Goal: Task Accomplishment & Management: Manage account settings

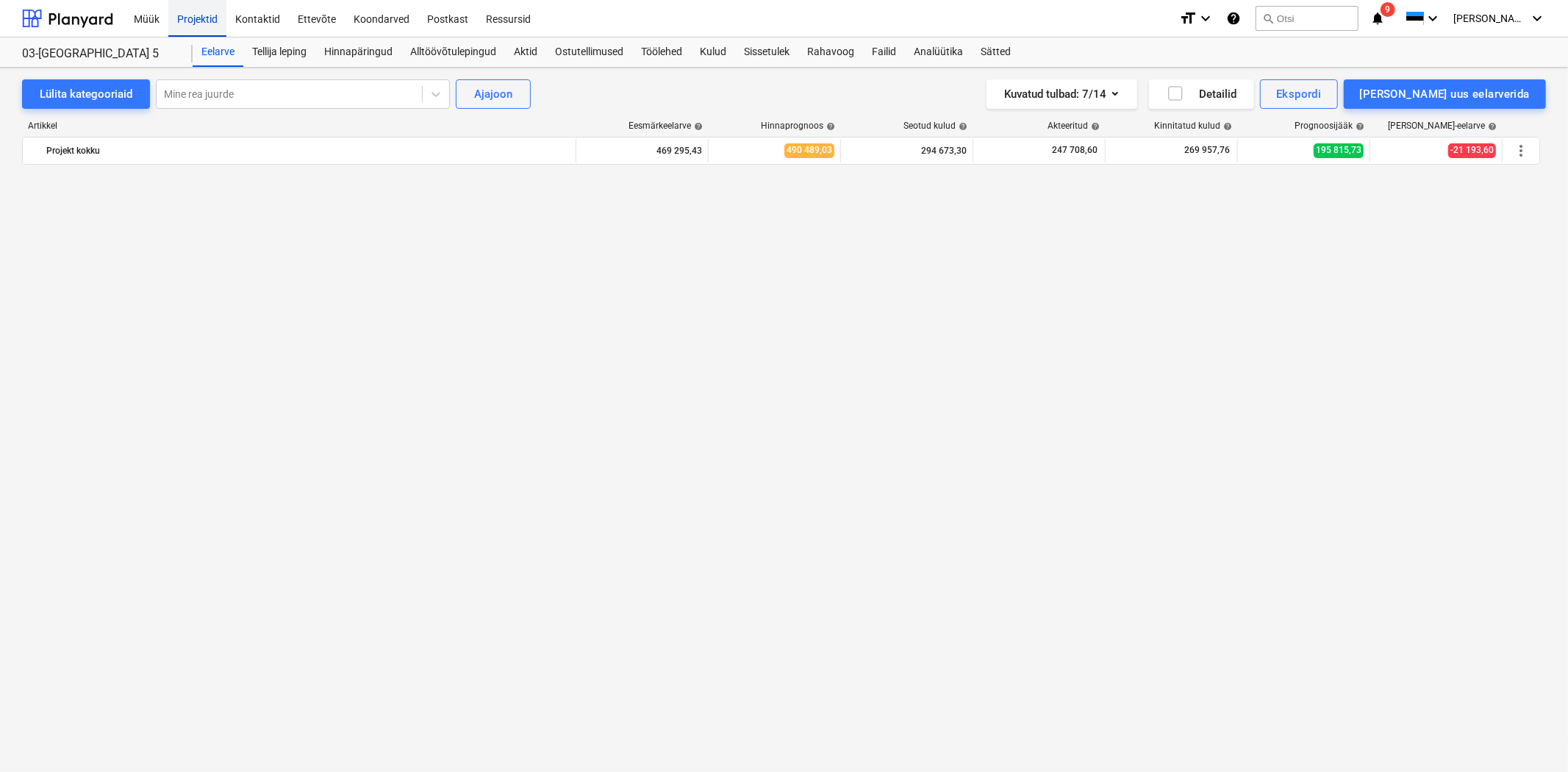
click at [179, 16] on div "Projektid" at bounding box center [197, 17] width 58 height 37
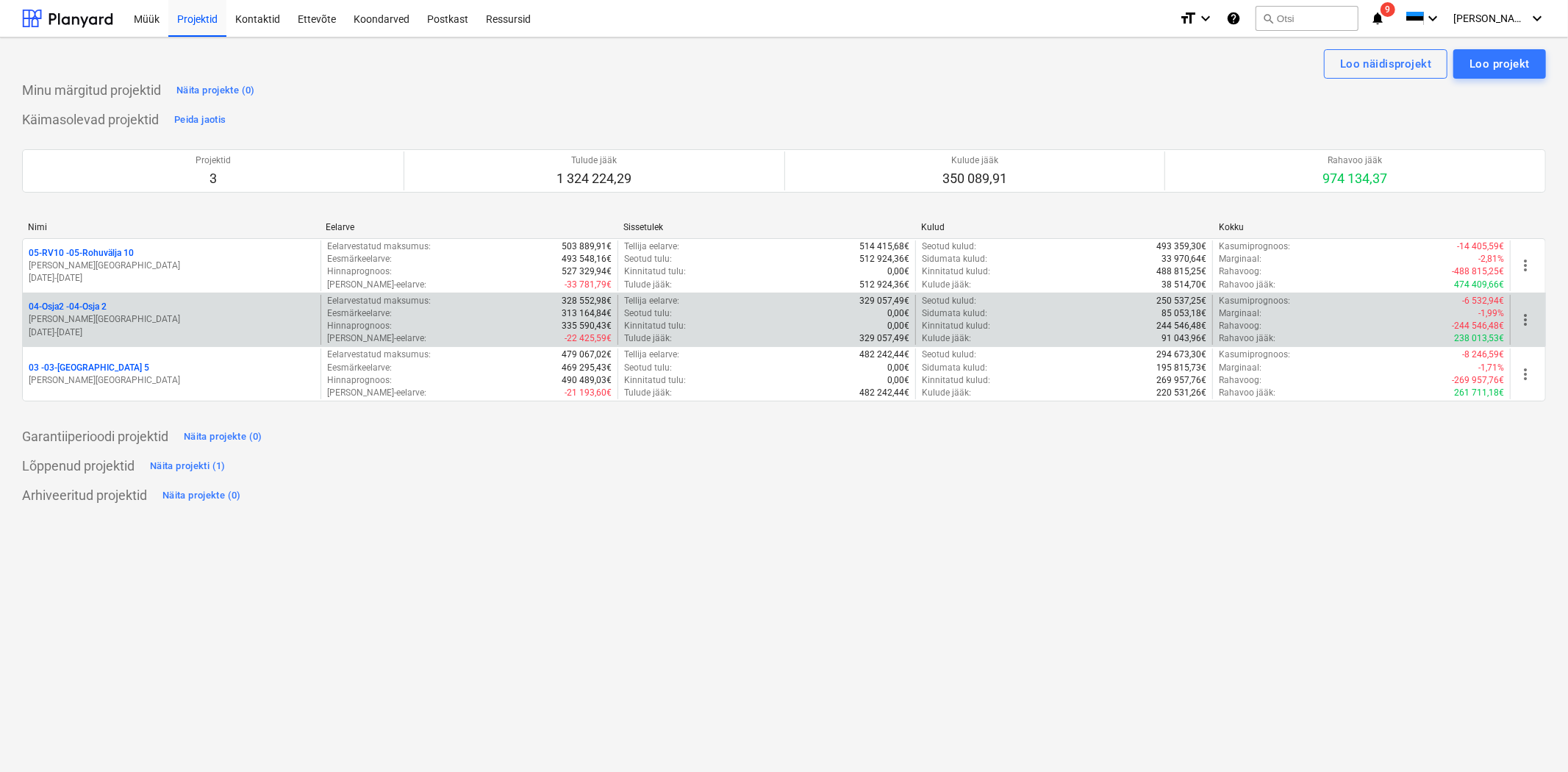
click at [62, 307] on p "04-Osja2 - 04-Osja 2" at bounding box center [68, 307] width 78 height 12
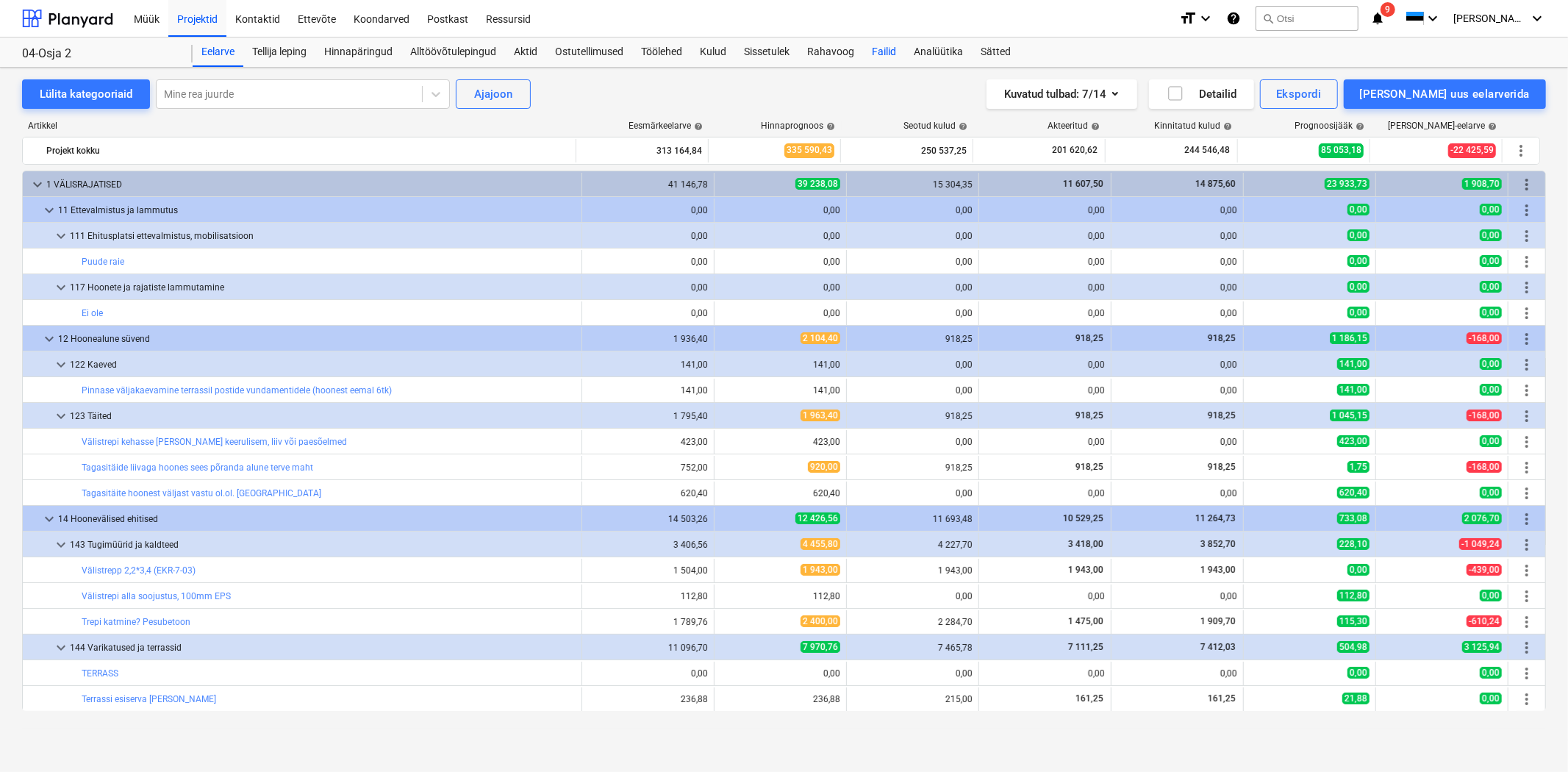
click at [880, 51] on div "Failid" at bounding box center [884, 52] width 42 height 29
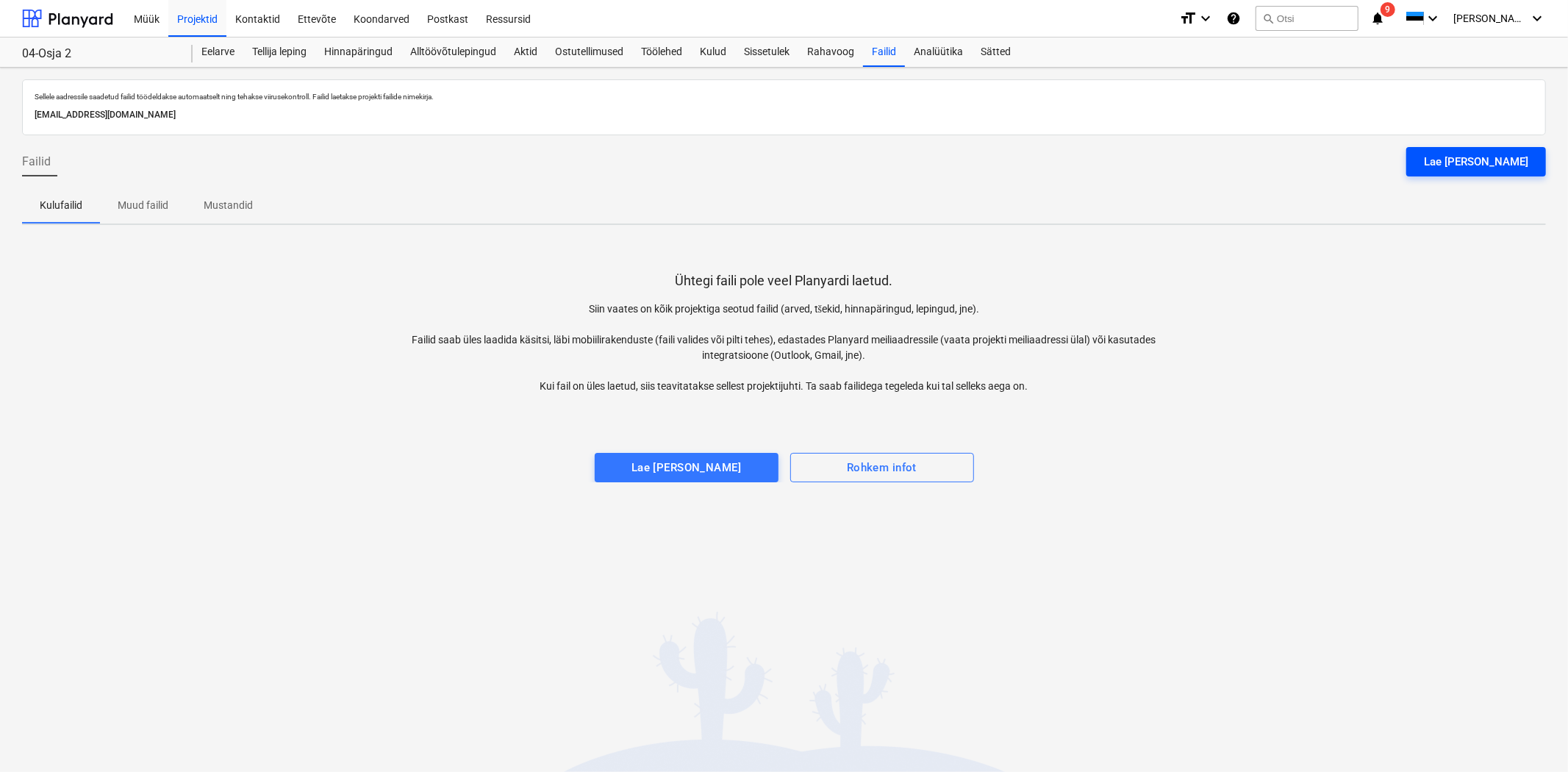
click at [1498, 155] on div "Lae [PERSON_NAME]" at bounding box center [1476, 162] width 104 height 19
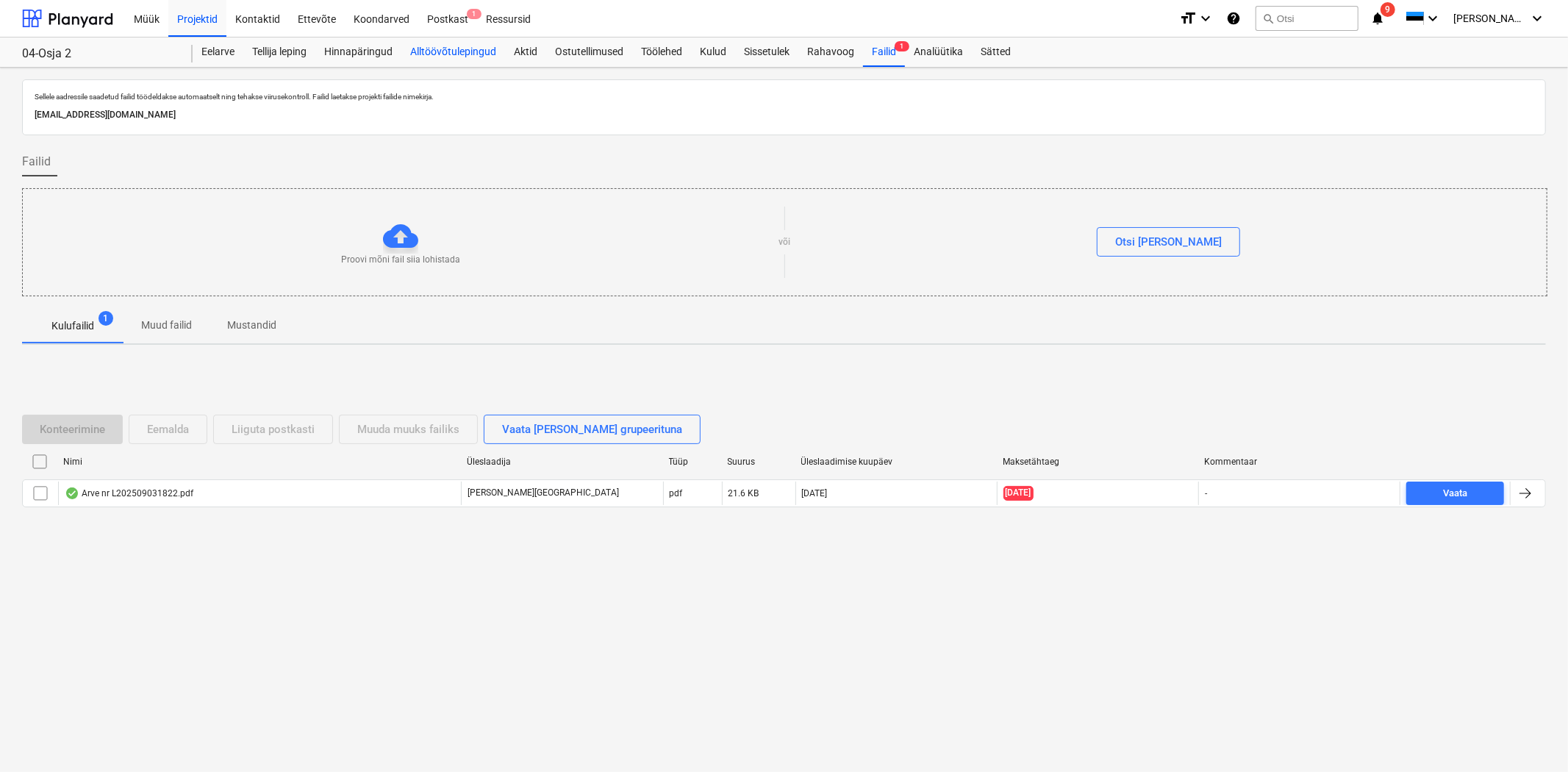
click at [437, 44] on div "Alltöövõtulepingud" at bounding box center [453, 52] width 104 height 29
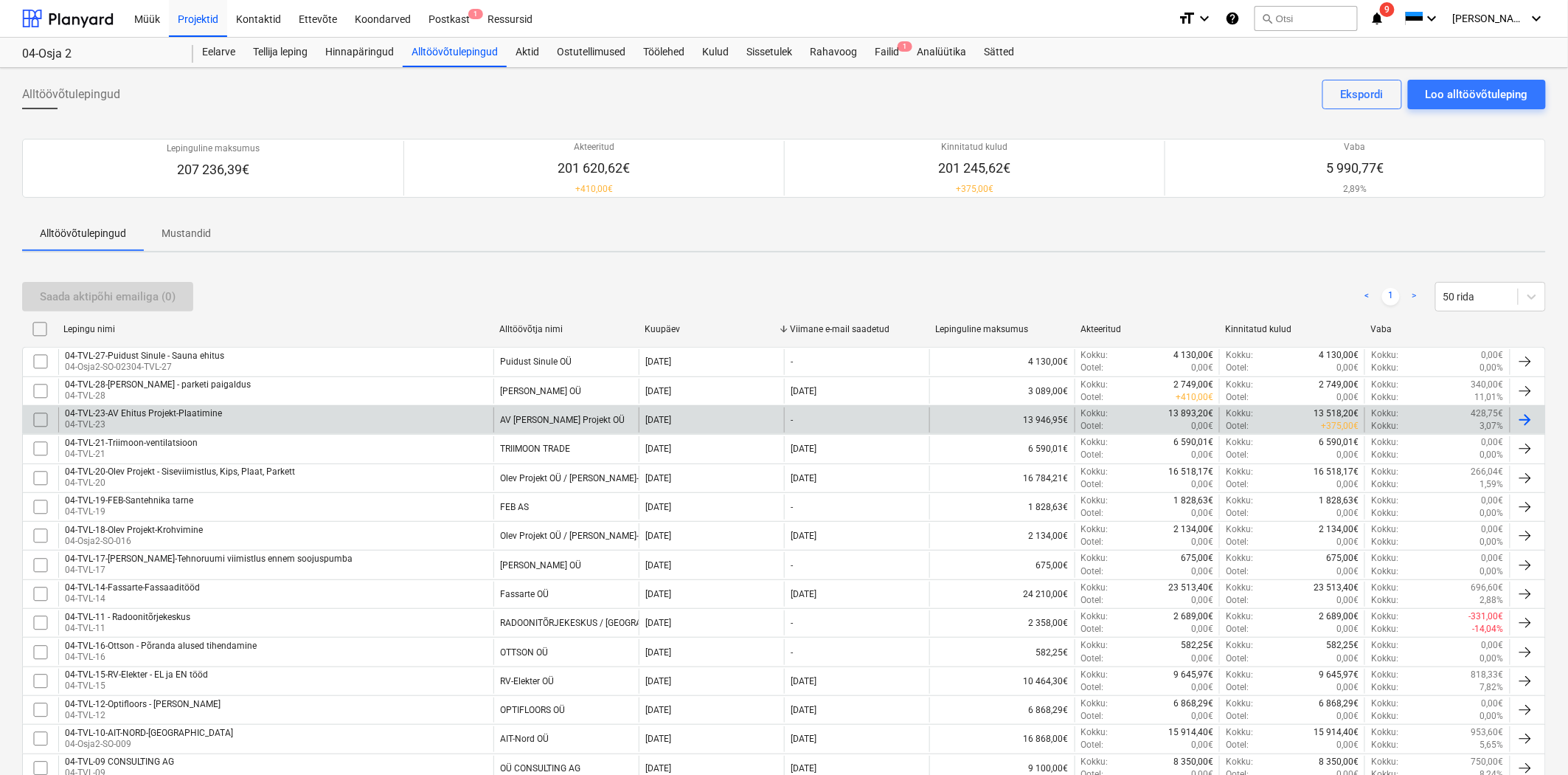
click at [146, 408] on div "04-TVL-23-AV Ehitus Projekt-Plaatimine" at bounding box center [143, 413] width 157 height 10
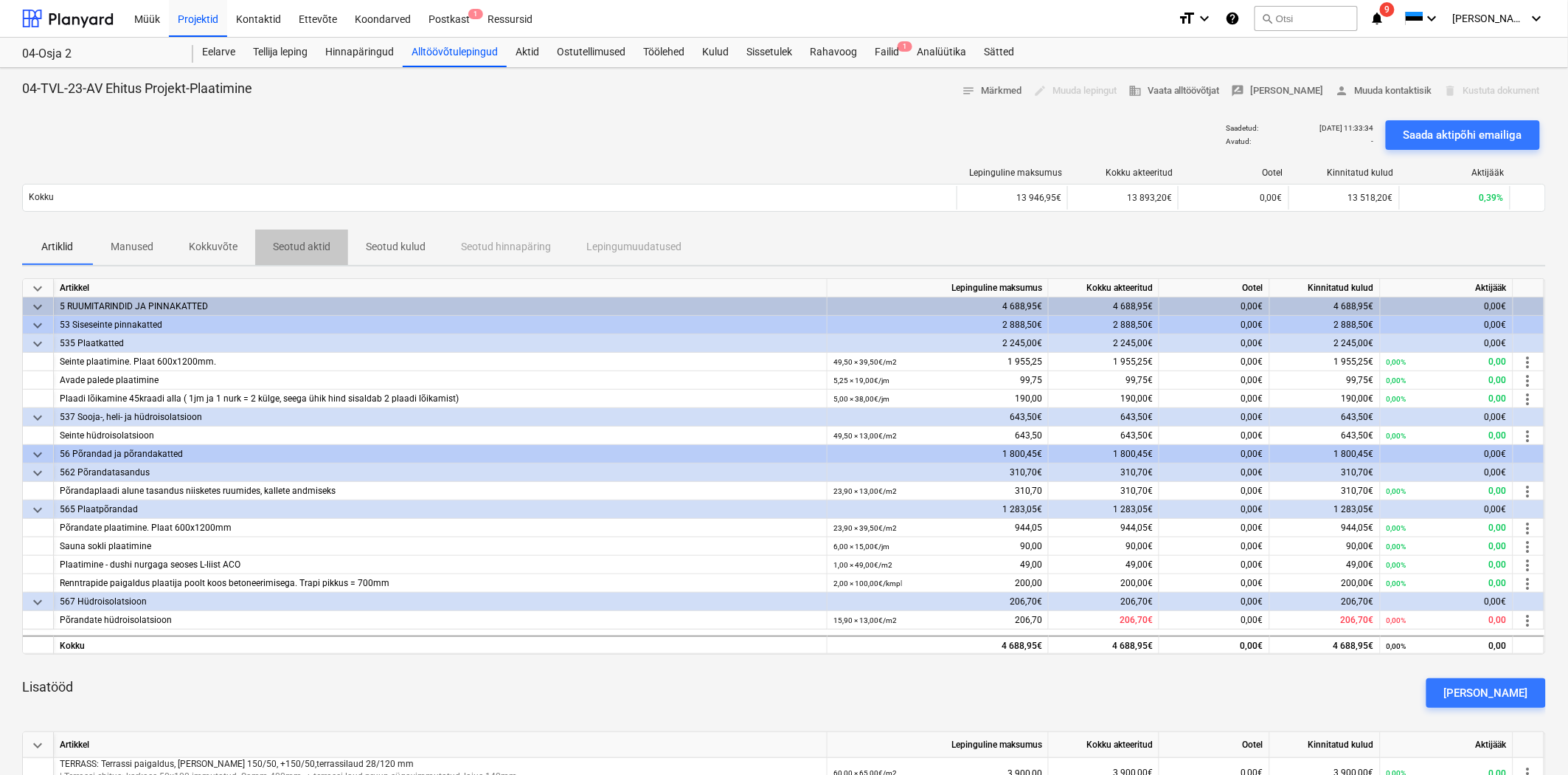
click at [298, 251] on p "Seotud aktid" at bounding box center [302, 247] width 57 height 16
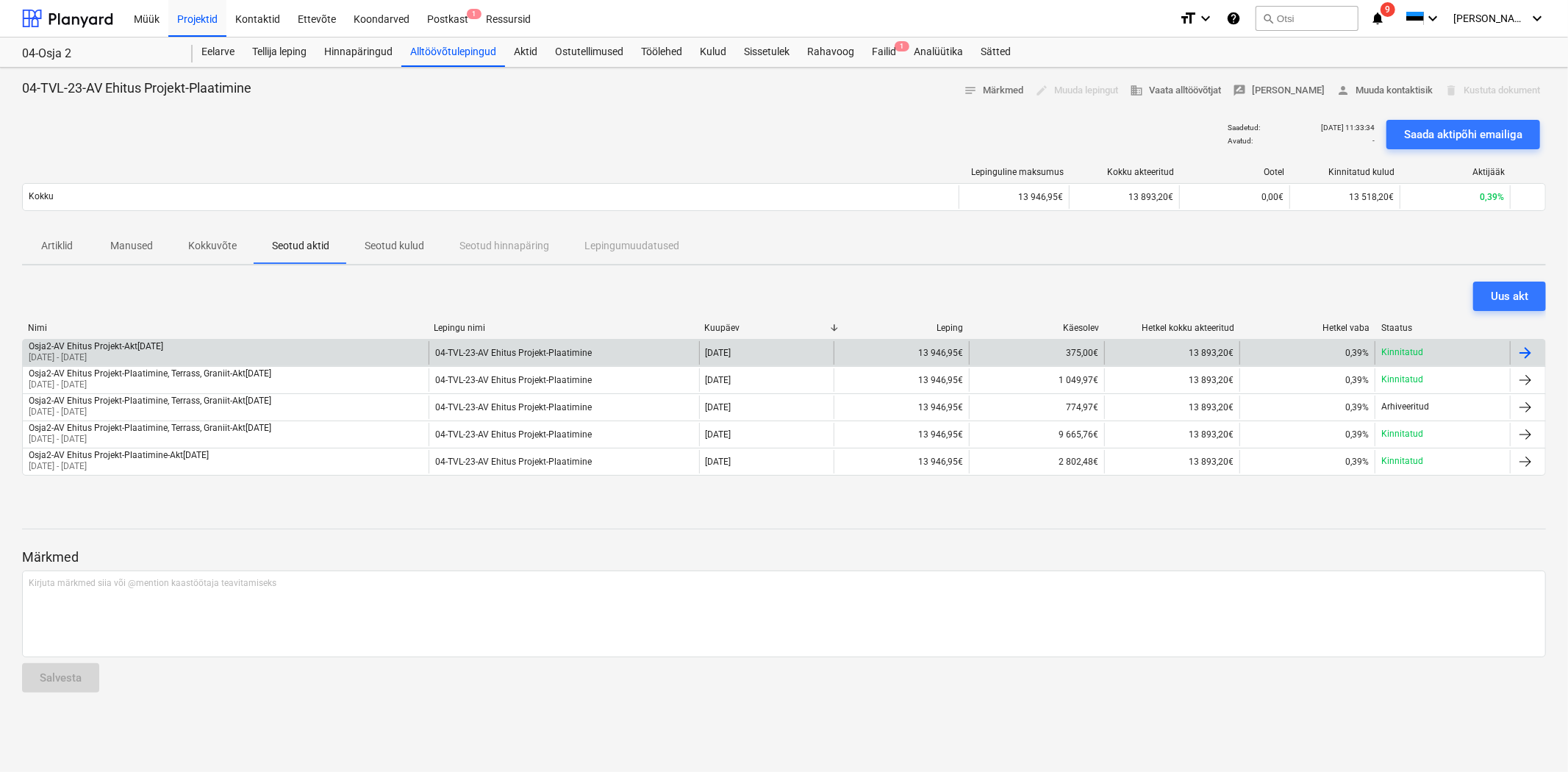
click at [195, 350] on div "Osja2-AV Ehitus Projekt-Akt[DATE] [DATE] - [DATE]" at bounding box center [225, 353] width 406 height 23
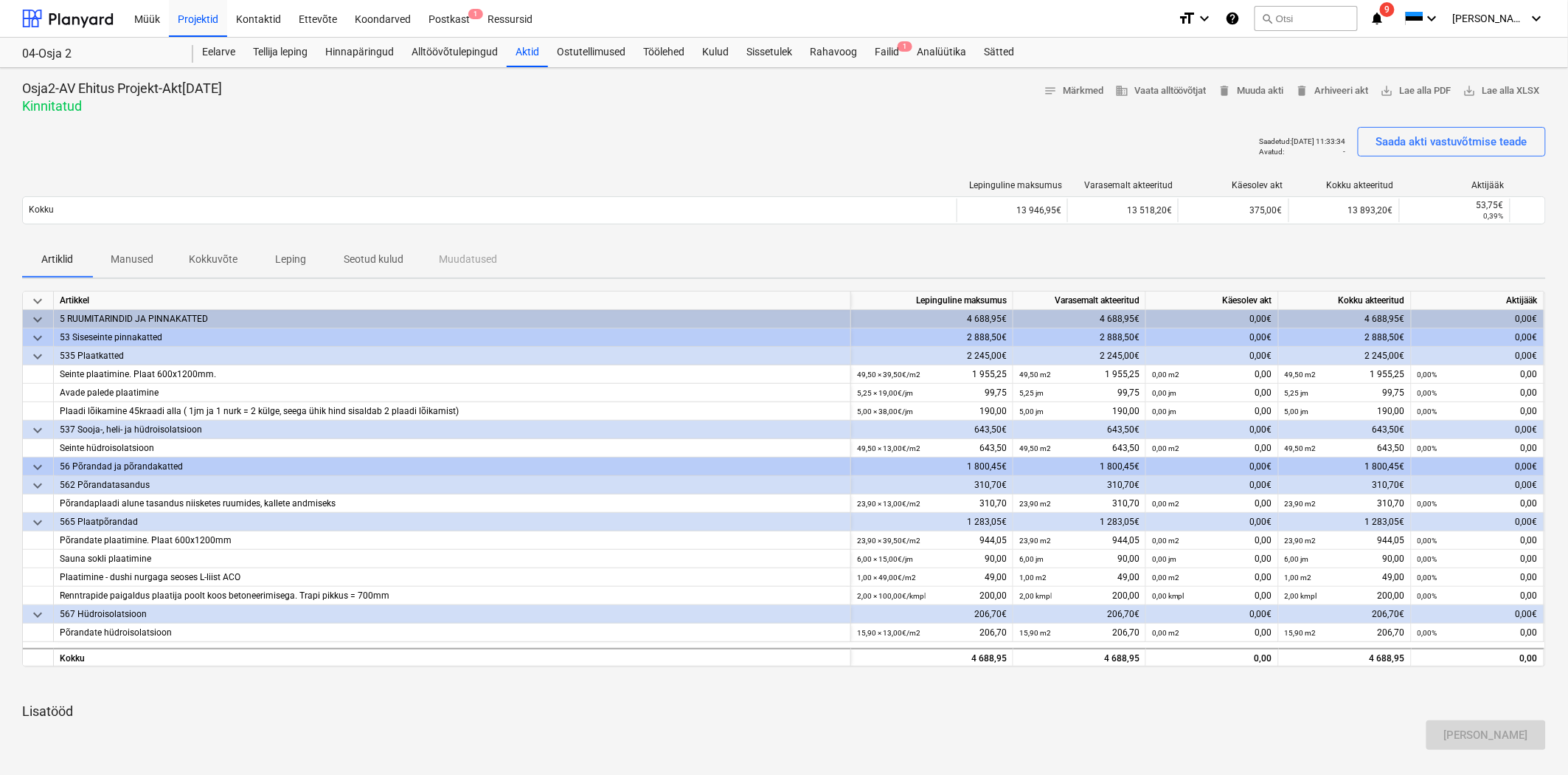
click at [406, 250] on span "Seotud kulud" at bounding box center [373, 259] width 95 height 24
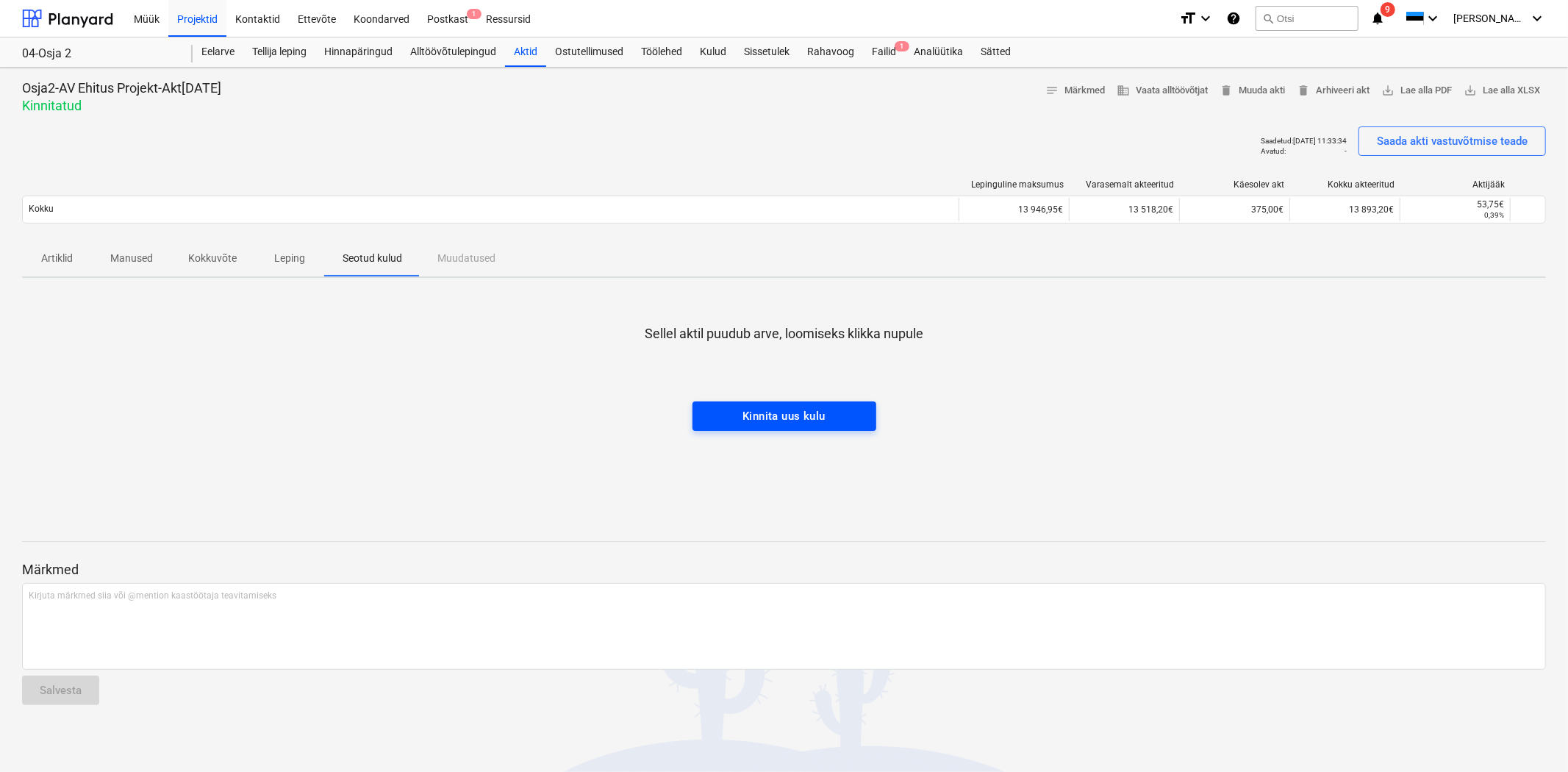
click at [828, 414] on span "Kinnita uus kulu" at bounding box center [784, 416] width 152 height 19
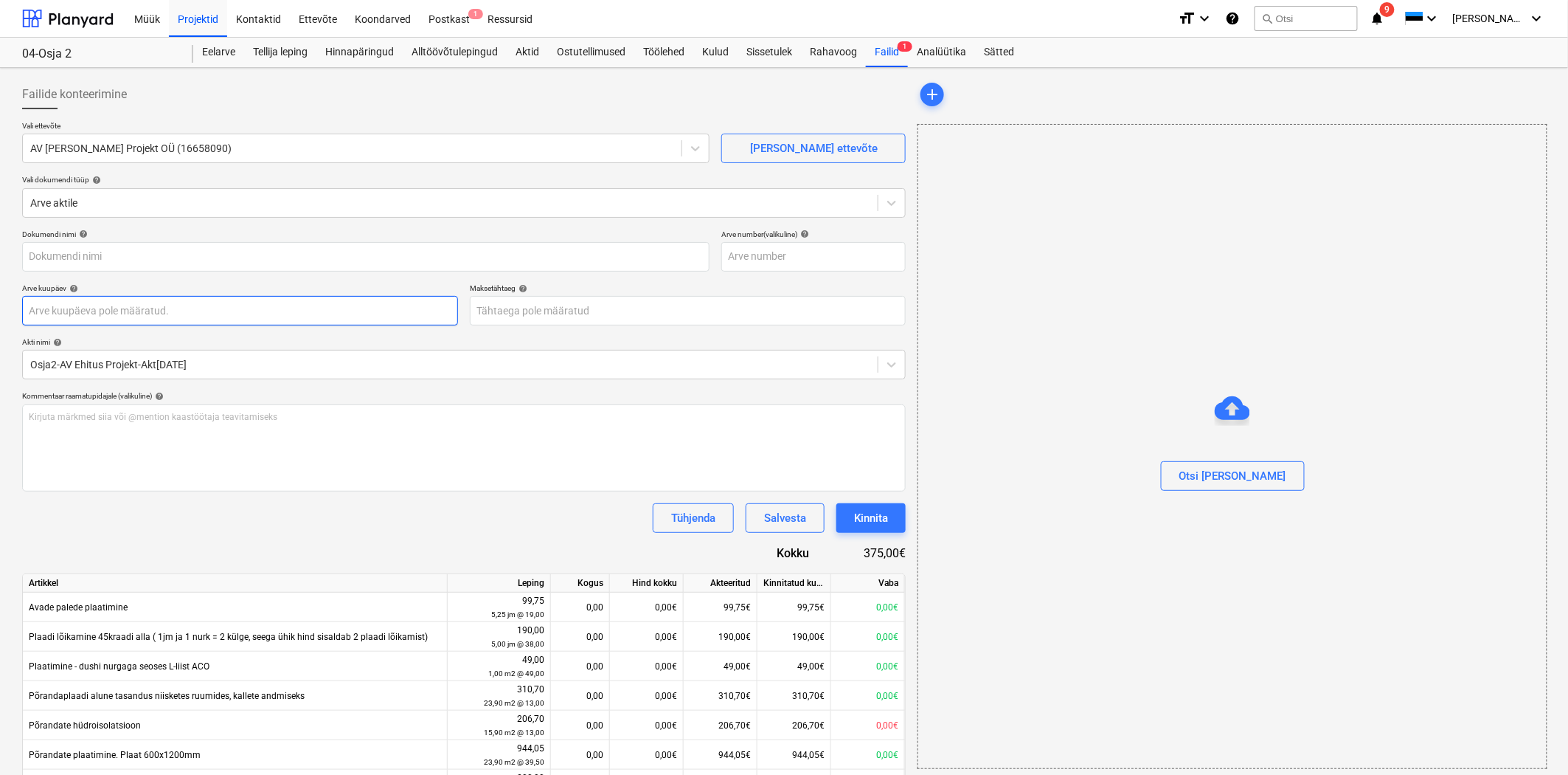
click at [122, 309] on body "Müük Projektid Kontaktid Ettevõte Koondarved Postkast 1 Ressursid format_size k…" at bounding box center [784, 387] width 1568 height 775
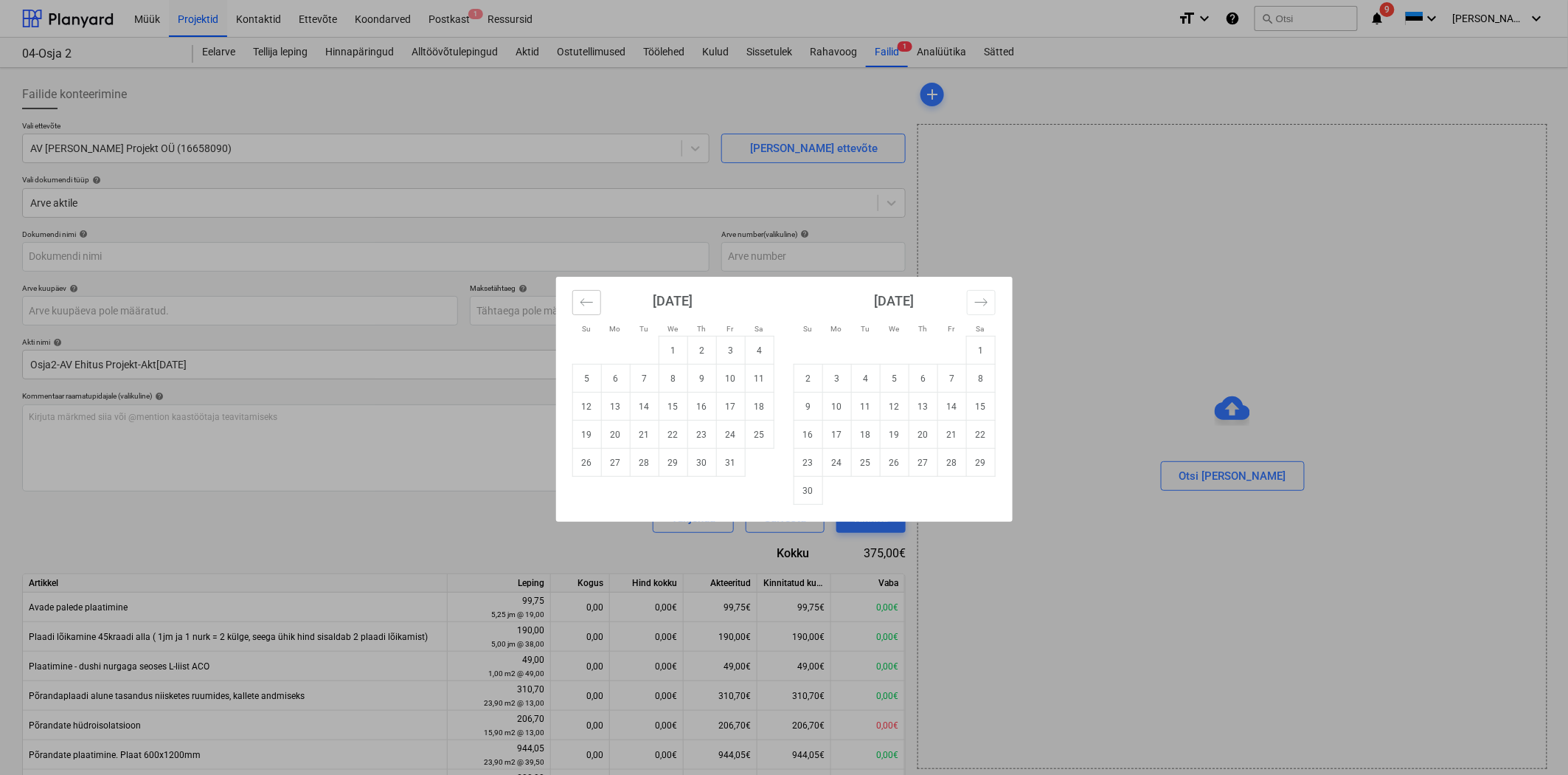
click at [589, 296] on icon "Move backward to switch to the previous month." at bounding box center [587, 302] width 14 height 14
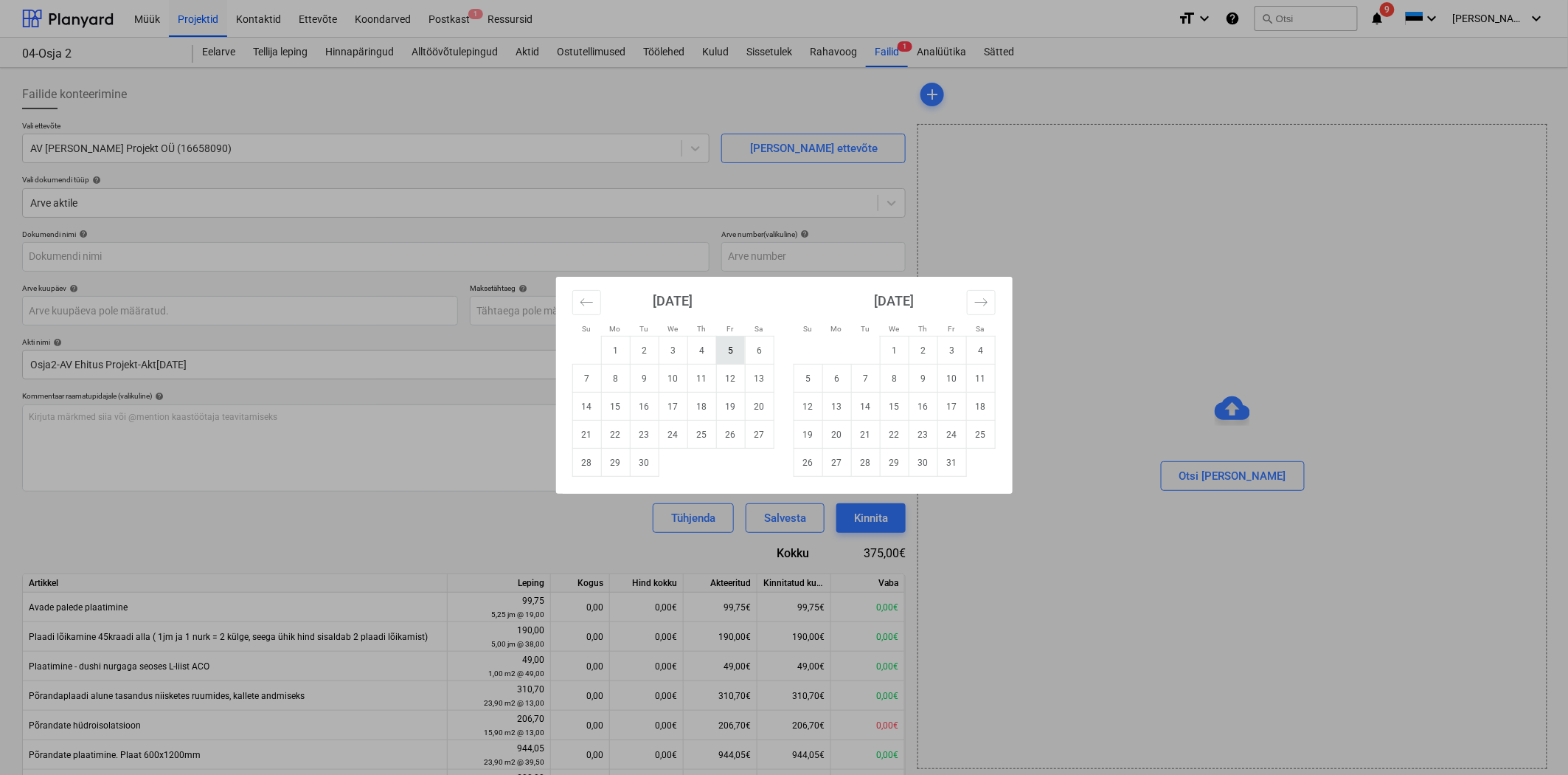
click at [719, 349] on td "5" at bounding box center [731, 351] width 29 height 28
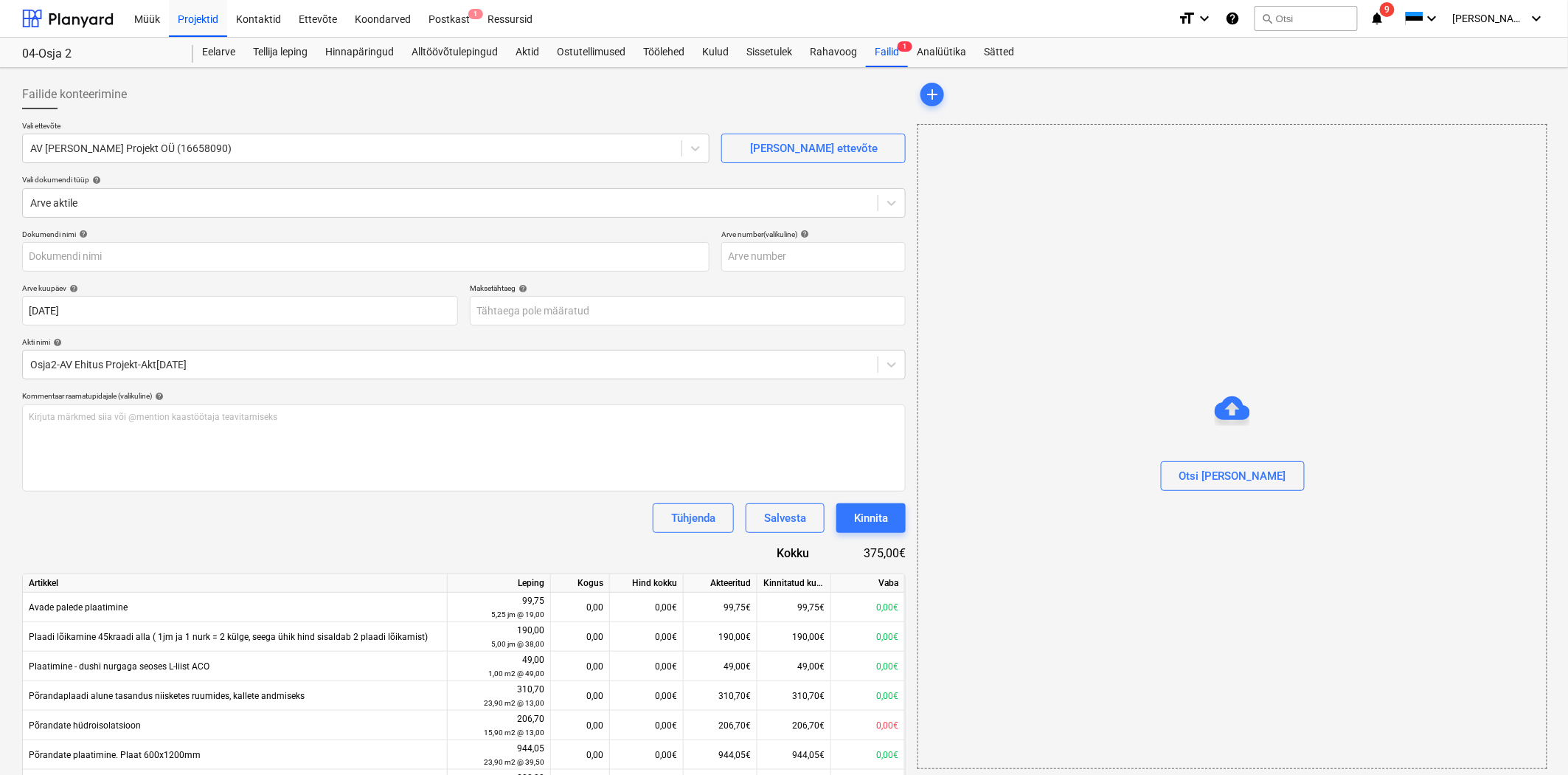
type input "[DATE]"
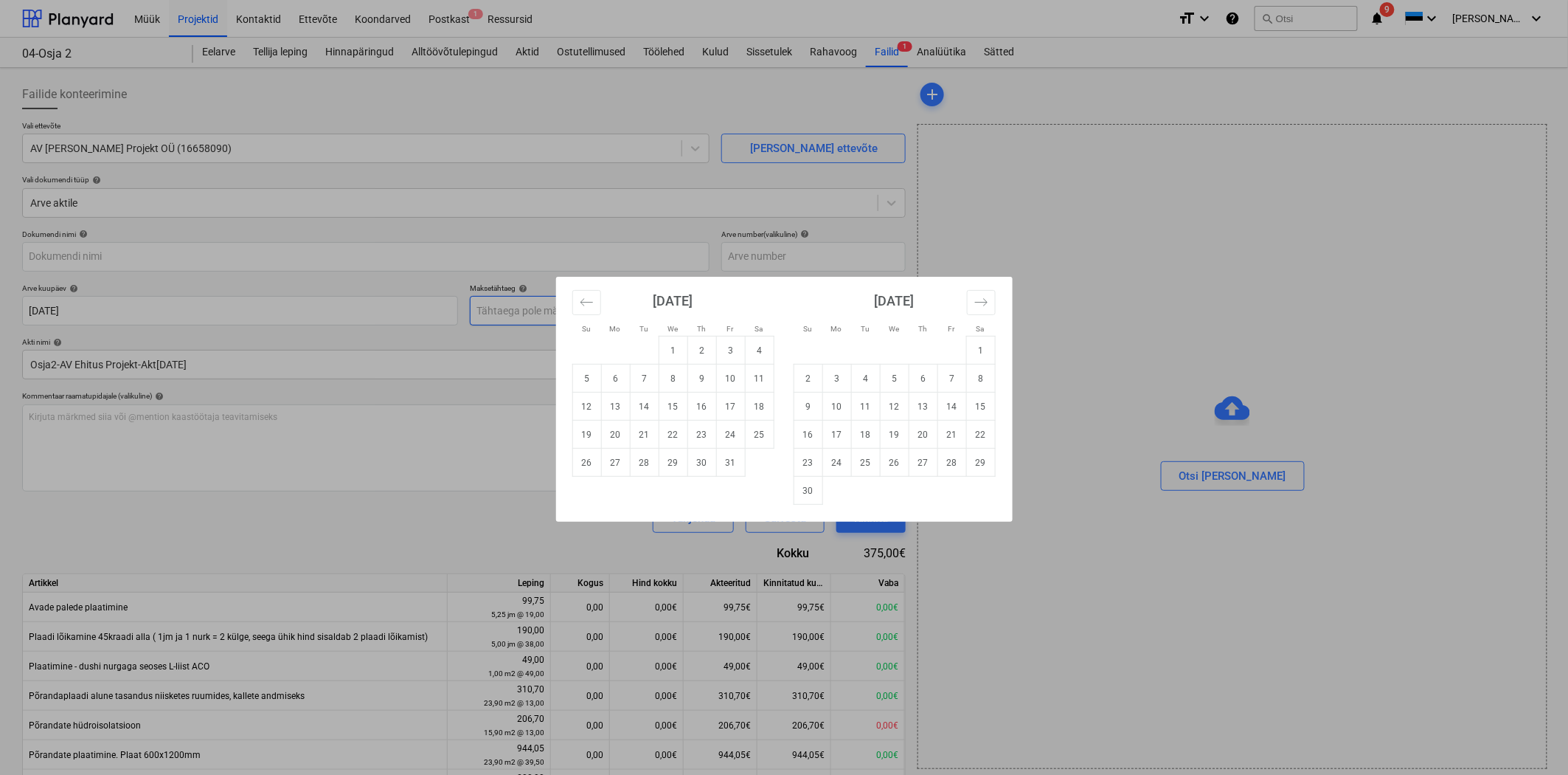
click at [525, 304] on body "Müük Projektid Kontaktid Ettevõte Koondarved Postkast 1 Ressursid format_size k…" at bounding box center [784, 387] width 1568 height 775
click at [703, 459] on td "30" at bounding box center [702, 463] width 29 height 28
type input "[DATE]"
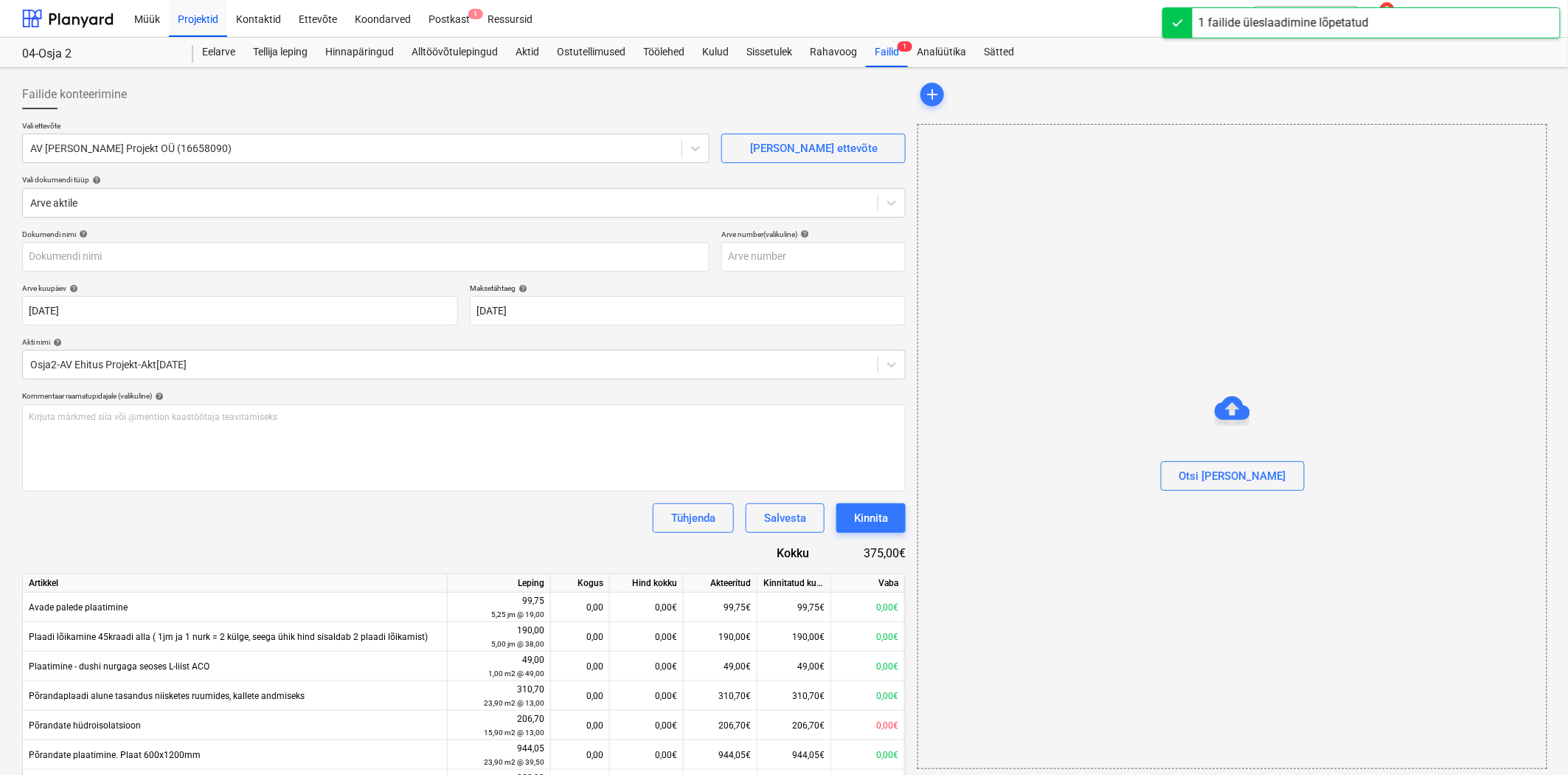
type input "Osja tee 2 arve [DATE]-[DATE]...pdf"
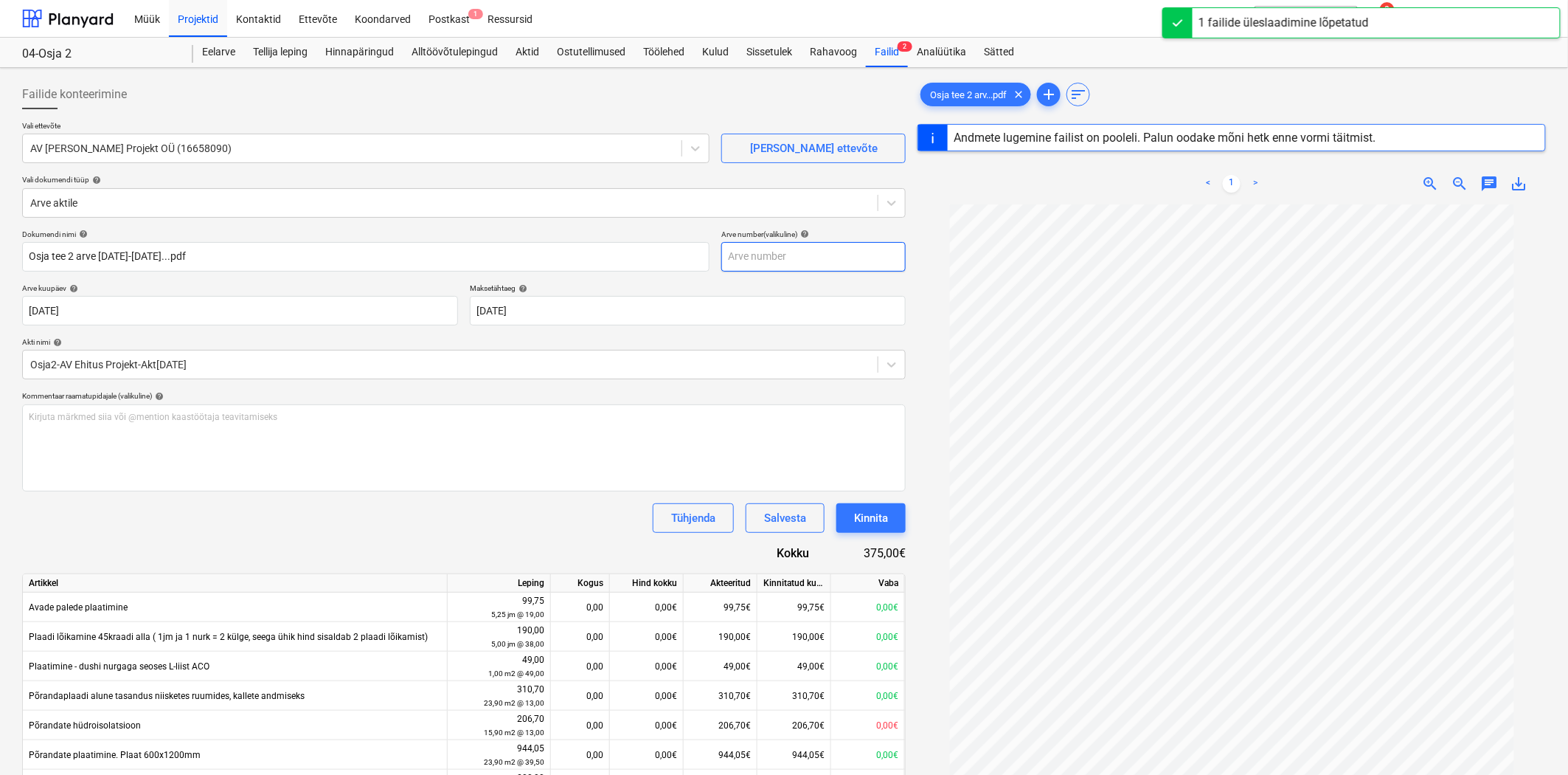
click at [810, 264] on input "text" at bounding box center [814, 257] width 184 height 30
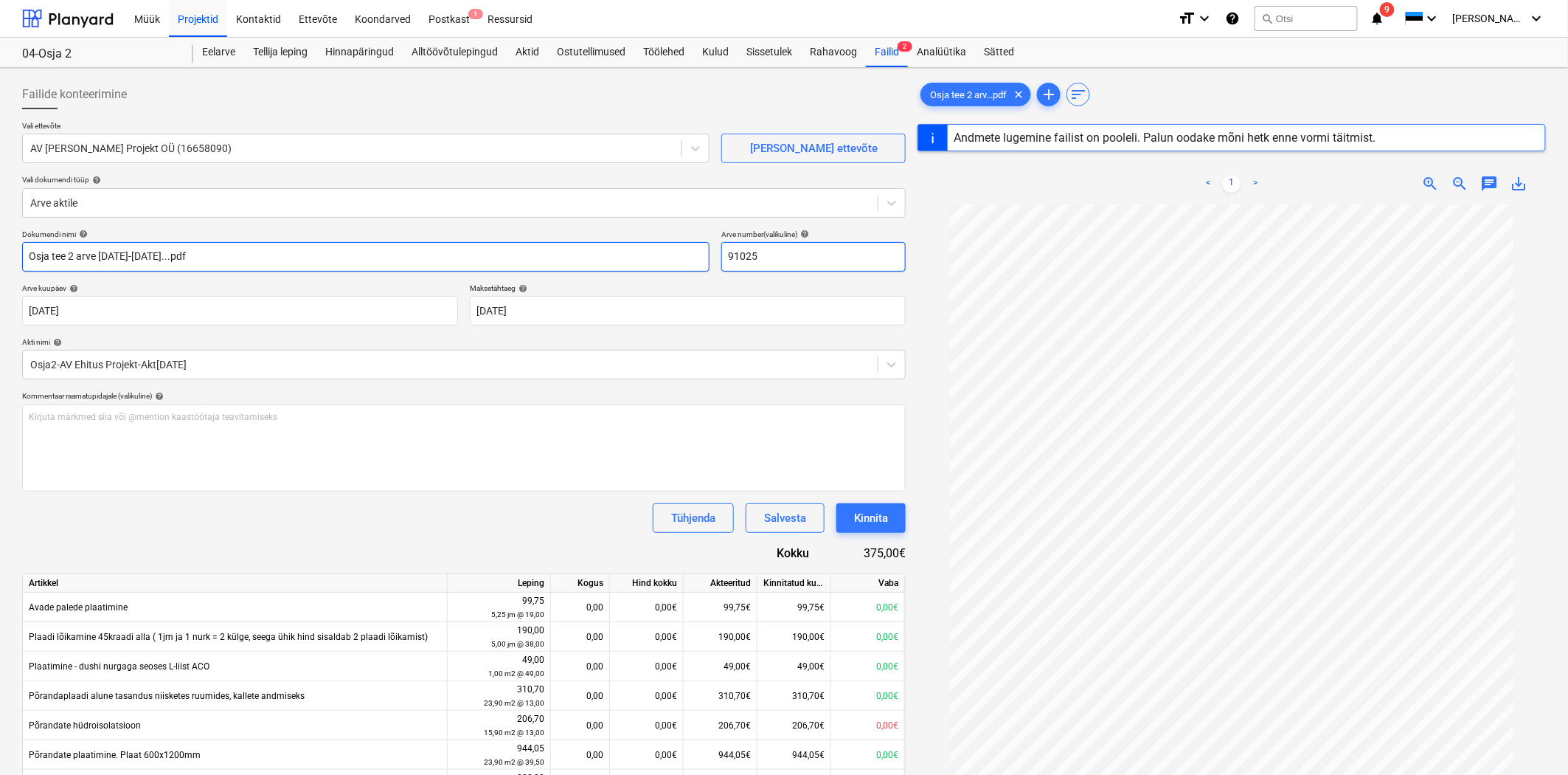
type input "91025"
drag, startPoint x: 290, startPoint y: 250, endPoint x: 0, endPoint y: 244, distance: 290.1
click at [0, 244] on div "Failide konteerimine Vali ettevõte AV Ehitus Projekt OÜ (16658090) [PERSON_NAME…" at bounding box center [784, 659] width 1568 height 1183
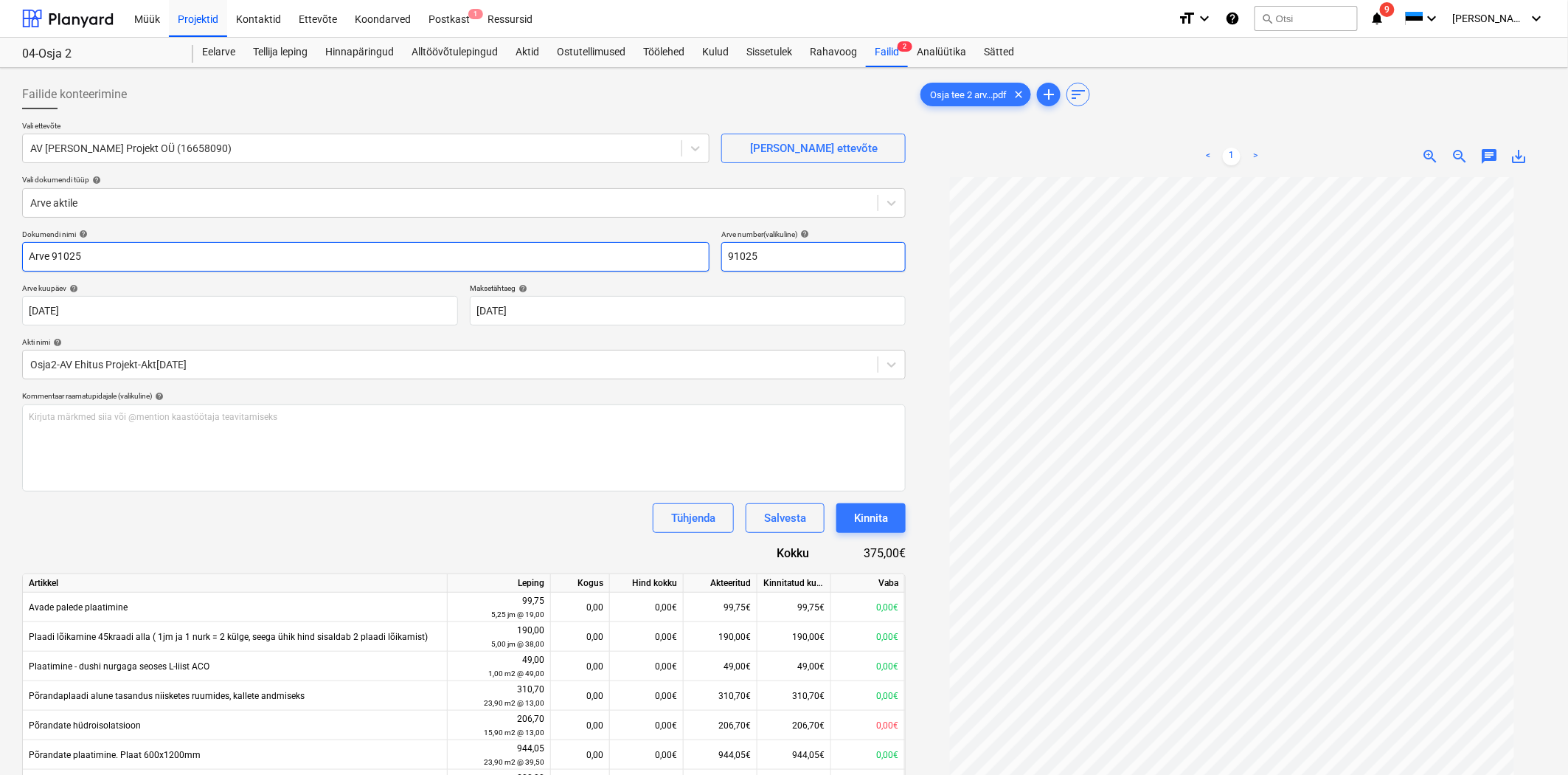
type input "Arve 91025"
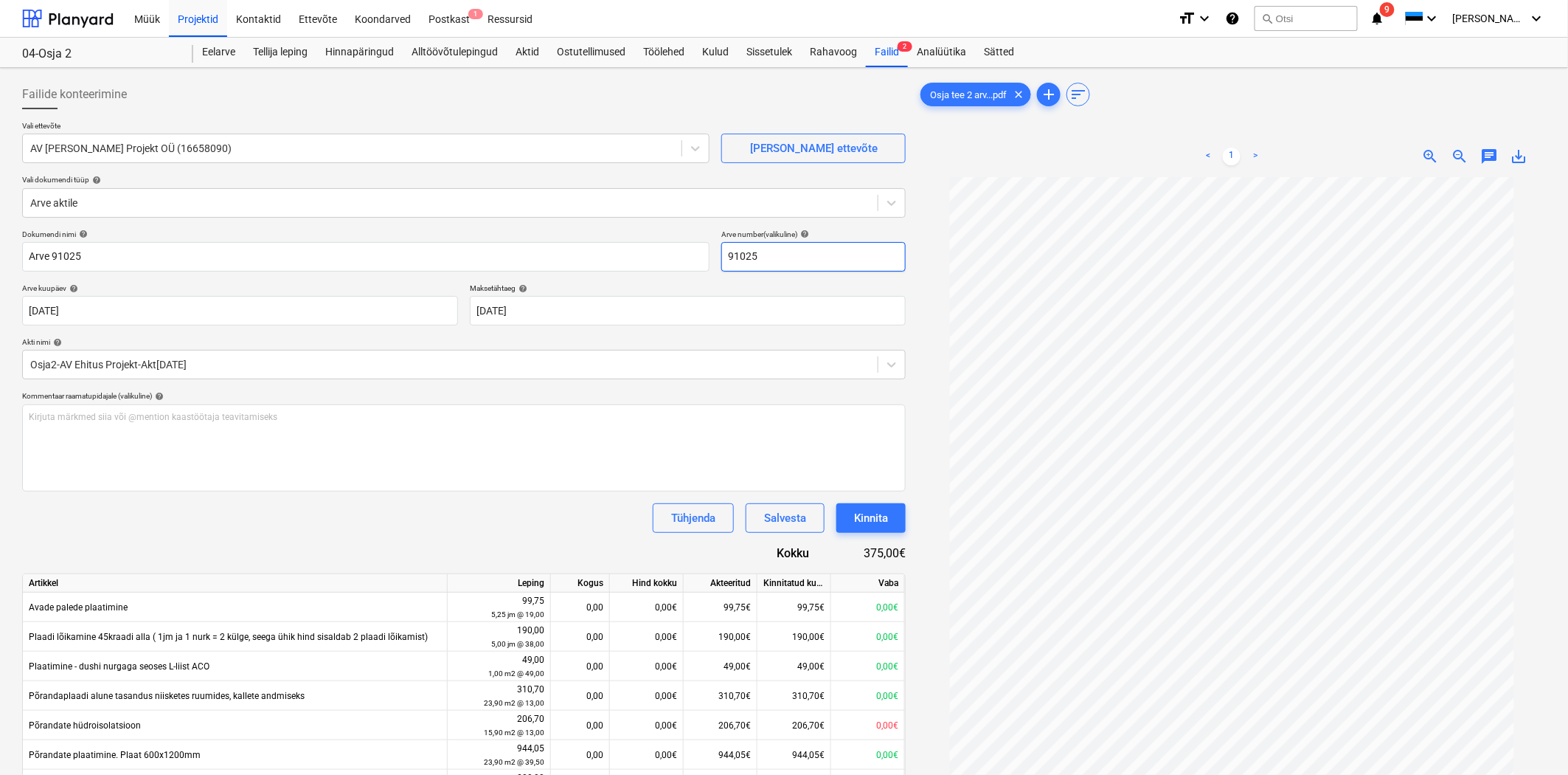
click at [729, 256] on input "91025" at bounding box center [814, 257] width 184 height 30
type input "Arve 91025"
click at [513, 295] on p "Maksetähtaeg help" at bounding box center [687, 290] width 436 height 12
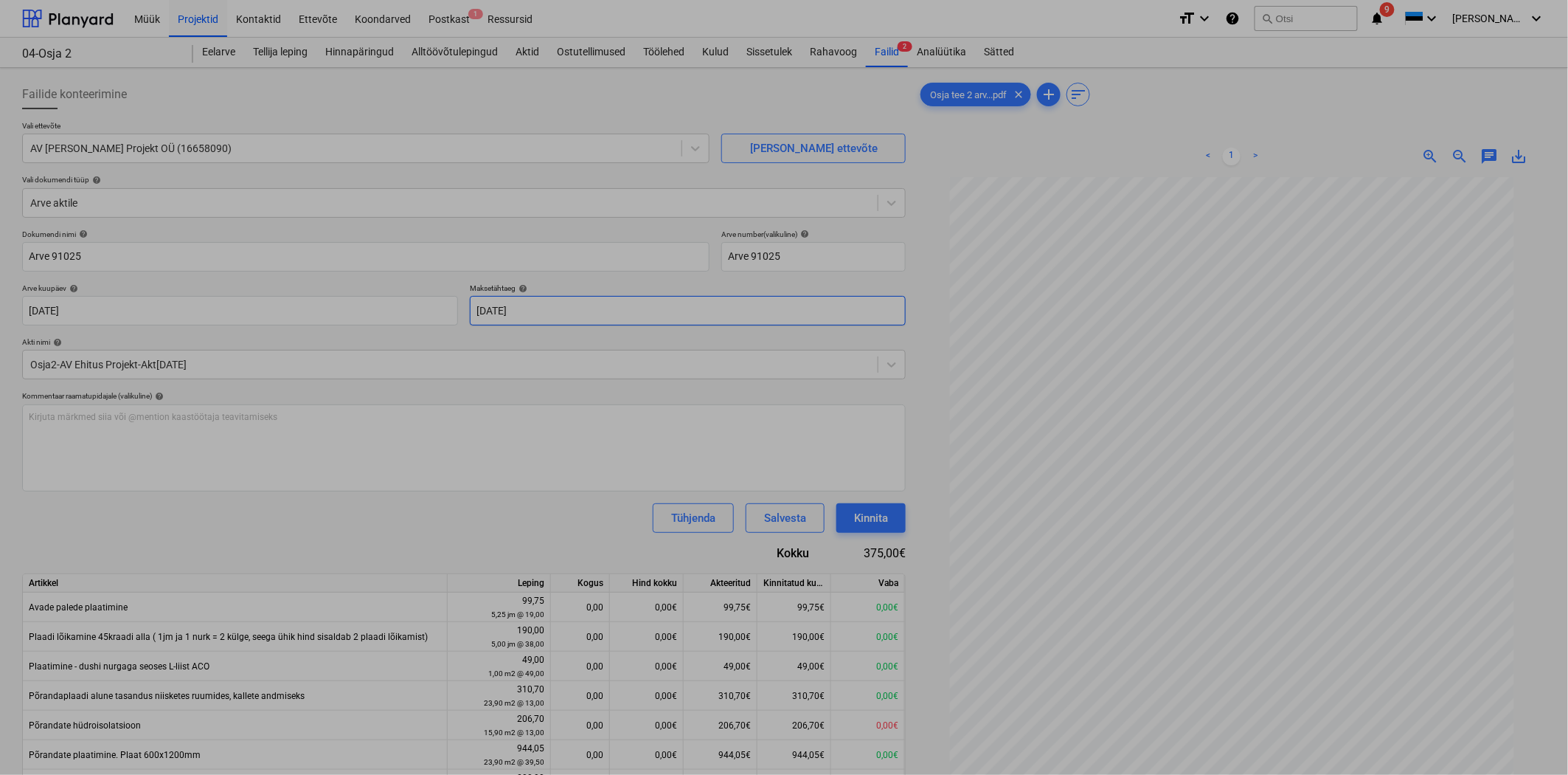
click at [509, 316] on body "Müük Projektid Kontaktid Ettevõte Koondarved Postkast 1 Ressursid format_size k…" at bounding box center [784, 387] width 1568 height 775
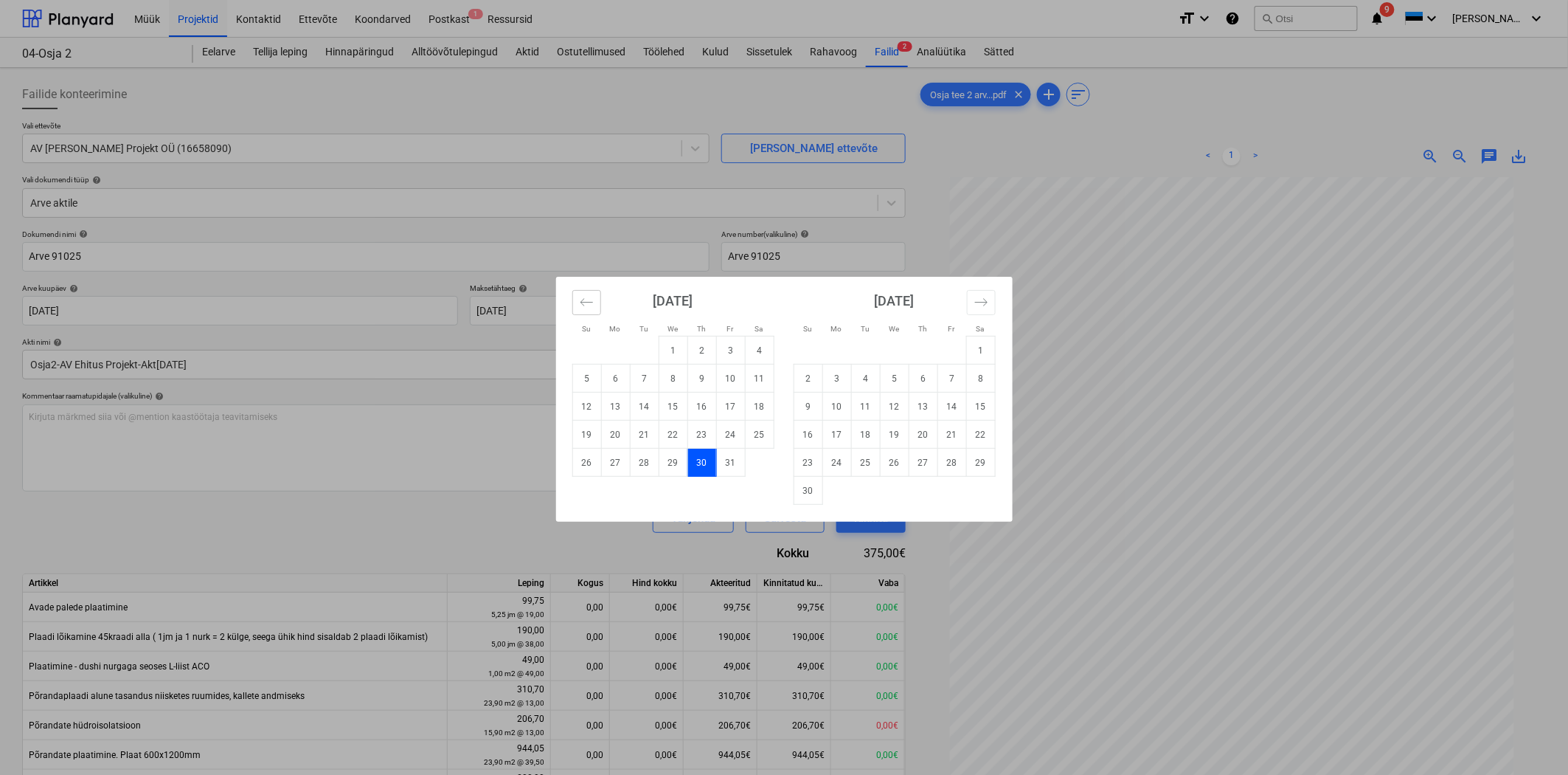
click at [588, 304] on icon "Move backward to switch to the previous month." at bounding box center [587, 302] width 14 height 14
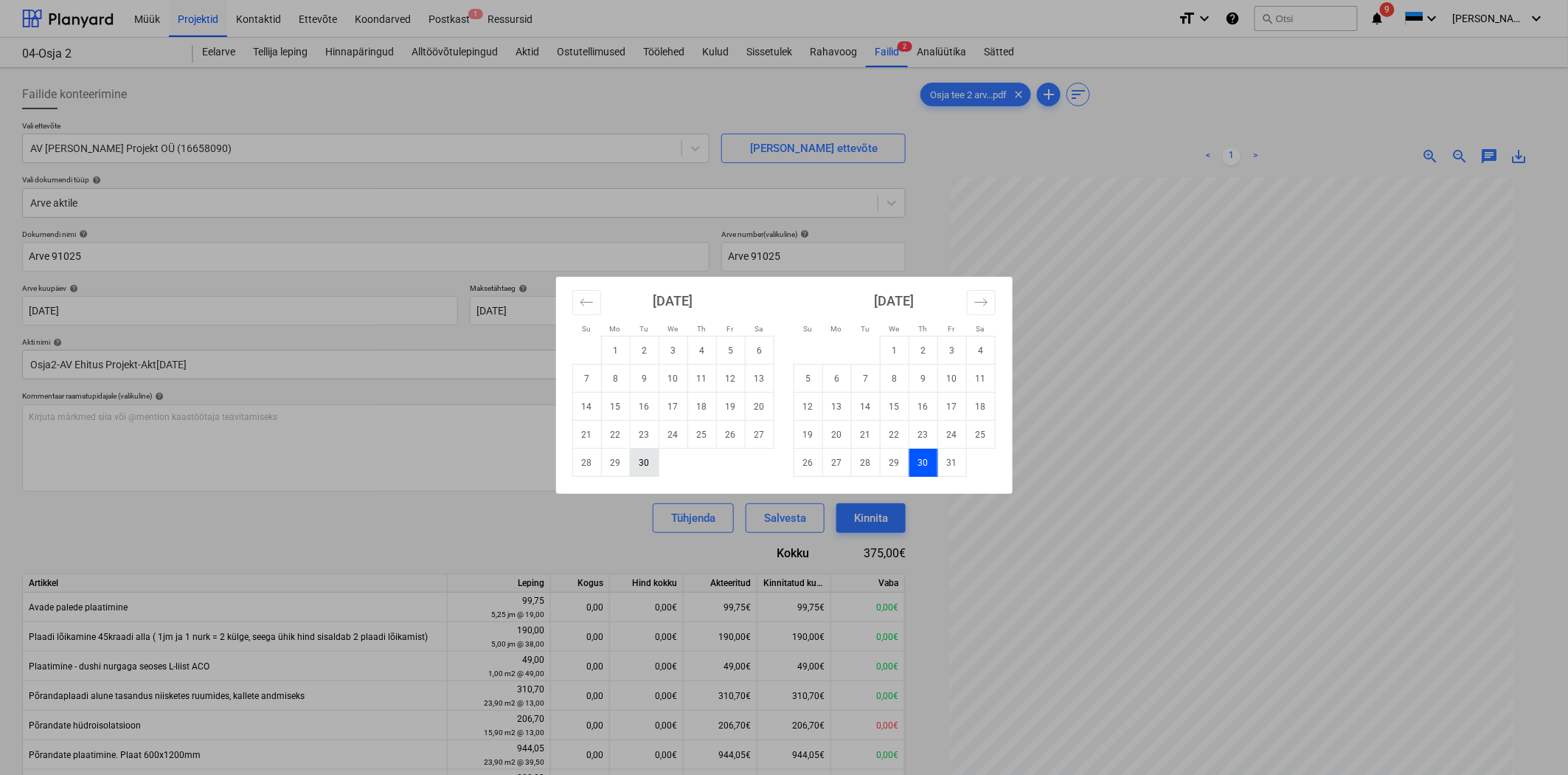
click at [638, 459] on td "30" at bounding box center [644, 463] width 29 height 28
type input "[DATE]"
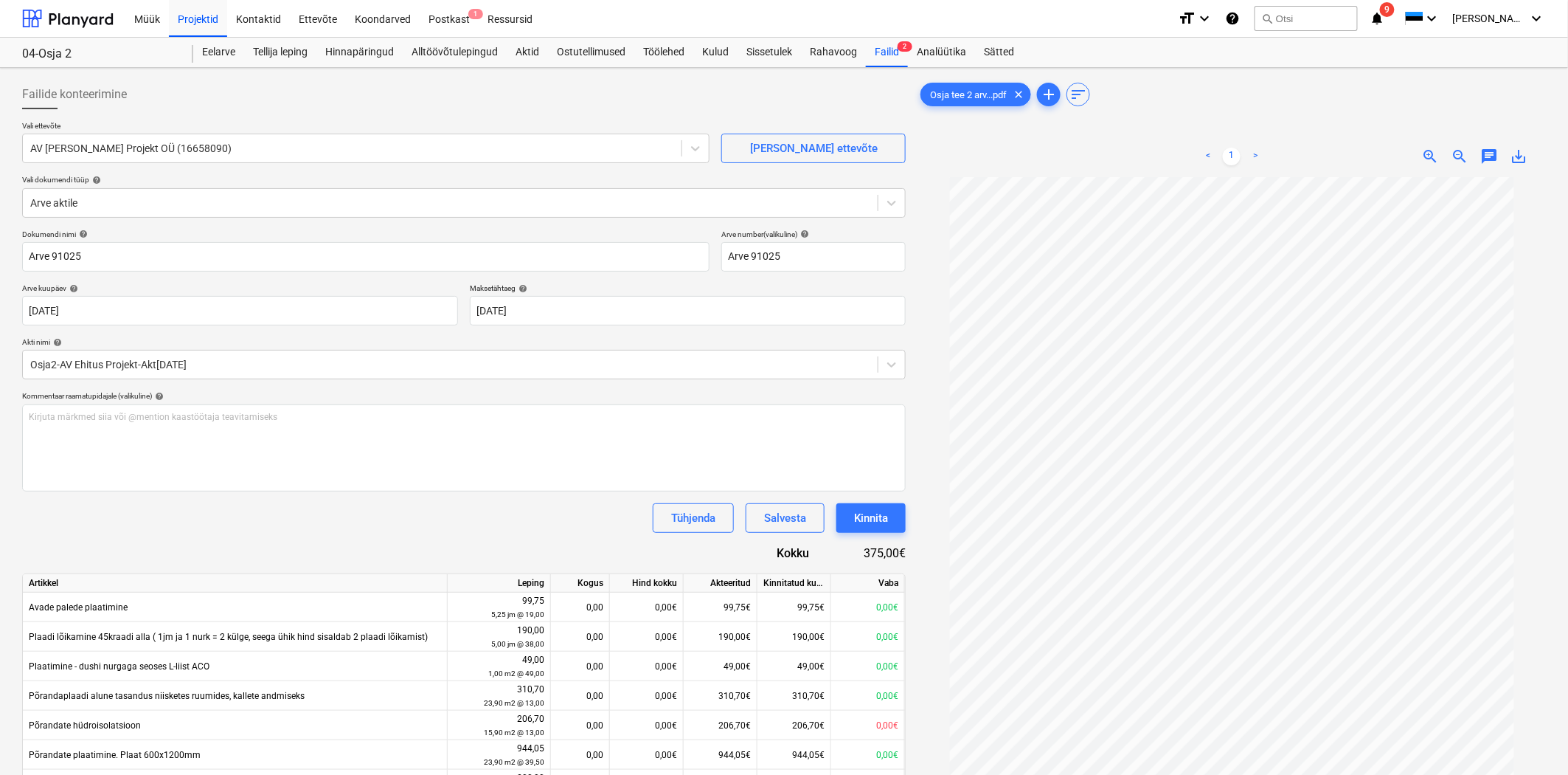
click at [379, 524] on div "Tühjenda Salvesta Kinnita" at bounding box center [464, 518] width 884 height 30
click at [864, 524] on div "Kinnita" at bounding box center [871, 518] width 34 height 19
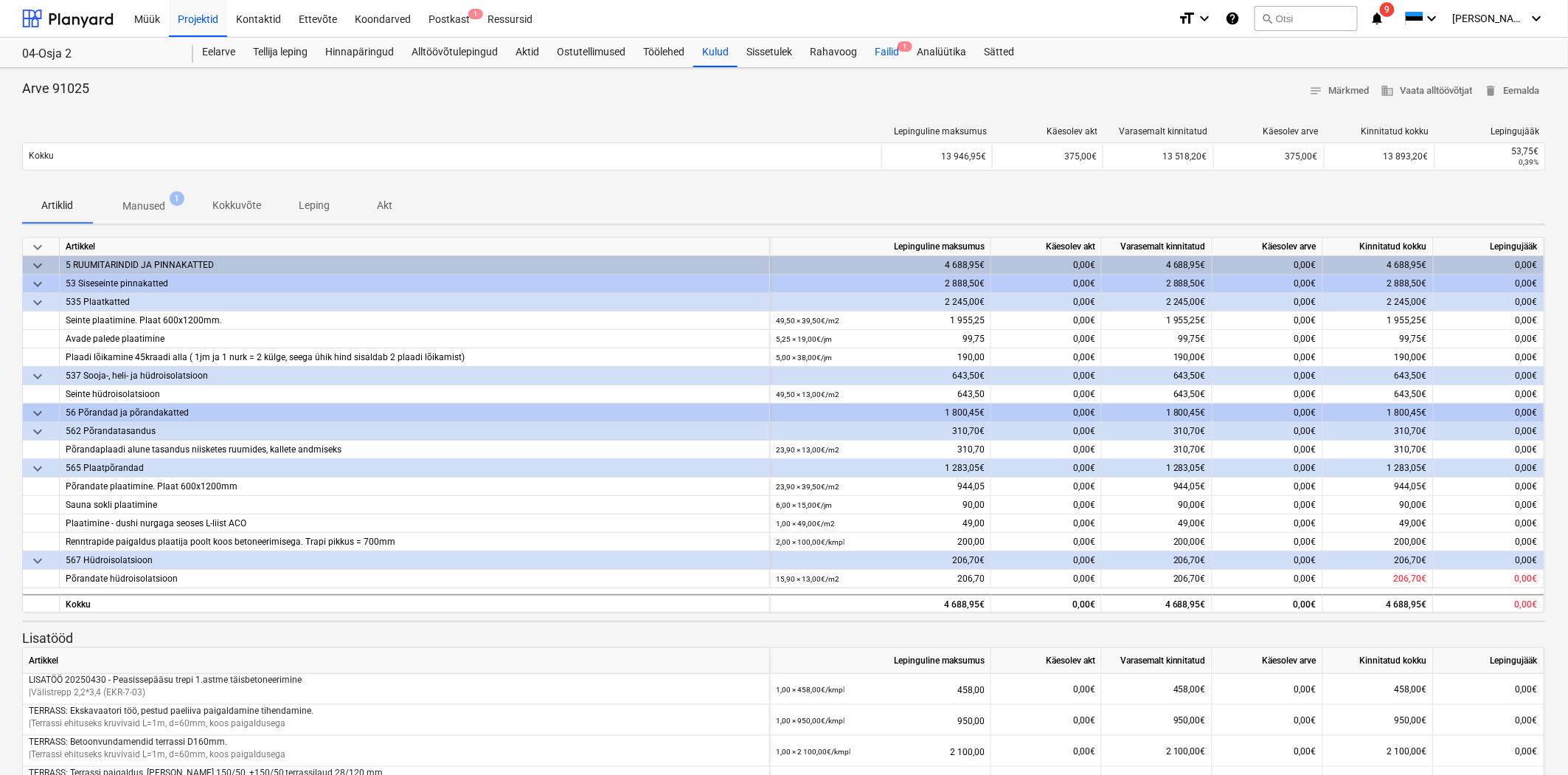
click at [897, 45] on div "Failid 1" at bounding box center [887, 52] width 42 height 30
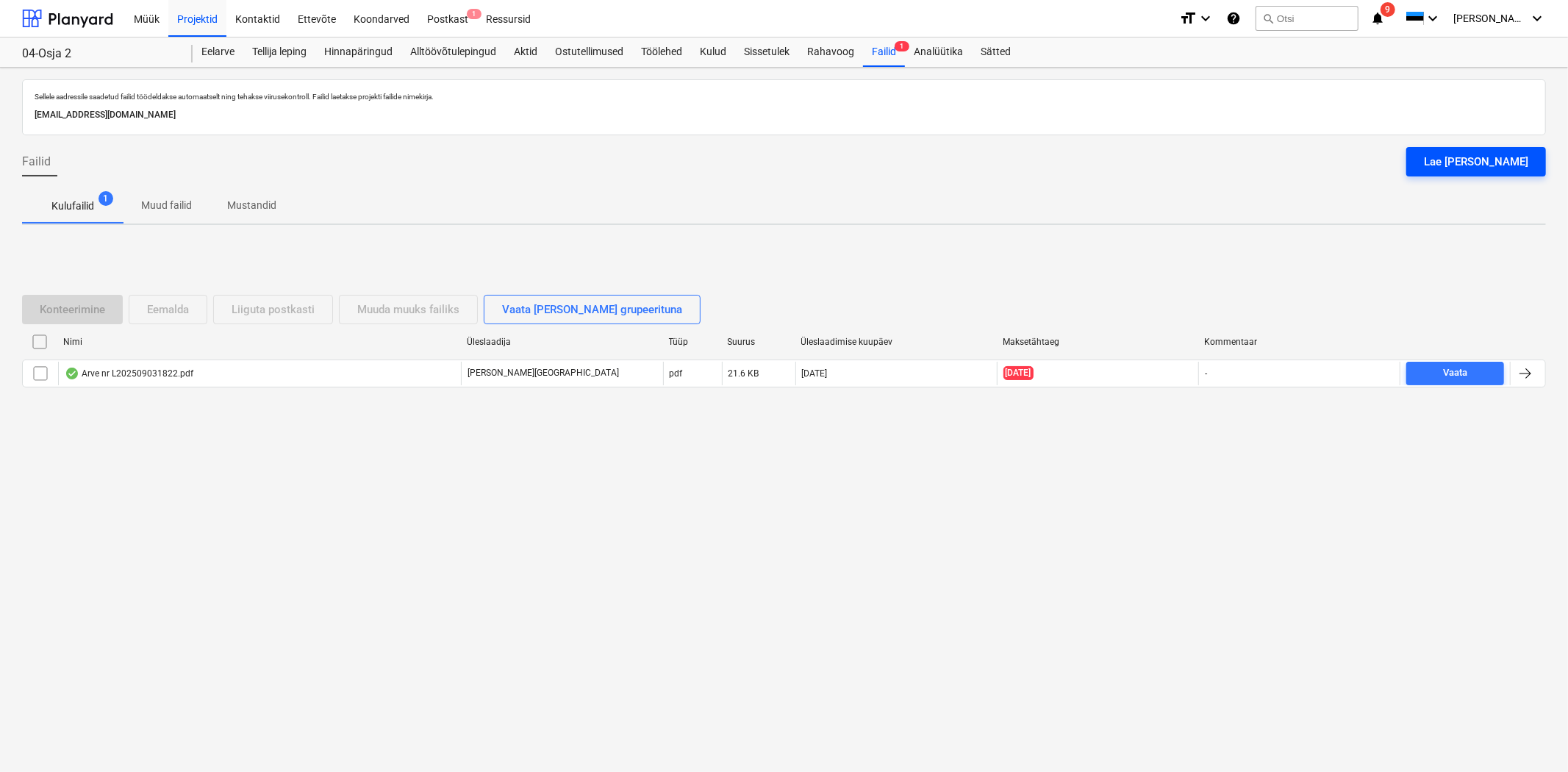
click at [1506, 149] on button "Lae [PERSON_NAME]" at bounding box center [1476, 162] width 140 height 29
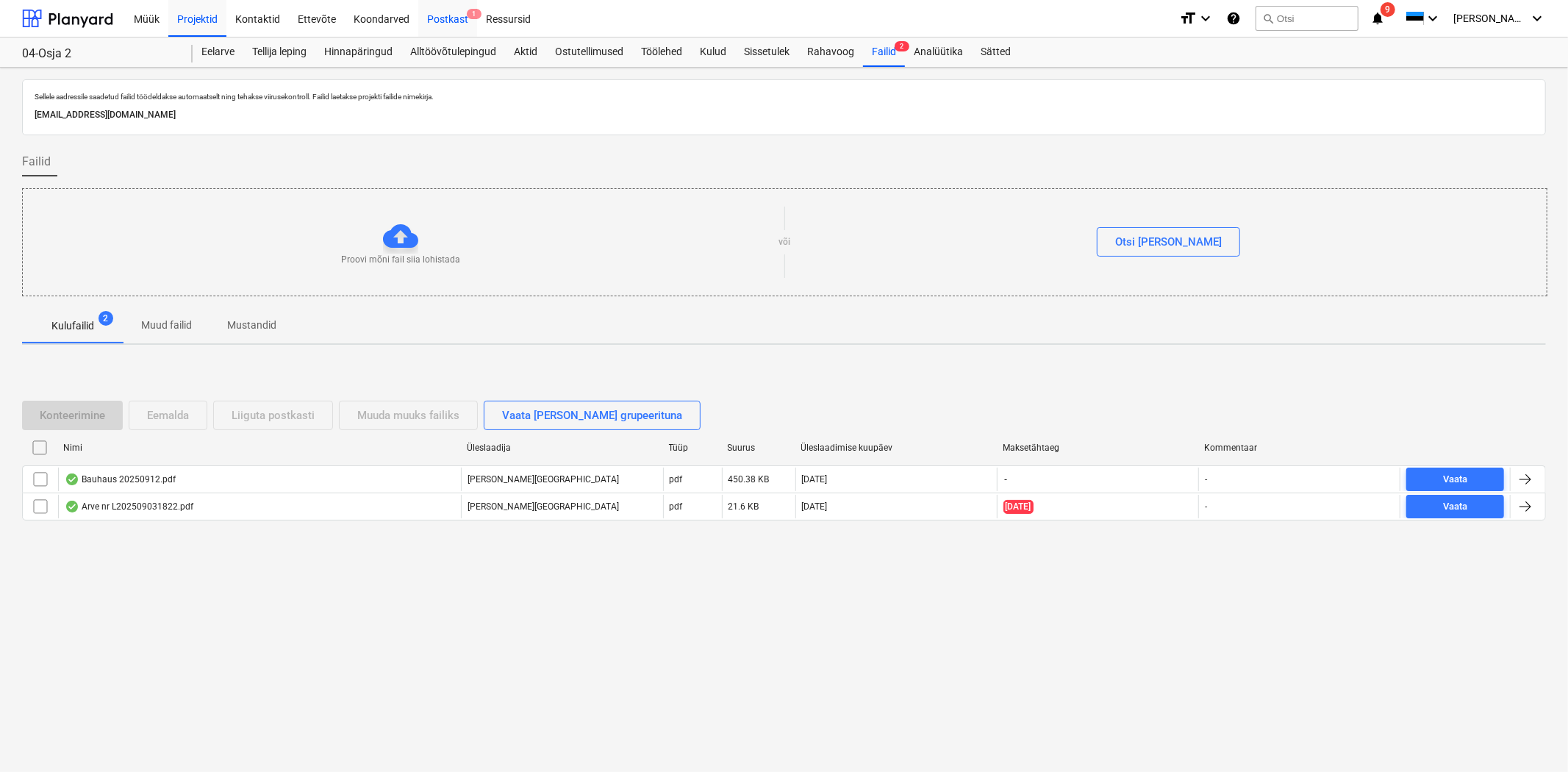
click at [449, 21] on div "Postkast 1" at bounding box center [448, 17] width 59 height 37
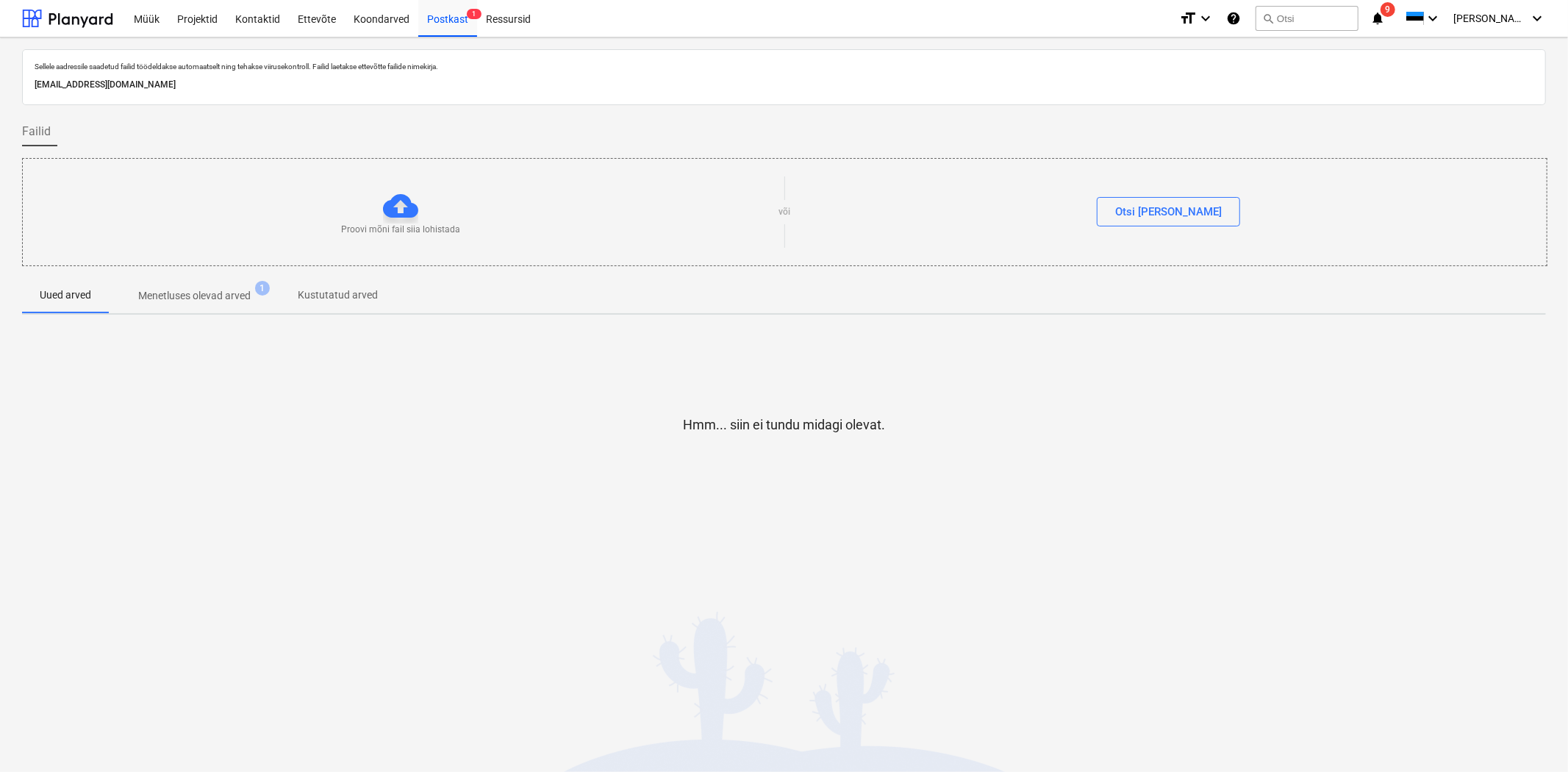
click at [231, 290] on p "Menetluses olevad arved" at bounding box center [194, 296] width 113 height 16
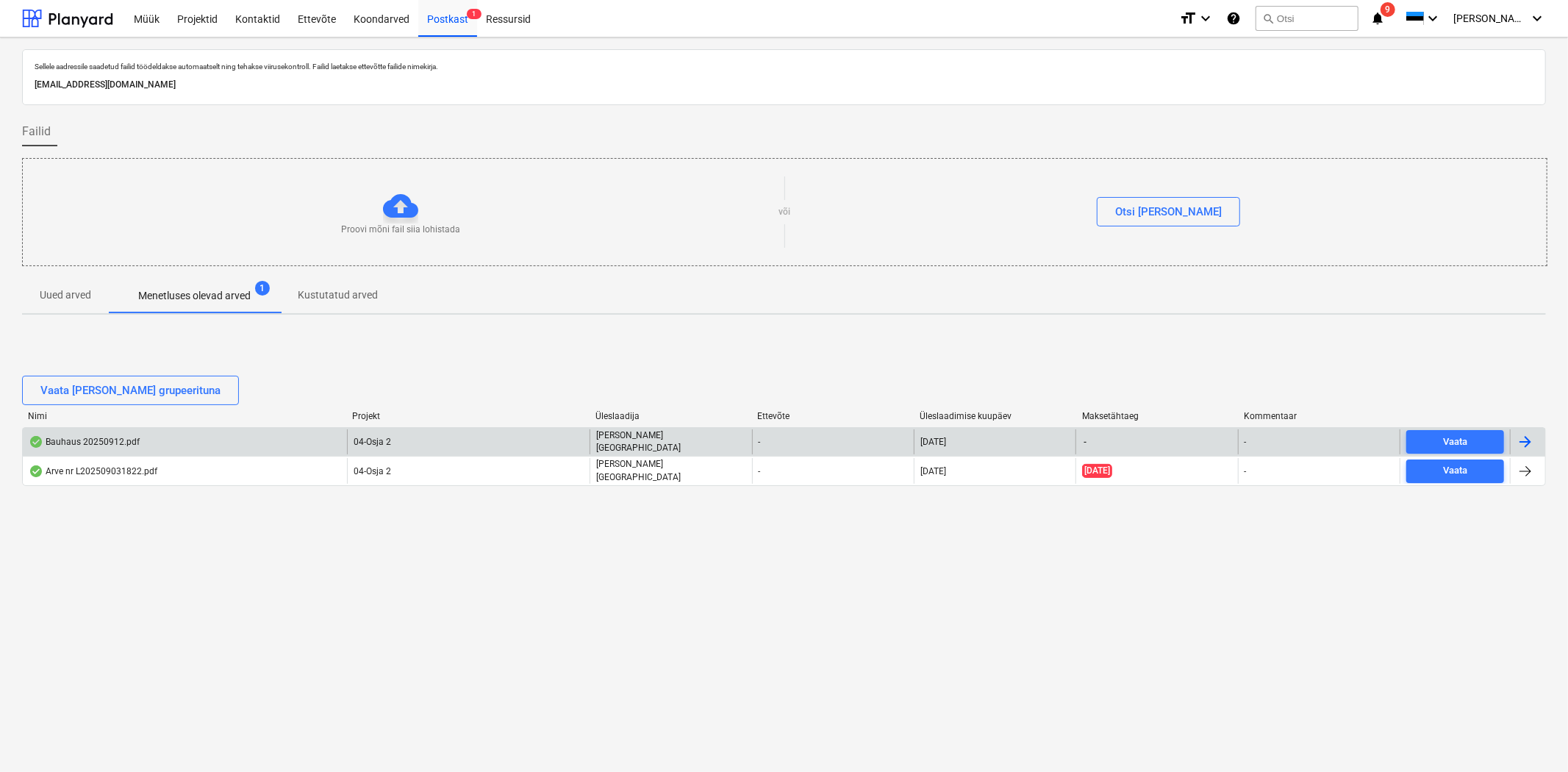
click at [277, 444] on div "Bauhaus 20250912.pdf" at bounding box center [185, 441] width 324 height 25
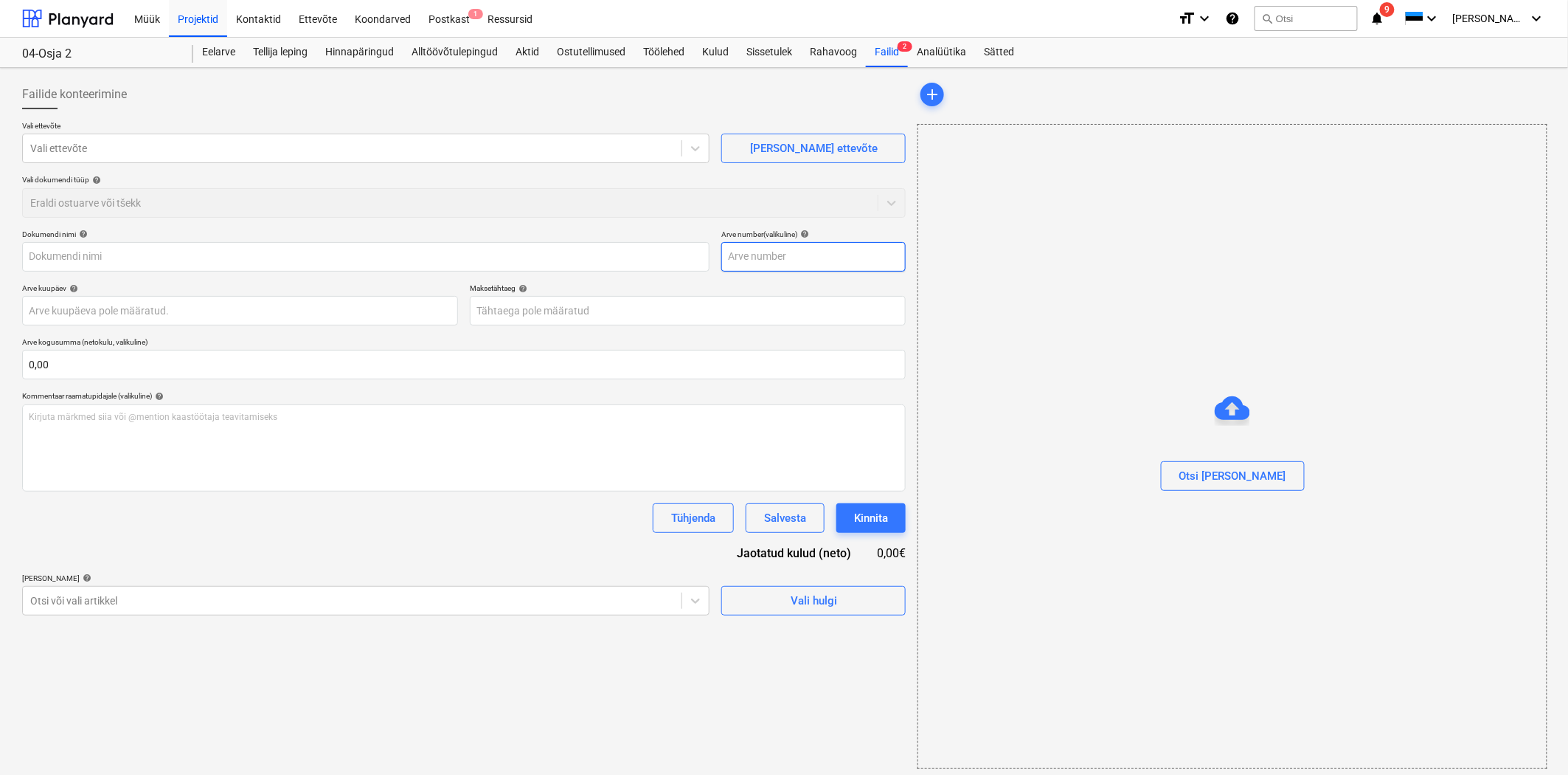
type input "11866180"
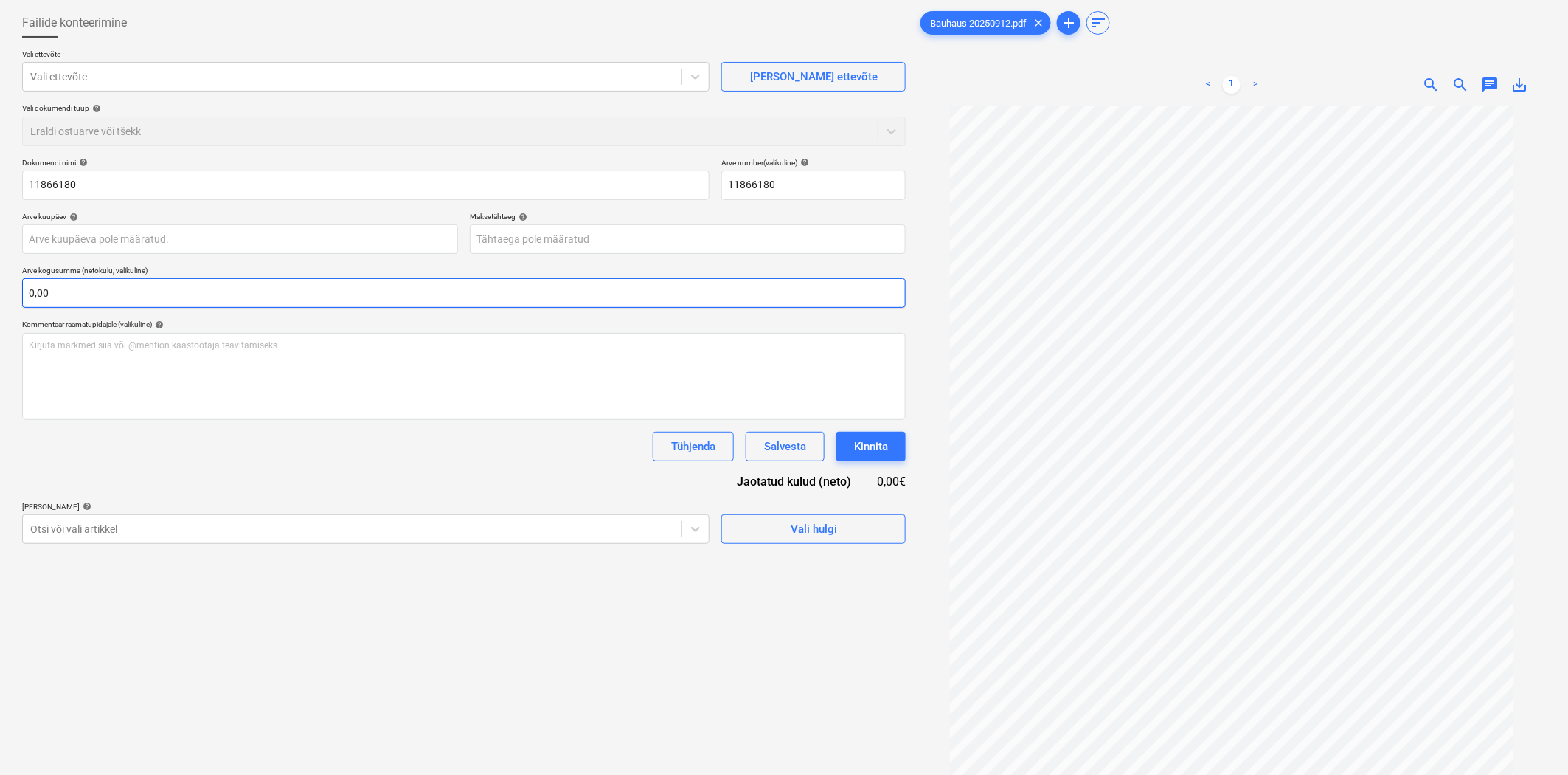
scroll to position [38, 0]
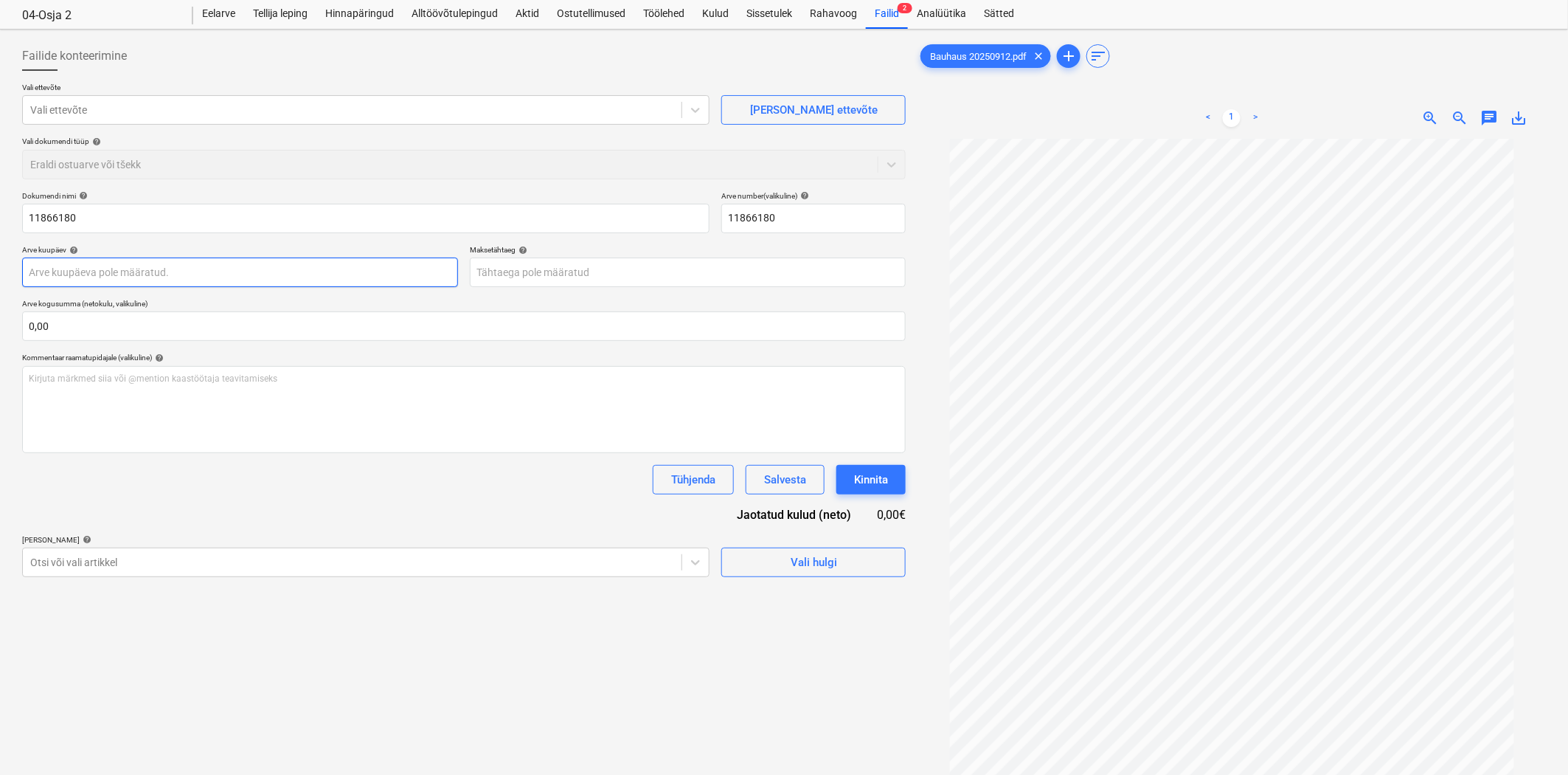
click at [90, 273] on body "Müük Projektid Kontaktid Ettevõte Koondarved Postkast 1 Ressursid format_size k…" at bounding box center [784, 349] width 1568 height 775
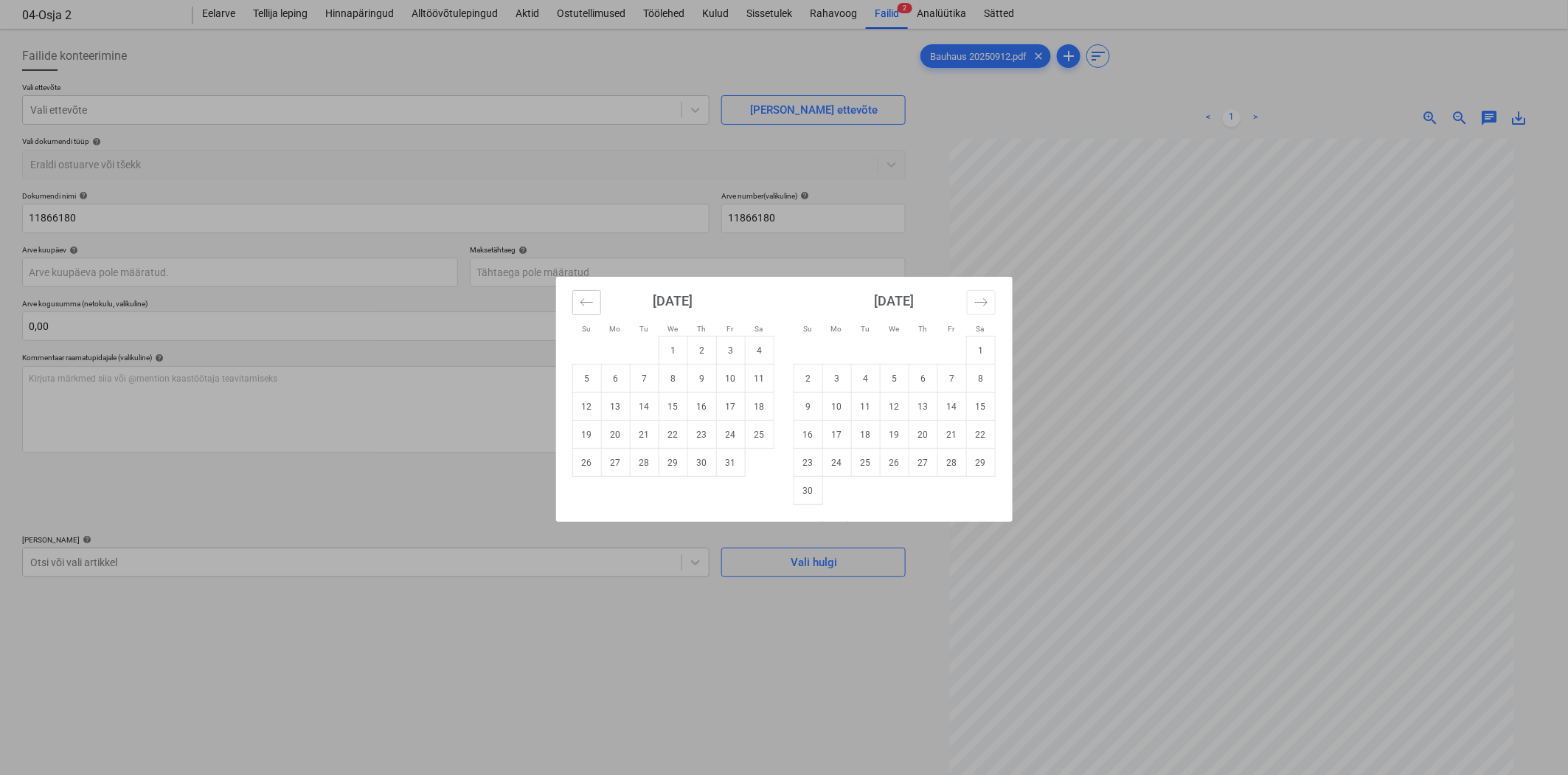
click at [589, 299] on icon "Move backward to switch to the previous month." at bounding box center [587, 302] width 14 height 14
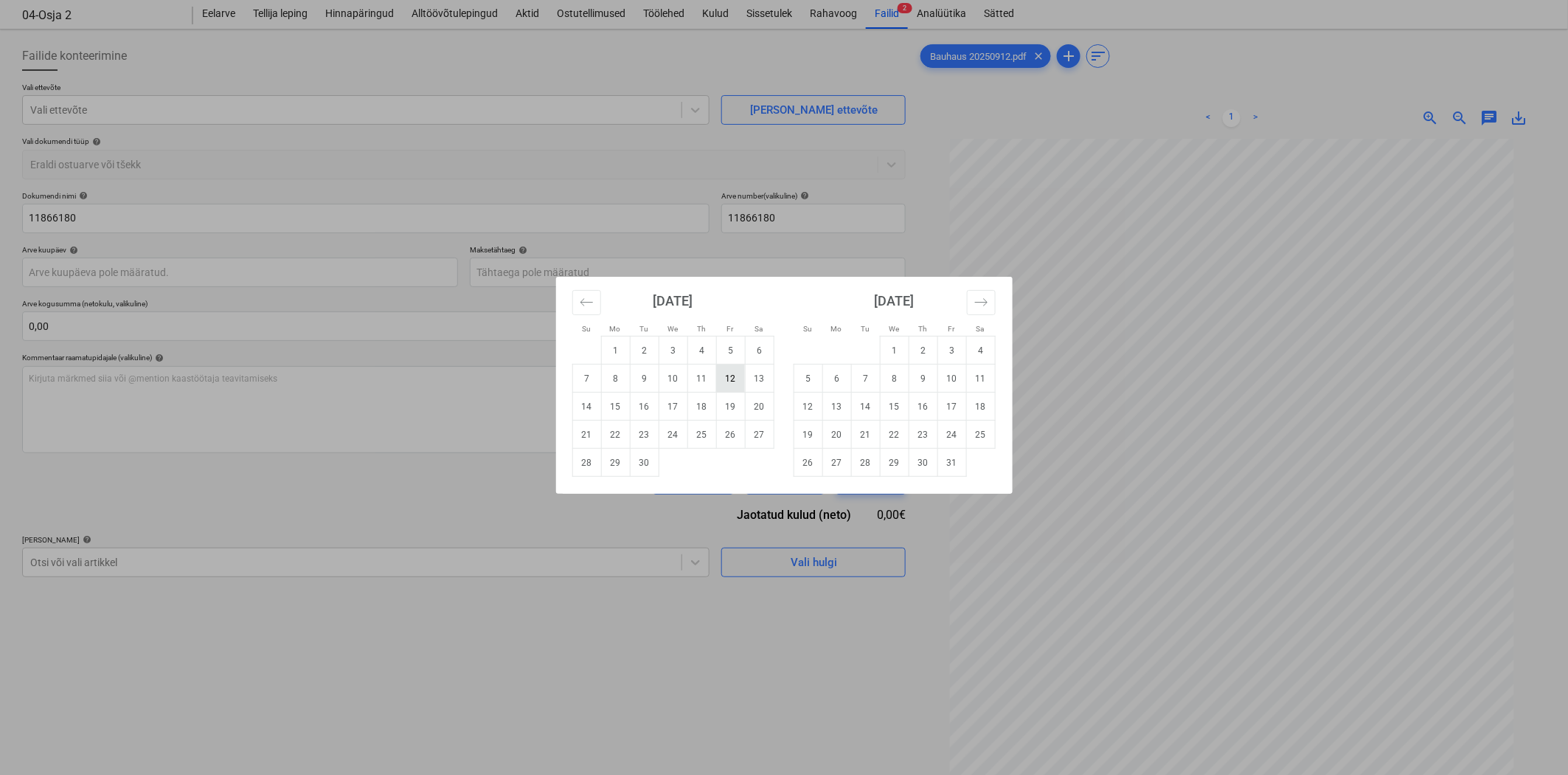
click at [729, 382] on td "12" at bounding box center [731, 378] width 29 height 28
type input "[DATE]"
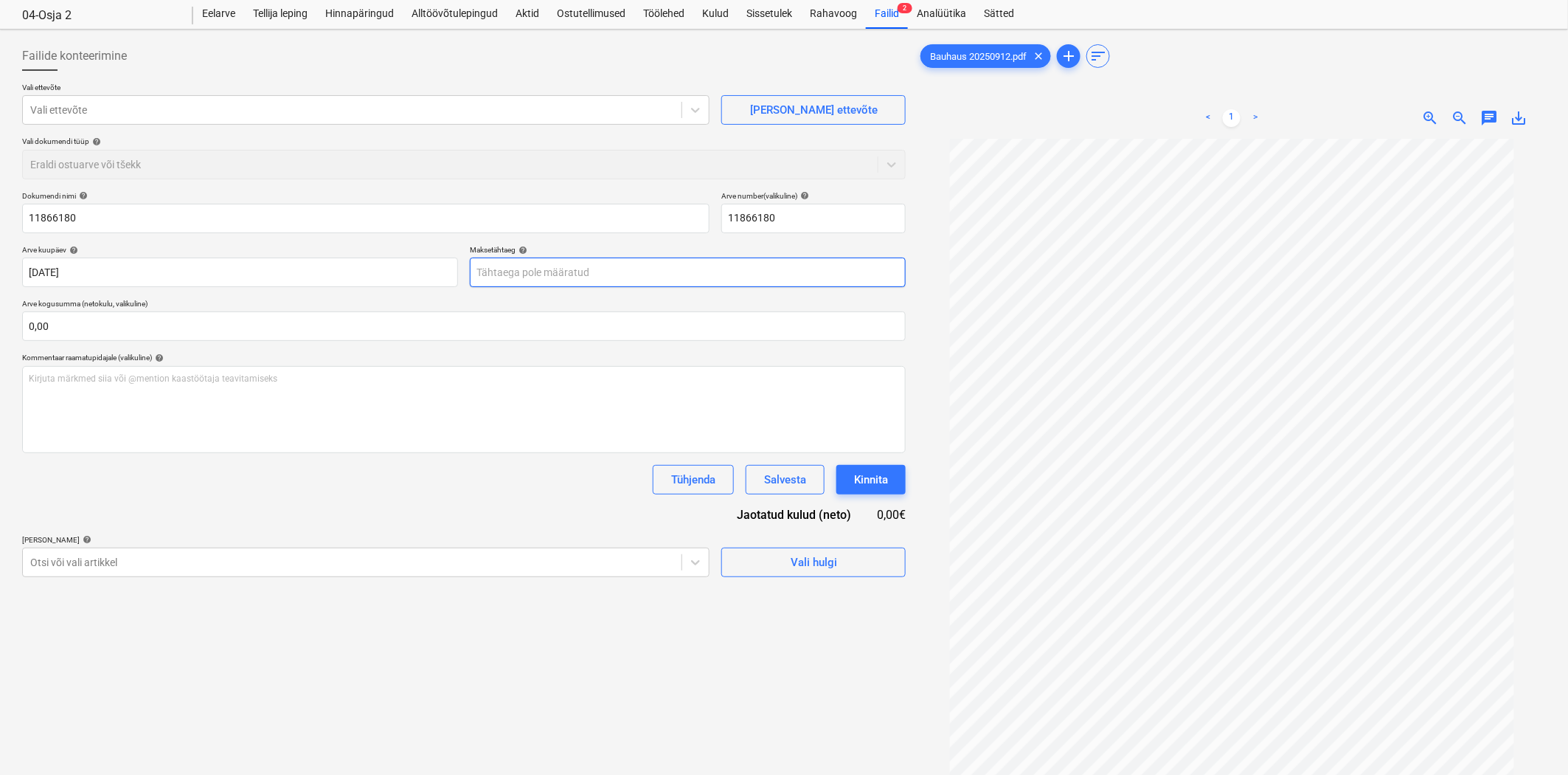
click at [544, 263] on body "Müük Projektid Kontaktid Ettevõte Koondarved Postkast 1 Ressursid format_size k…" at bounding box center [784, 349] width 1568 height 775
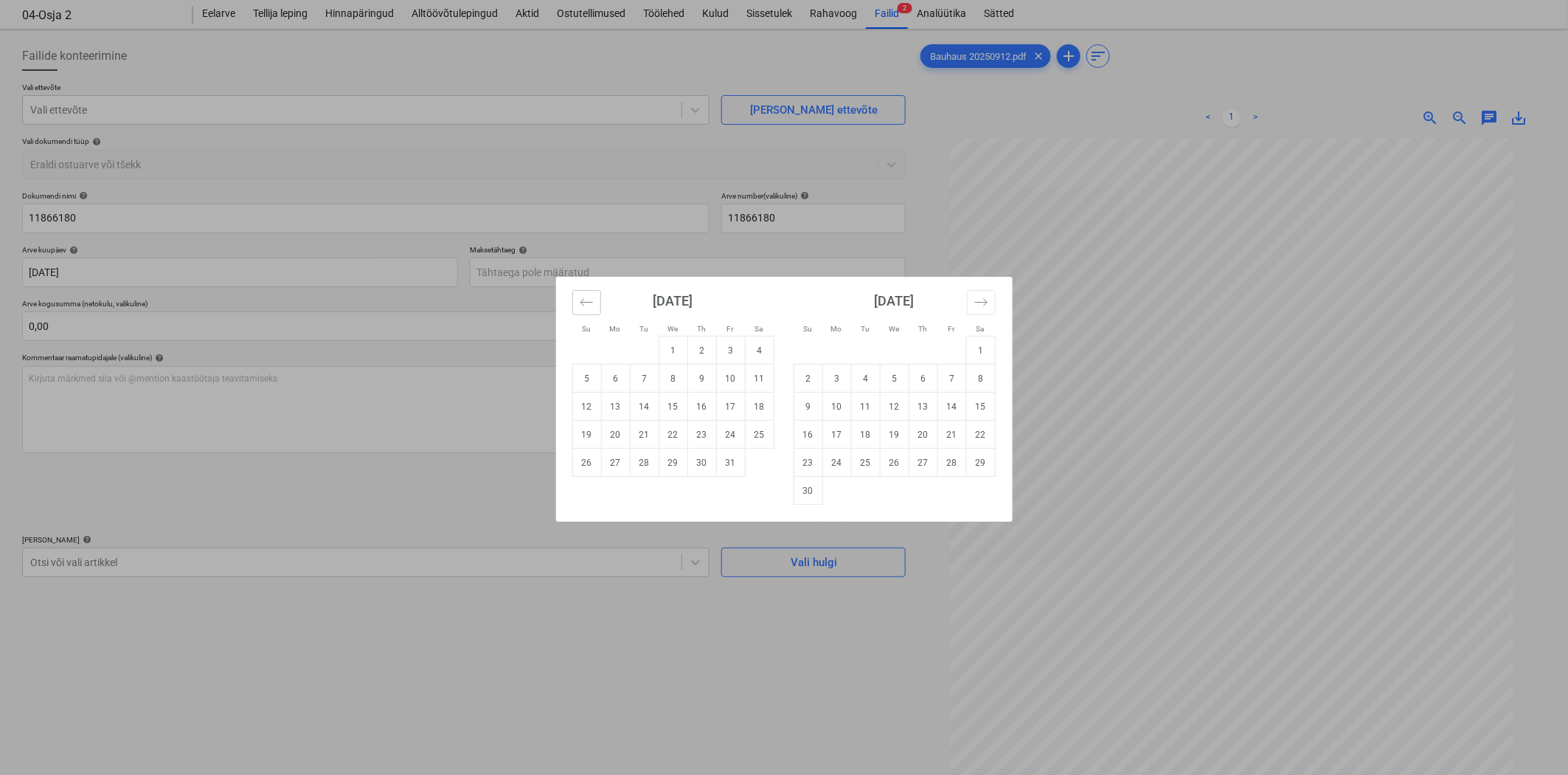
click at [596, 304] on button "Move backward to switch to the previous month." at bounding box center [586, 302] width 29 height 25
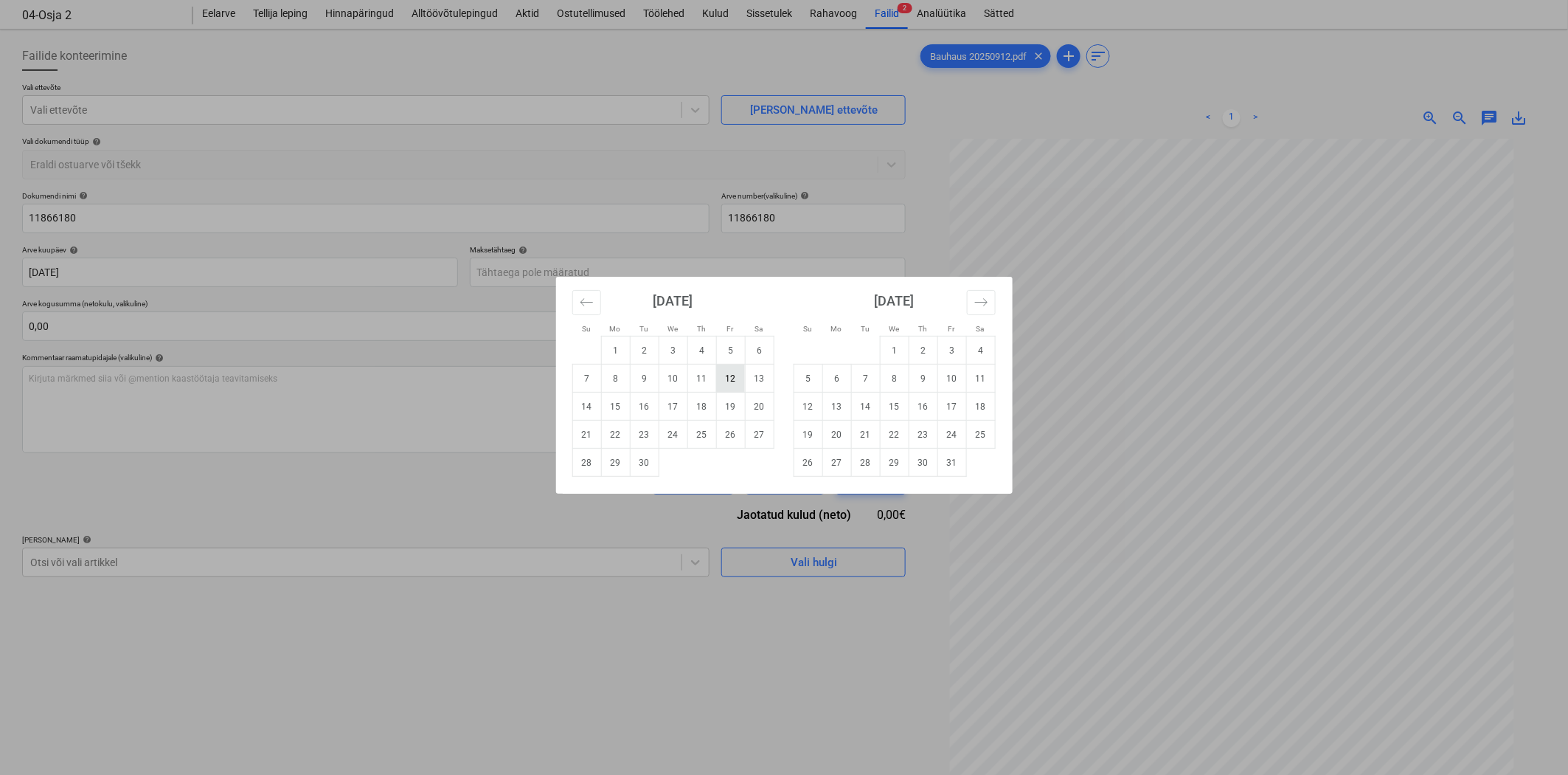
click at [721, 378] on td "12" at bounding box center [731, 378] width 29 height 28
type input "[DATE]"
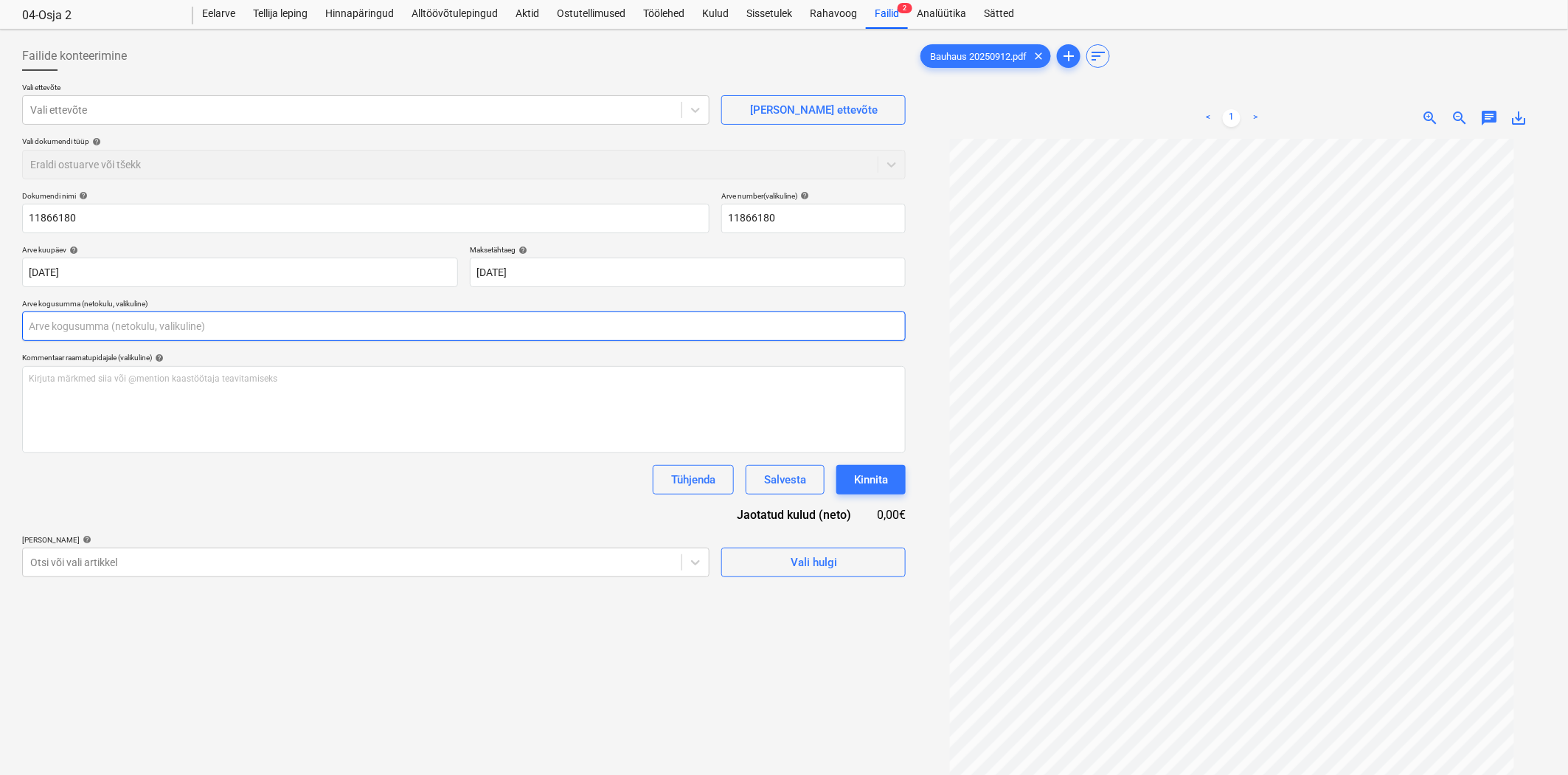
click at [217, 329] on input "text" at bounding box center [464, 326] width 884 height 30
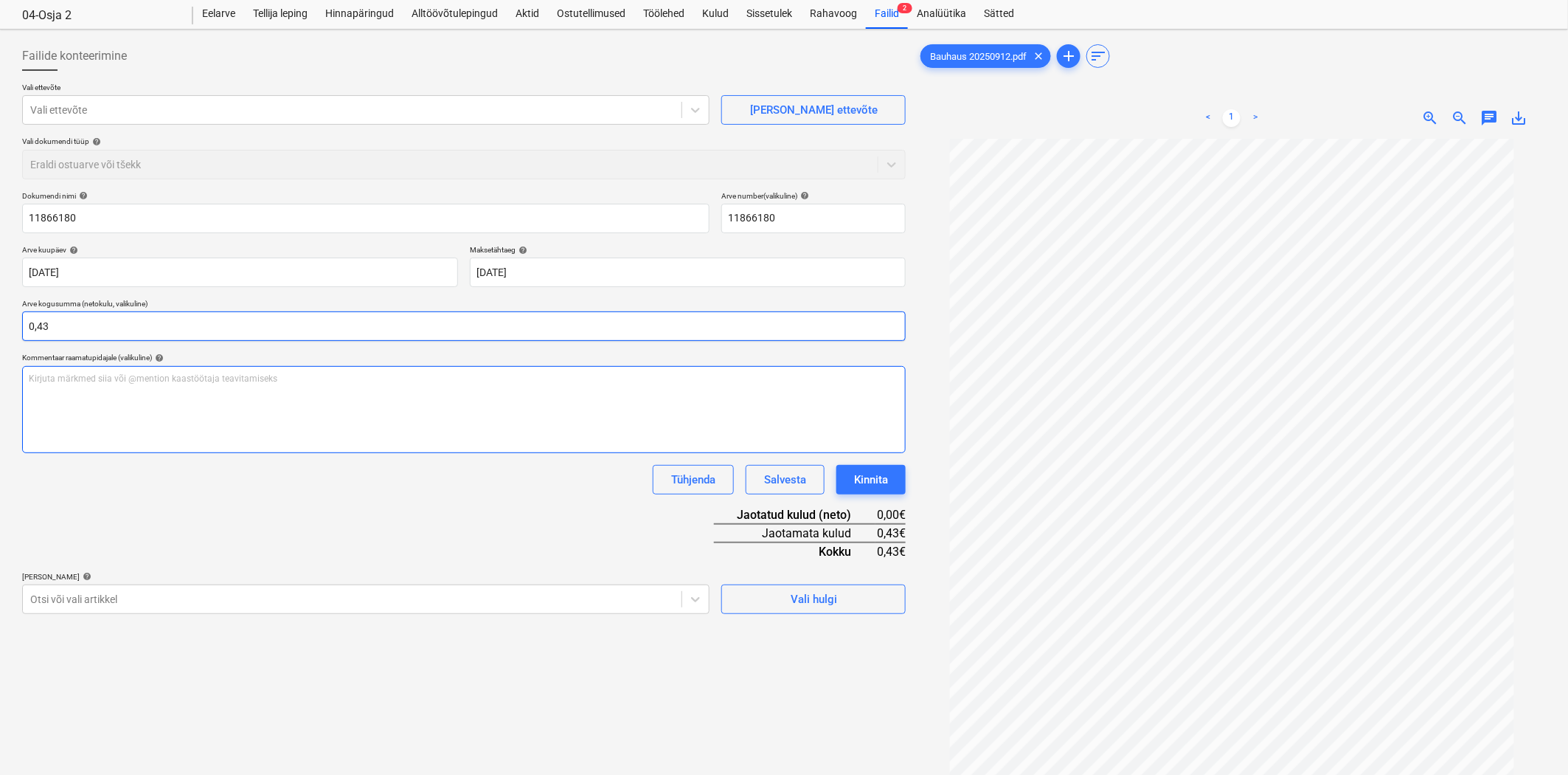
type input "0,43"
click at [137, 387] on div "Kirjuta märkmed siia või @mention kaastöötaja teavitamiseks ﻿" at bounding box center [464, 410] width 884 height 87
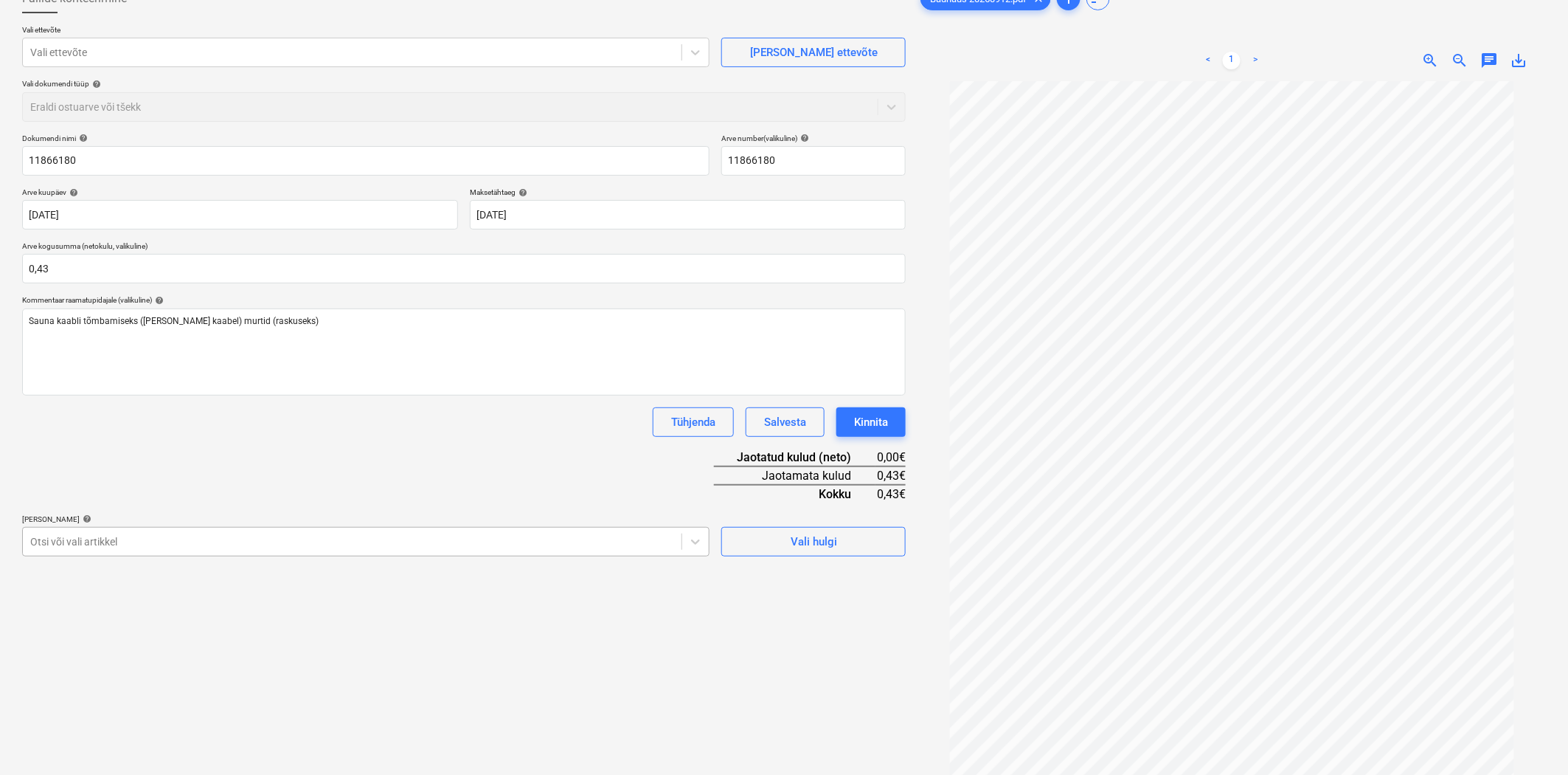
click at [134, 601] on body "Müük Projektid Kontaktid Ettevõte Koondarved Postkast 1 Ressursid format_size k…" at bounding box center [784, 291] width 1568 height 775
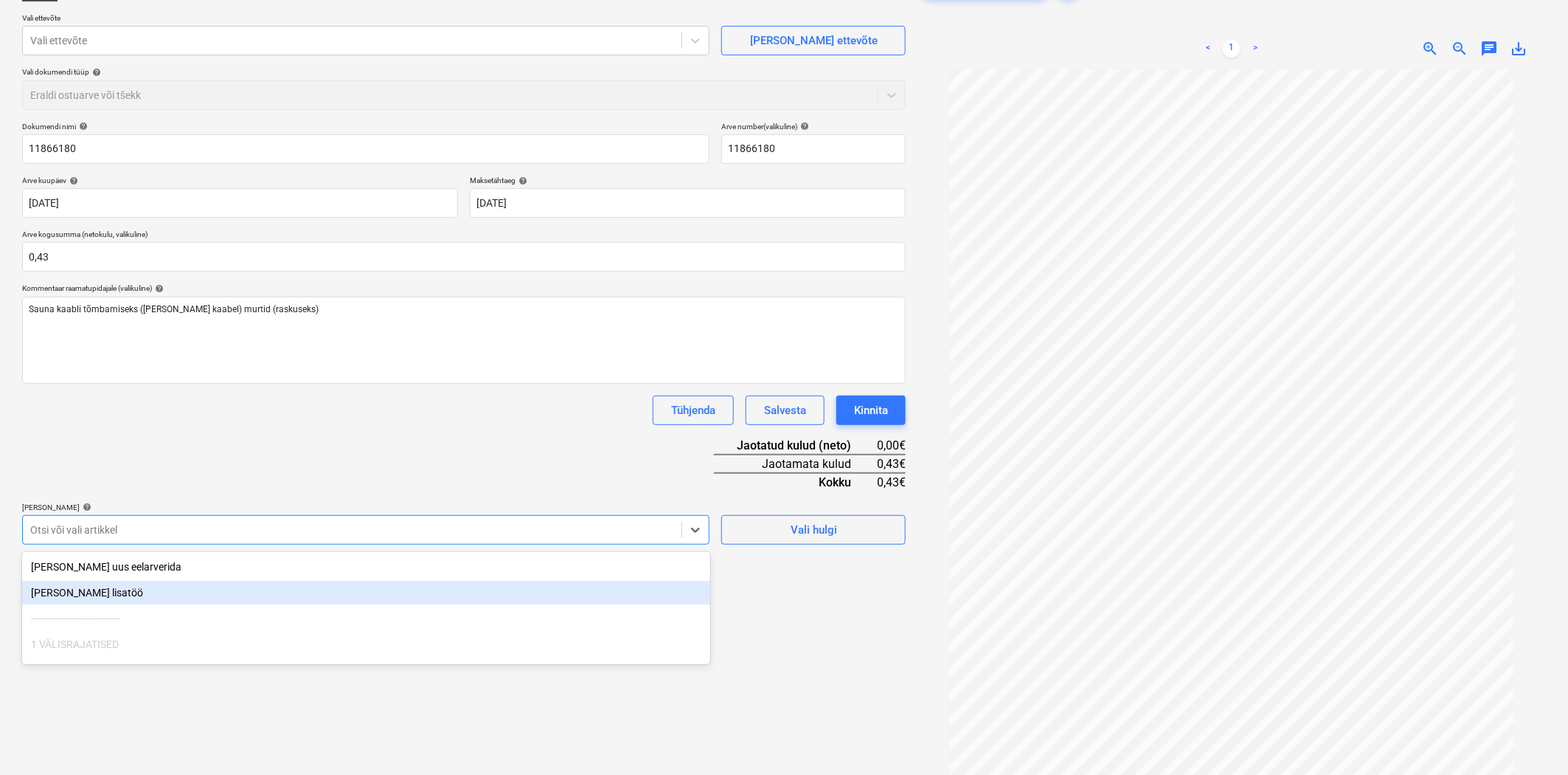
scroll to position [114, 0]
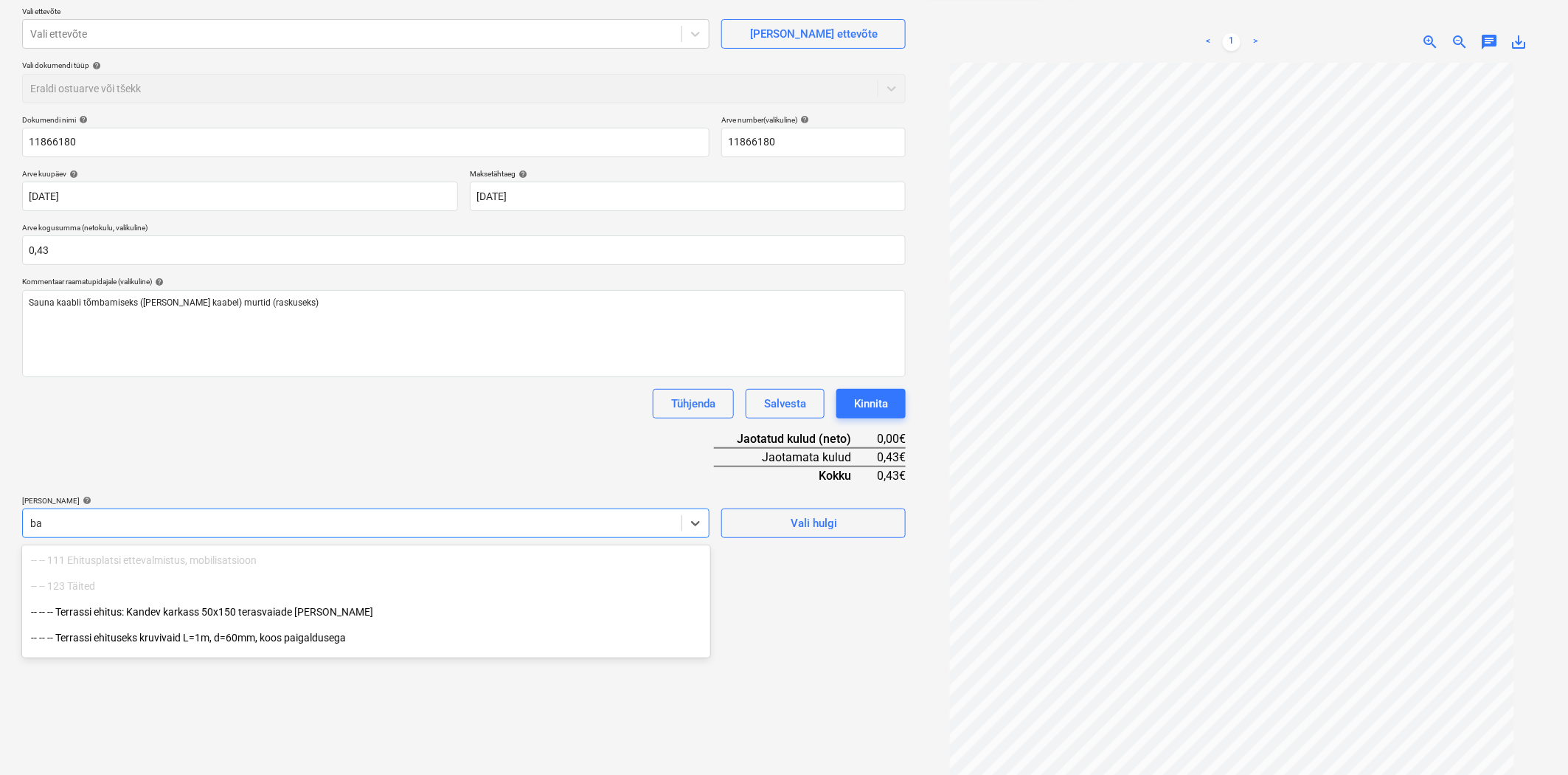
type input "b"
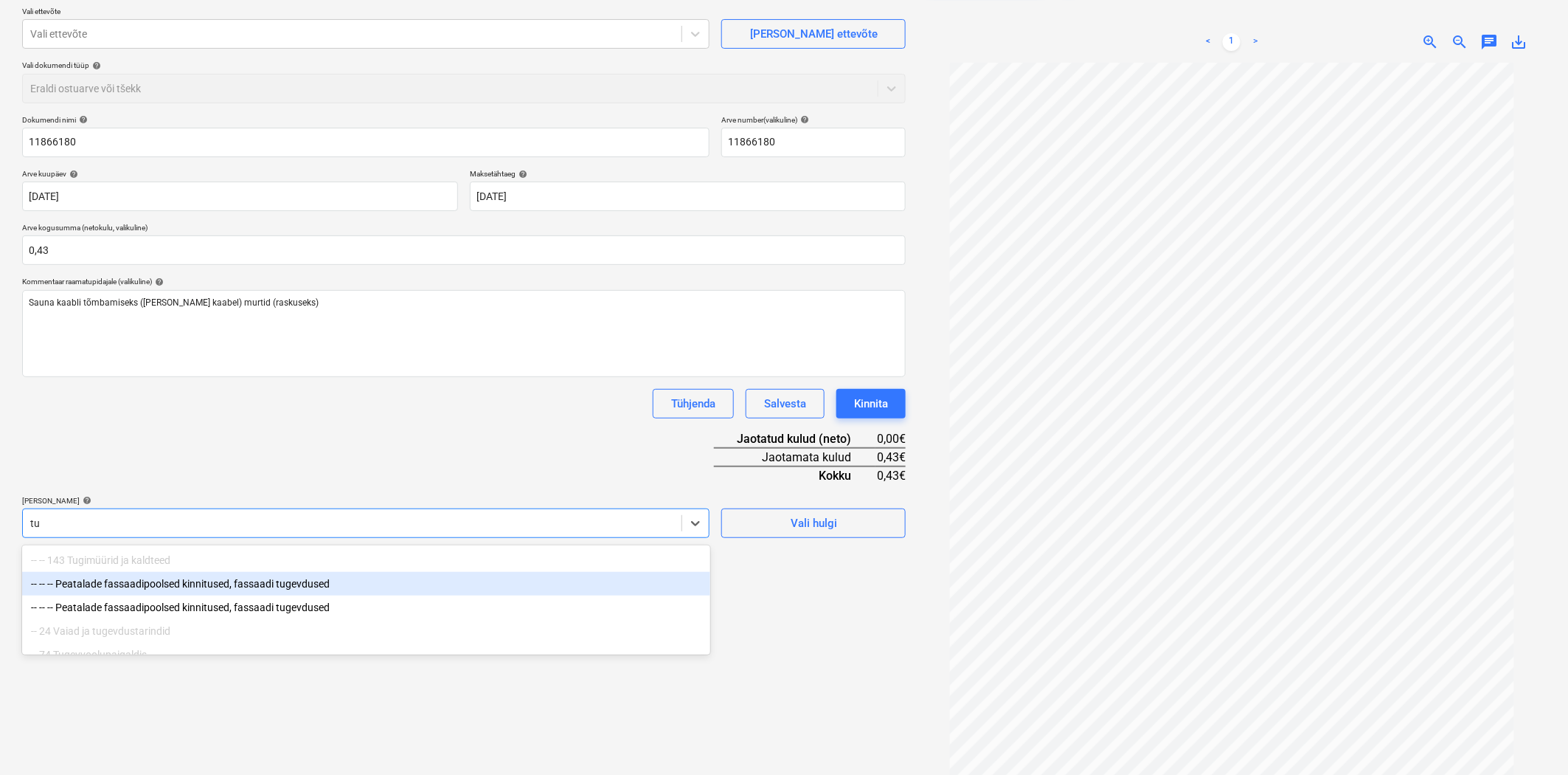
type input "t"
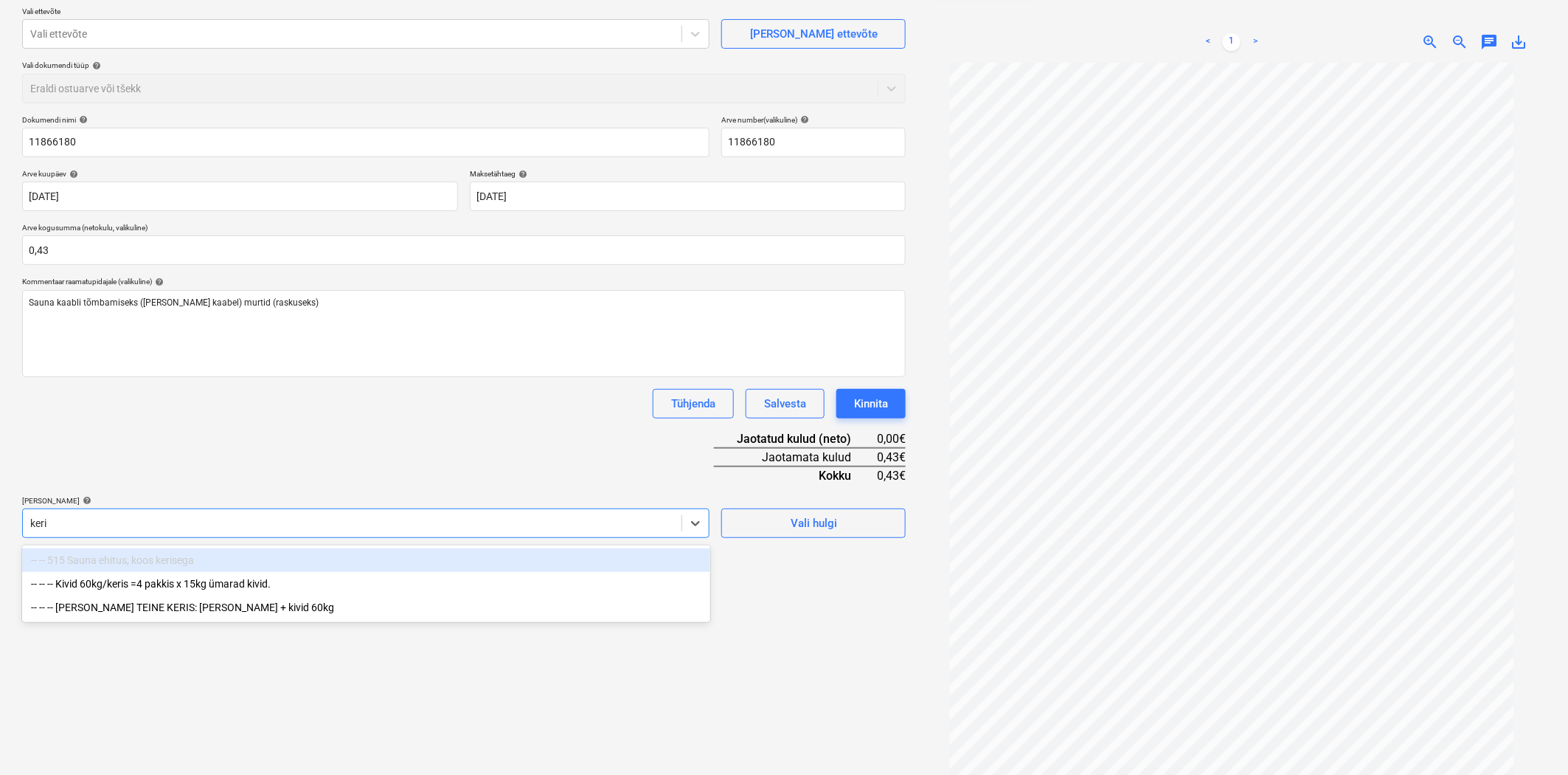
type input "keris"
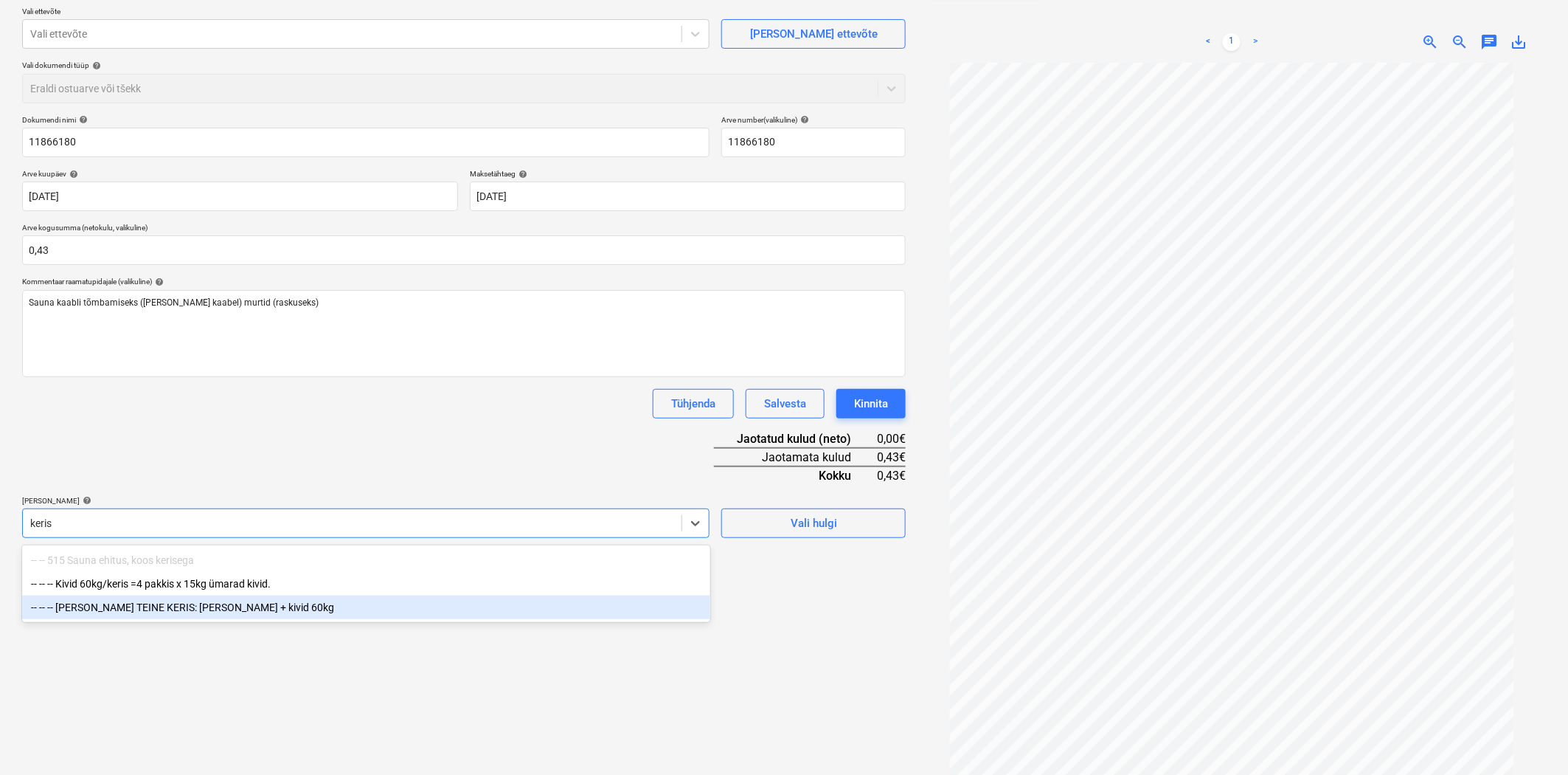
click at [158, 610] on div "-- -- -- [PERSON_NAME] TEINE KERIS: [PERSON_NAME] + kivid 60kg" at bounding box center [365, 607] width 688 height 23
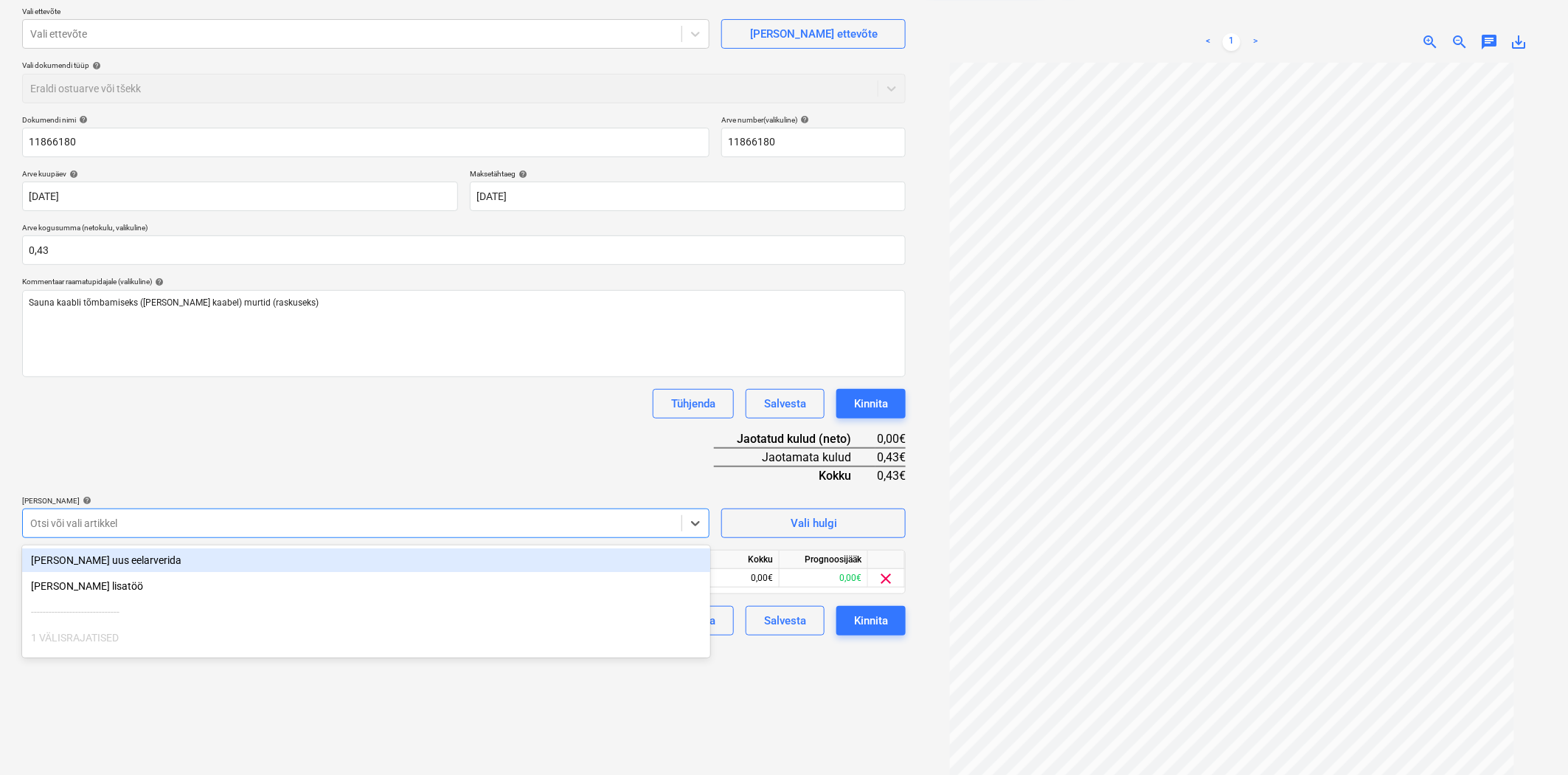
click at [197, 458] on div "Dokumendi nimi help 11866180 Arve number (valikuline) help 11866180 Arve kuupäe…" at bounding box center [464, 375] width 884 height 520
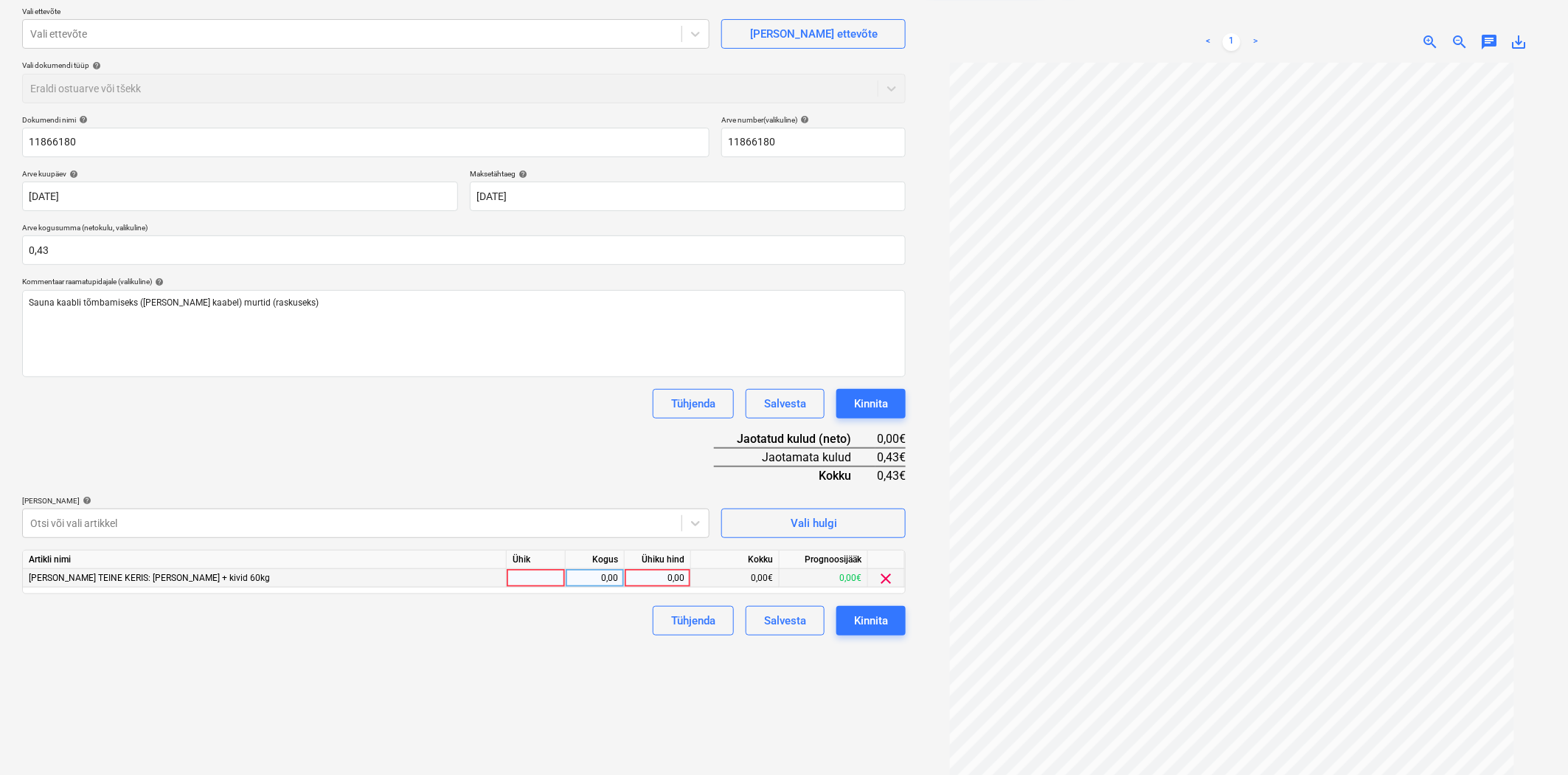
click at [537, 579] on div at bounding box center [537, 578] width 59 height 18
type input "1"
click at [673, 583] on div "0,00" at bounding box center [657, 578] width 54 height 18
type input "0,43"
click at [584, 625] on div "Tühjenda Salvesta Kinnita" at bounding box center [464, 620] width 884 height 30
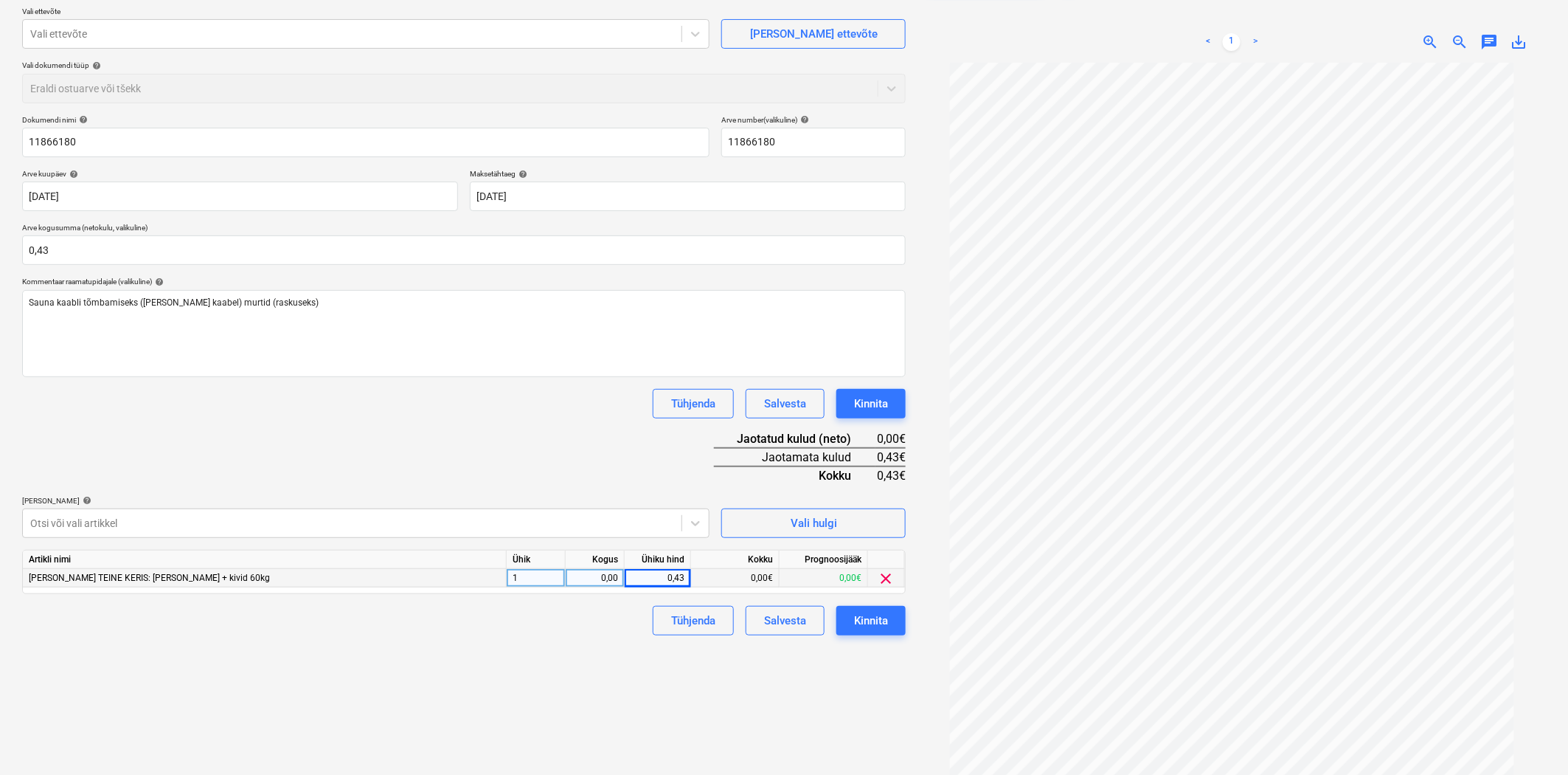
click at [661, 661] on div "Failide konteerimine Vali ettevõte Vali ettevõte [PERSON_NAME] uus ettevõte Val…" at bounding box center [464, 380] width 896 height 843
click at [596, 583] on div "0,00" at bounding box center [594, 578] width 46 height 18
click at [563, 576] on div "1" at bounding box center [537, 578] width 59 height 18
click at [540, 577] on input "1" at bounding box center [536, 578] width 58 height 17
type input "tk"
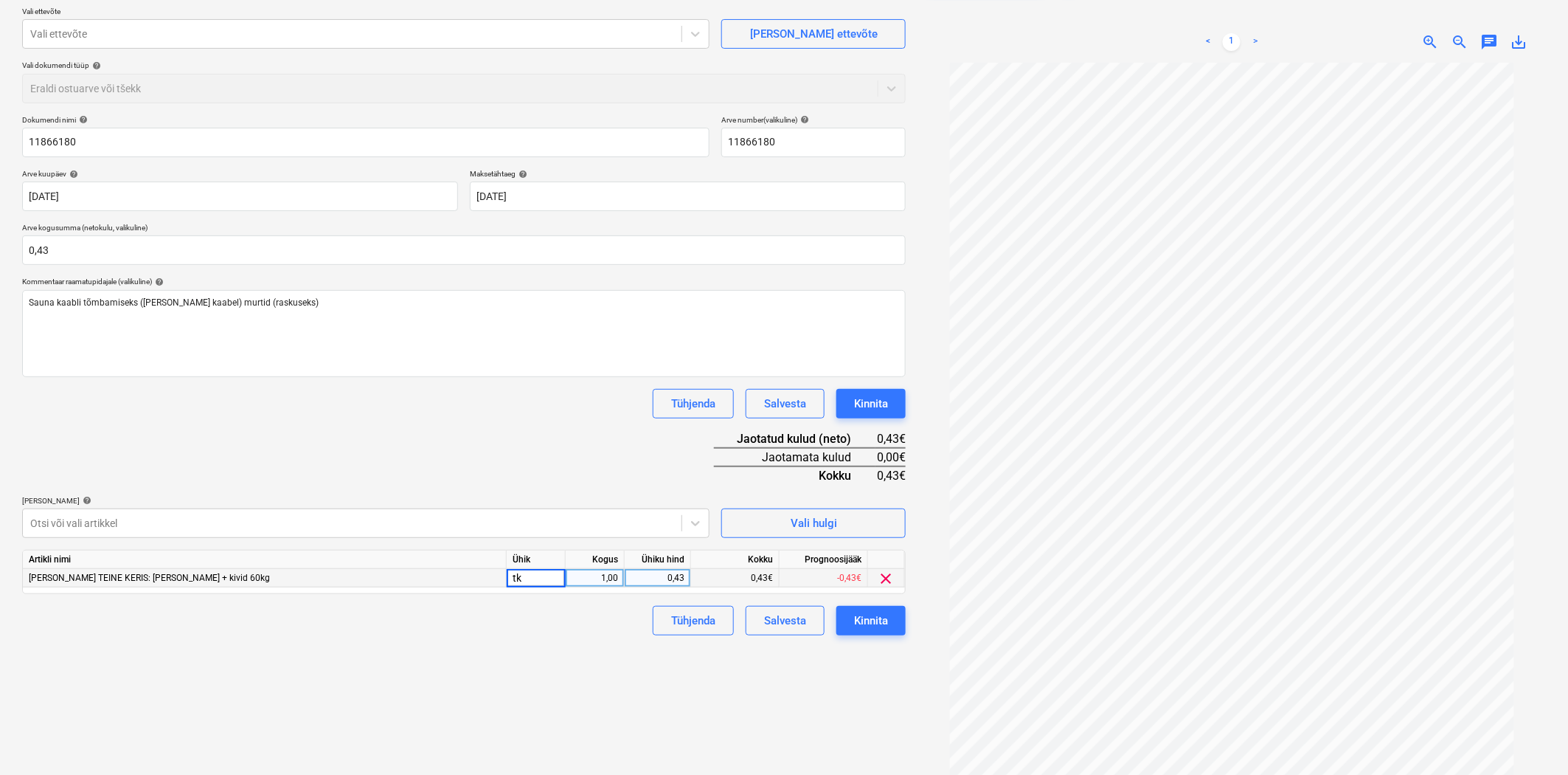
click at [525, 646] on div "Failide konteerimine Vali ettevõte Vali ettevõte [PERSON_NAME] uus ettevõte Val…" at bounding box center [464, 380] width 896 height 843
click at [889, 631] on button "Kinnita" at bounding box center [871, 620] width 70 height 30
click at [640, 673] on div "Failide konteerimine Vali ettevõte Vali ettevõte [PERSON_NAME] uus ettevõte Val…" at bounding box center [464, 380] width 896 height 843
click at [539, 574] on div "tk" at bounding box center [537, 578] width 59 height 18
drag, startPoint x: 547, startPoint y: 645, endPoint x: 611, endPoint y: 595, distance: 81.2
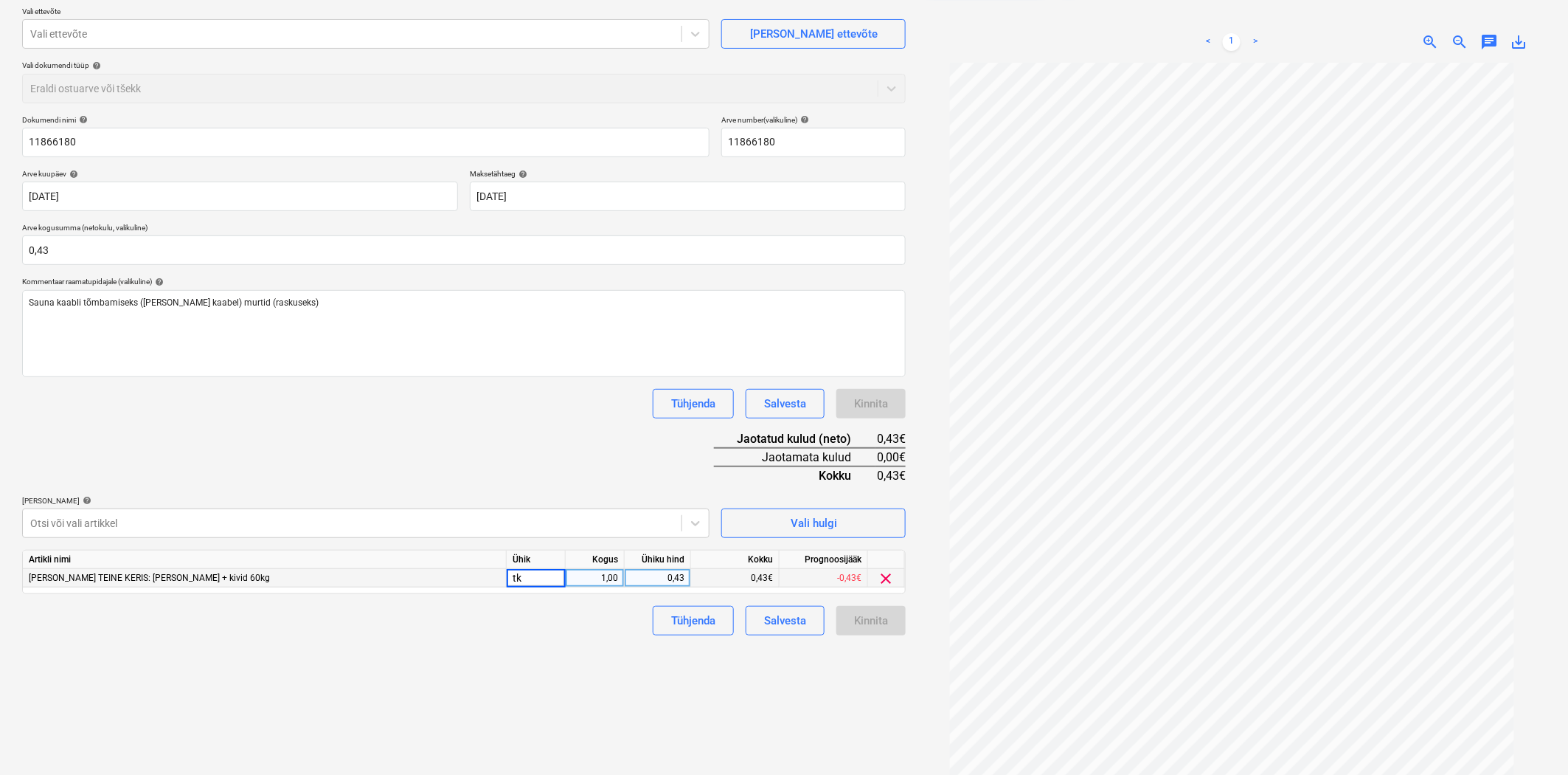
click at [549, 643] on div "Failide konteerimine Vali ettevõte Vali ettevõte [PERSON_NAME] uus ettevõte Val…" at bounding box center [464, 380] width 896 height 843
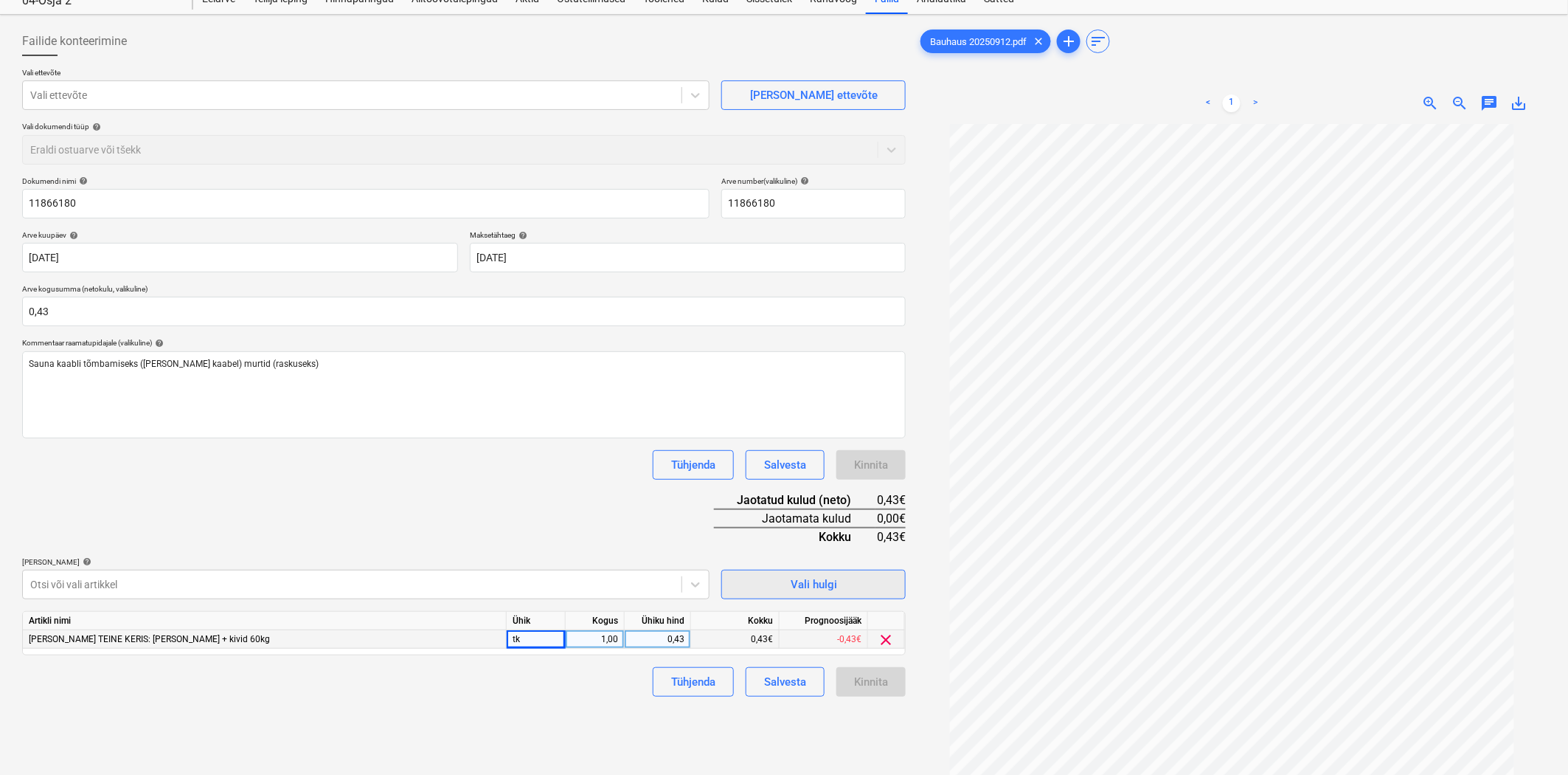
scroll to position [0, 0]
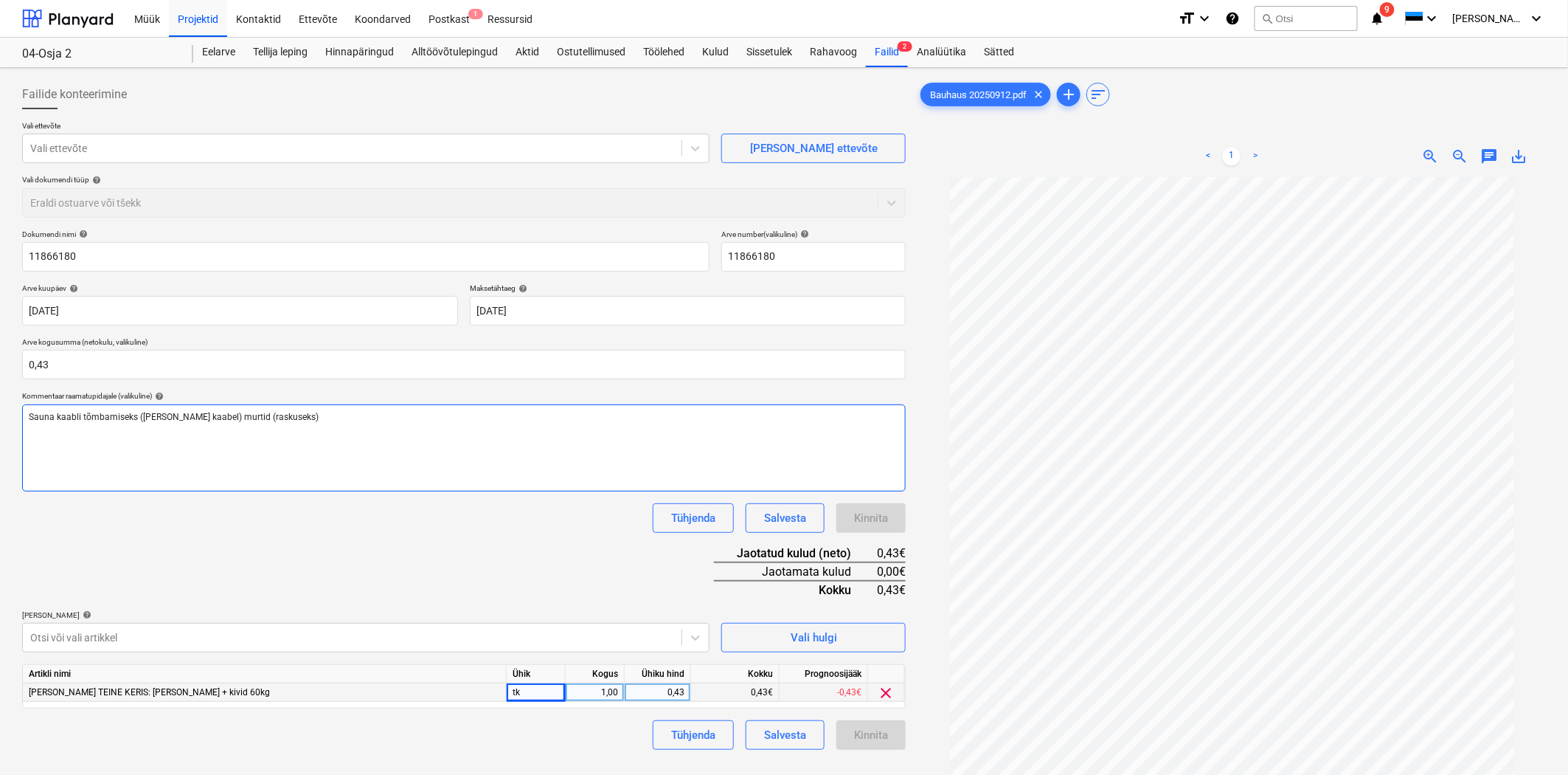
click at [97, 438] on div "Sauna kaabli tõmbamiseks ([PERSON_NAME] kaabel) murtid (raskuseks)" at bounding box center [464, 448] width 884 height 87
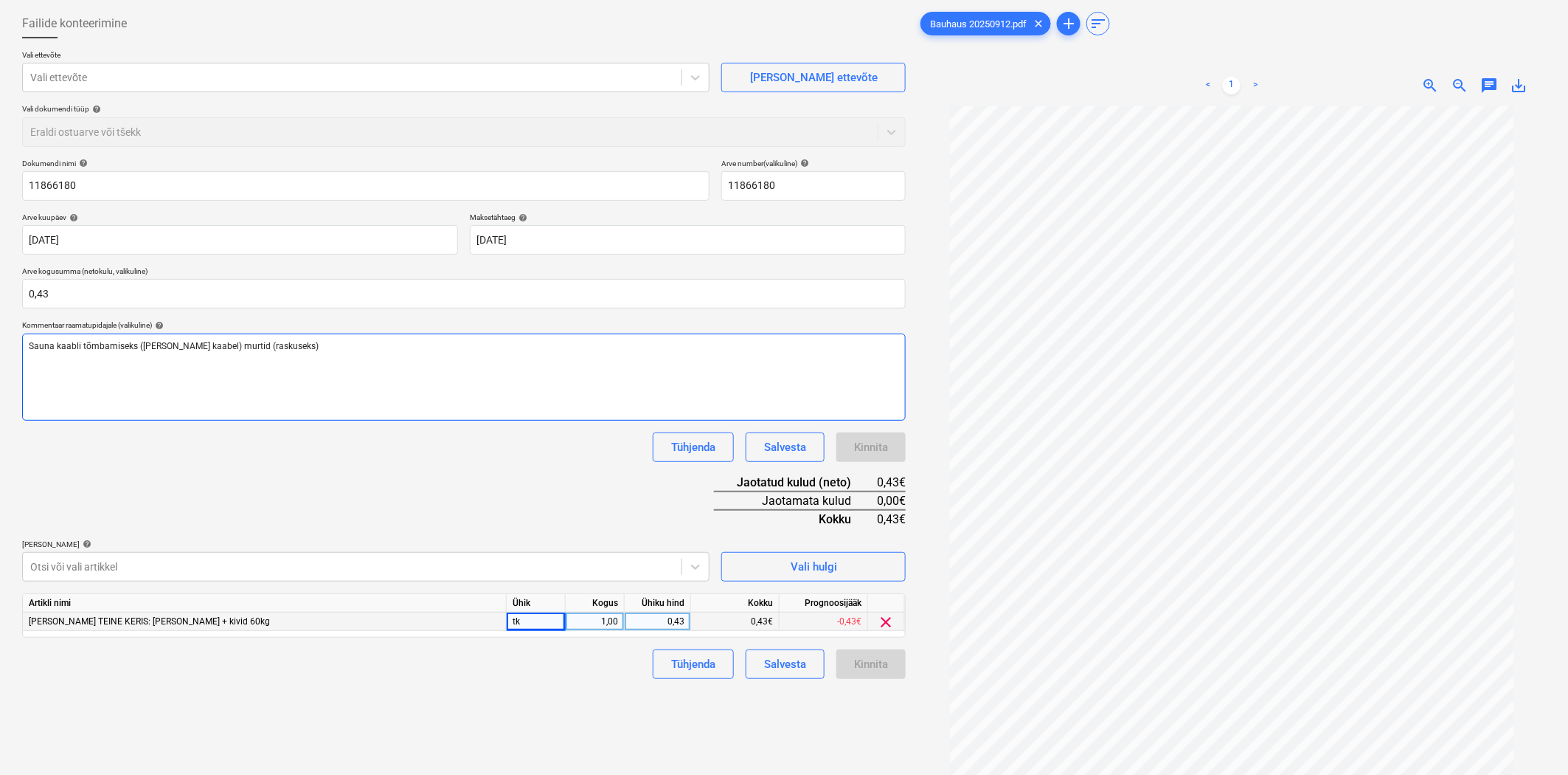
scroll to position [148, 0]
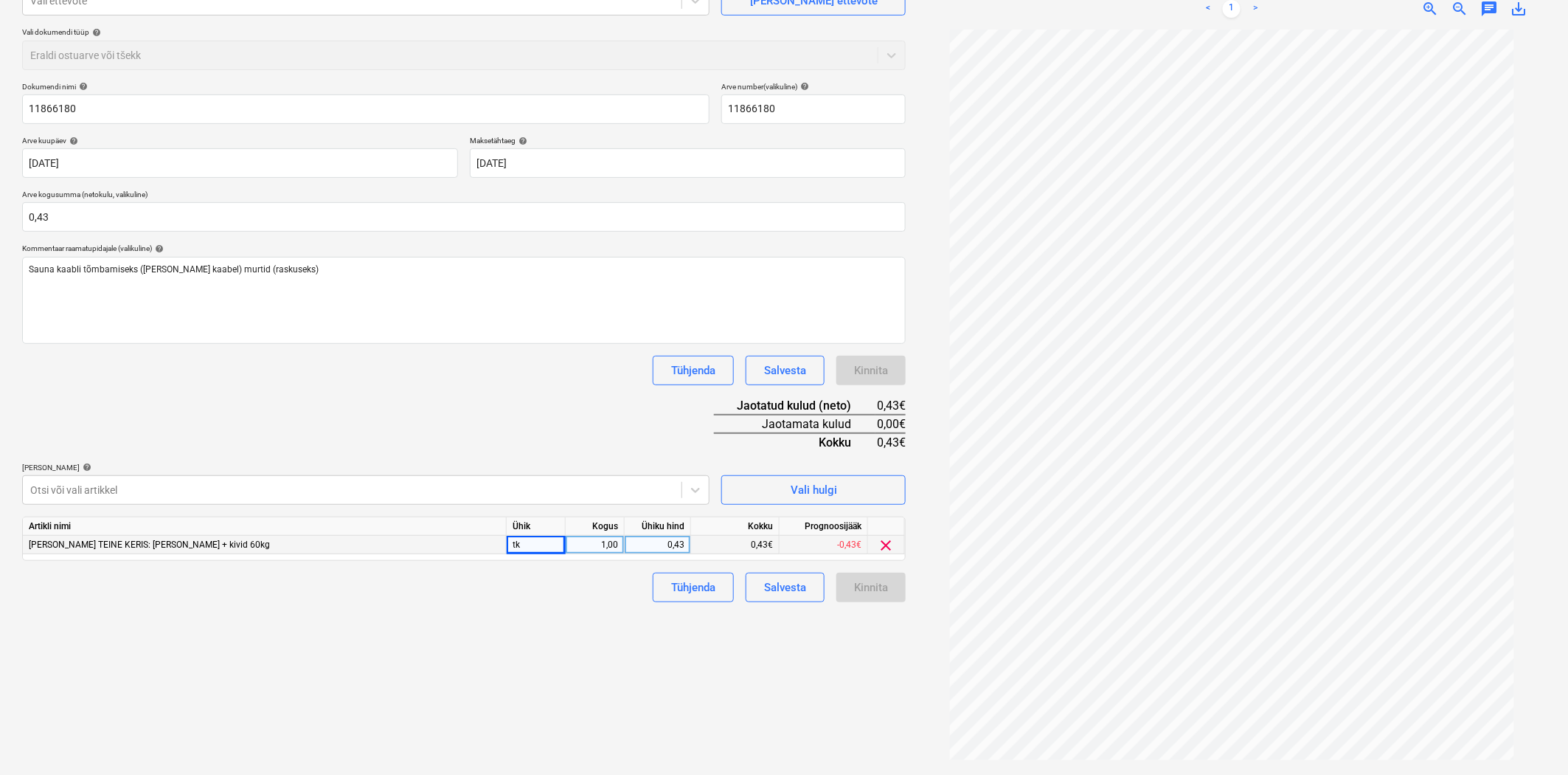
click at [864, 581] on div "Kinnita" at bounding box center [871, 587] width 70 height 30
click at [679, 676] on div "Failide konteerimine Vali ettevõte Vali ettevõte [PERSON_NAME] uus ettevõte Val…" at bounding box center [464, 347] width 896 height 843
click at [355, 534] on div "Artikli nimi" at bounding box center [264, 526] width 484 height 18
drag, startPoint x: 399, startPoint y: 556, endPoint x: 461, endPoint y: 552, distance: 62.1
click at [401, 556] on div "Artikli nimi Ühik Kogus Ühiku hind Kokku Prognoosijääk TELLIJA SOOVIL TEINE KER…" at bounding box center [464, 538] width 884 height 44
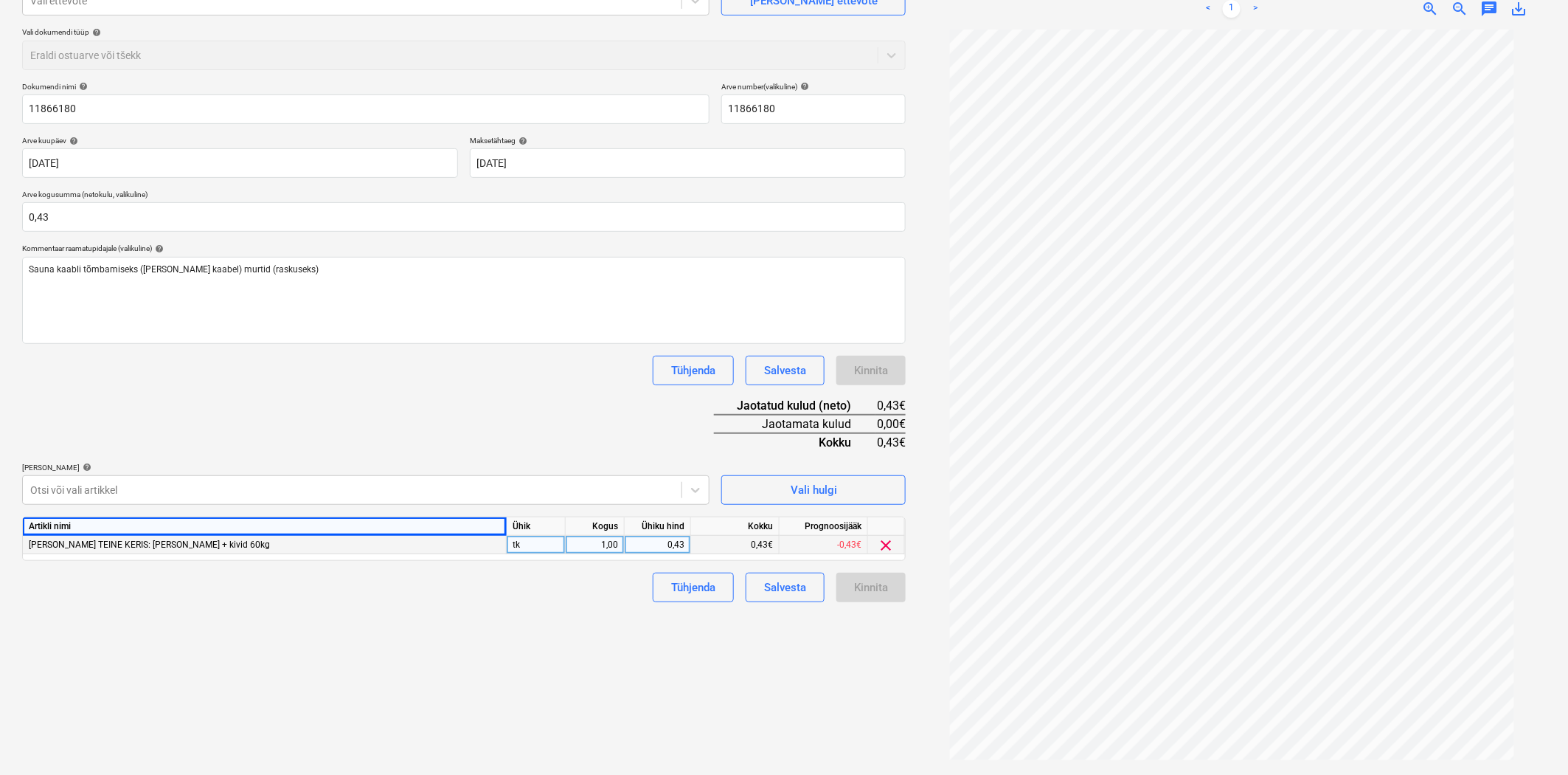
click at [159, 538] on div "[PERSON_NAME] TEINE KERIS: [PERSON_NAME] + kivid 60kg" at bounding box center [264, 545] width 484 height 18
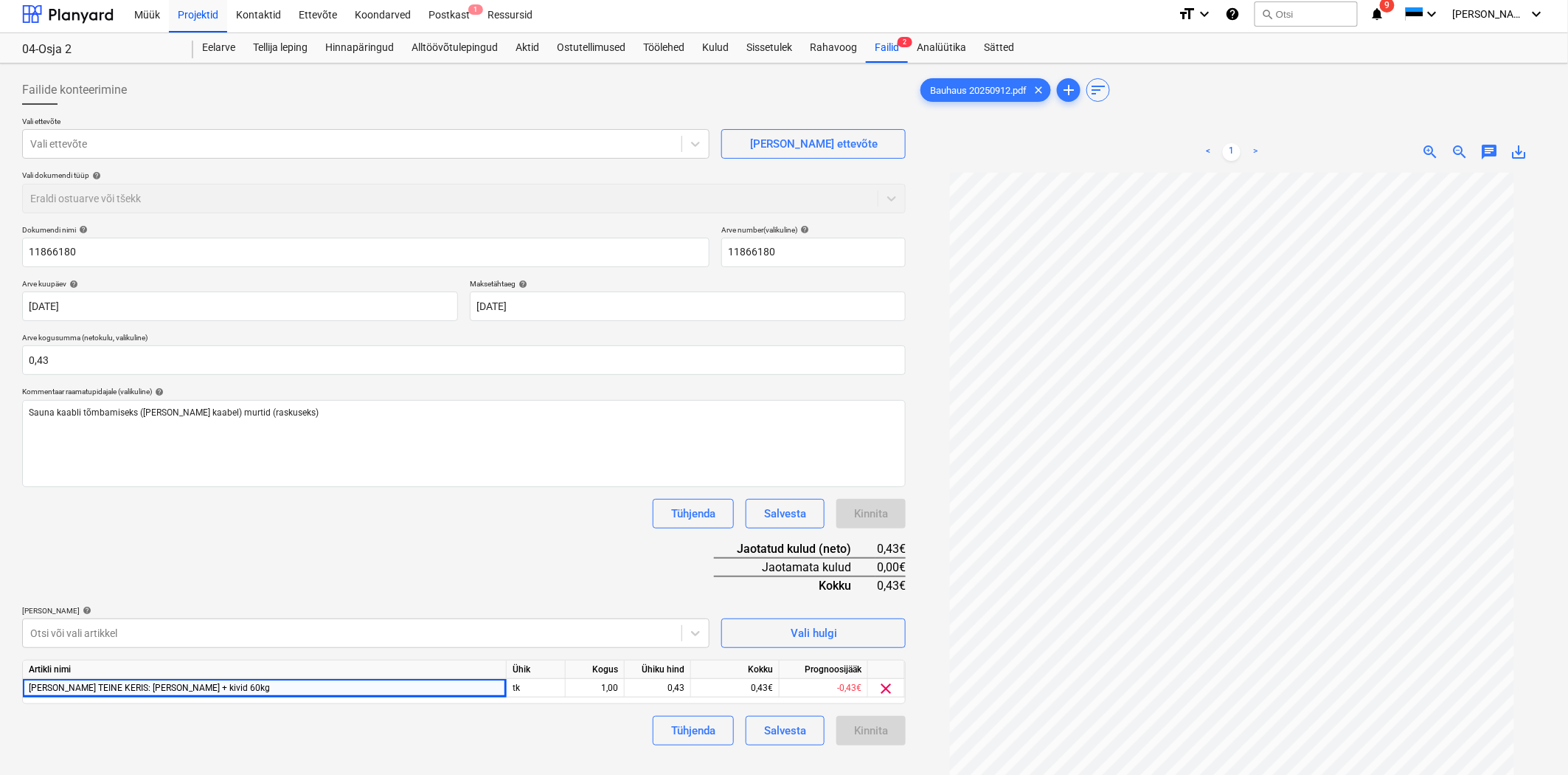
scroll to position [0, 0]
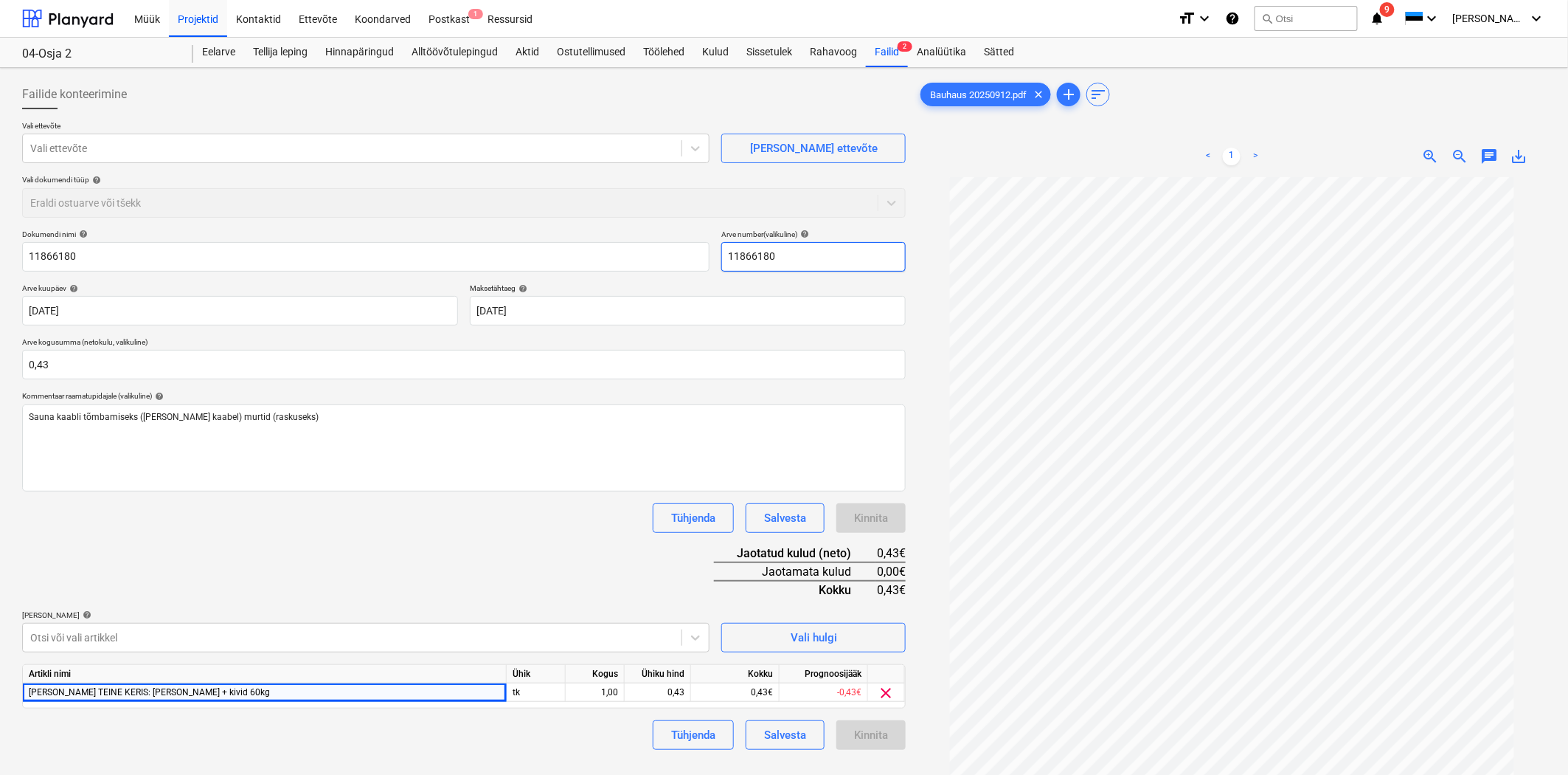
click at [754, 260] on input "11866180" at bounding box center [814, 257] width 184 height 30
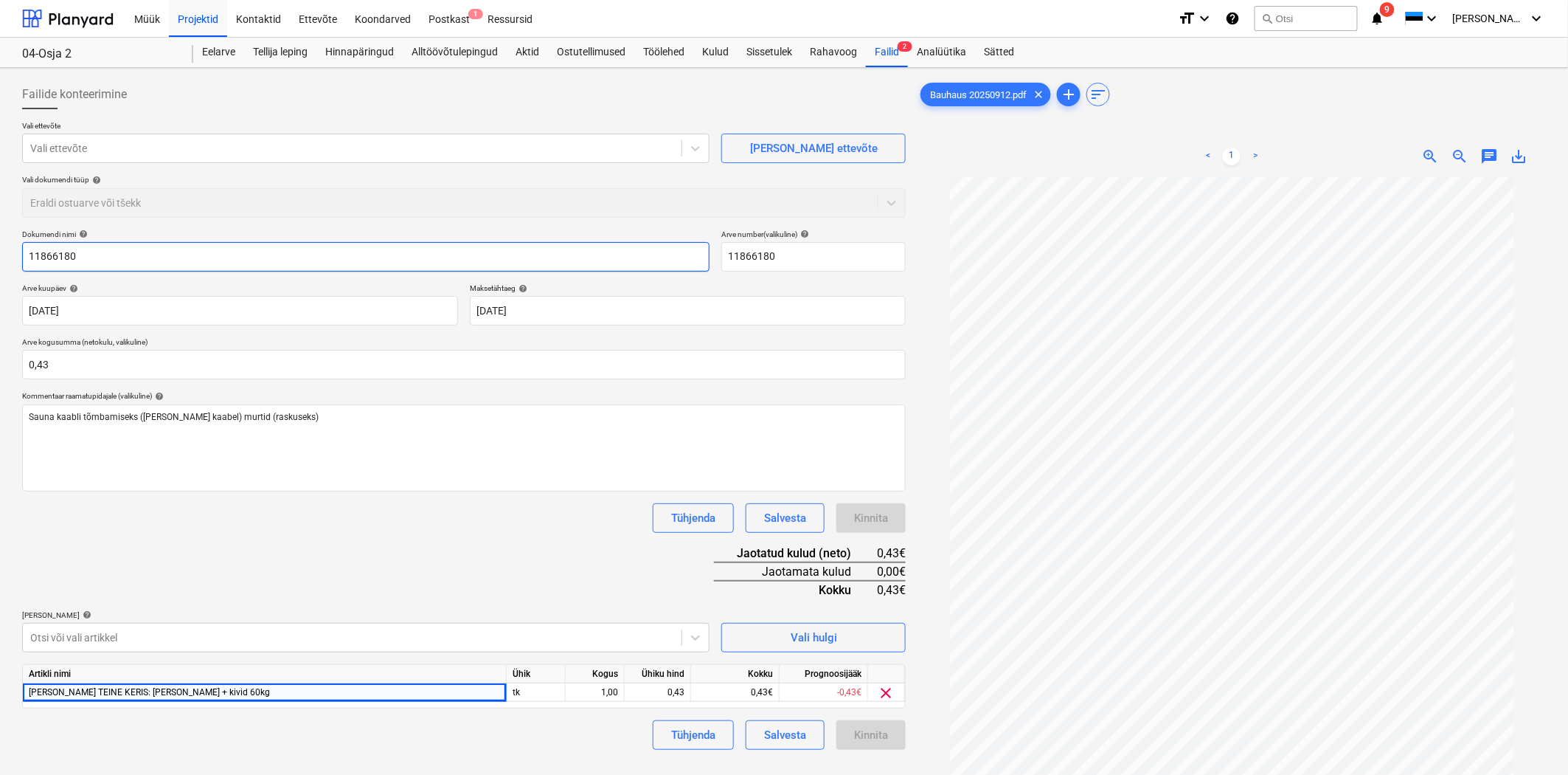
click at [430, 268] on input "11866180" at bounding box center [365, 257] width 688 height 30
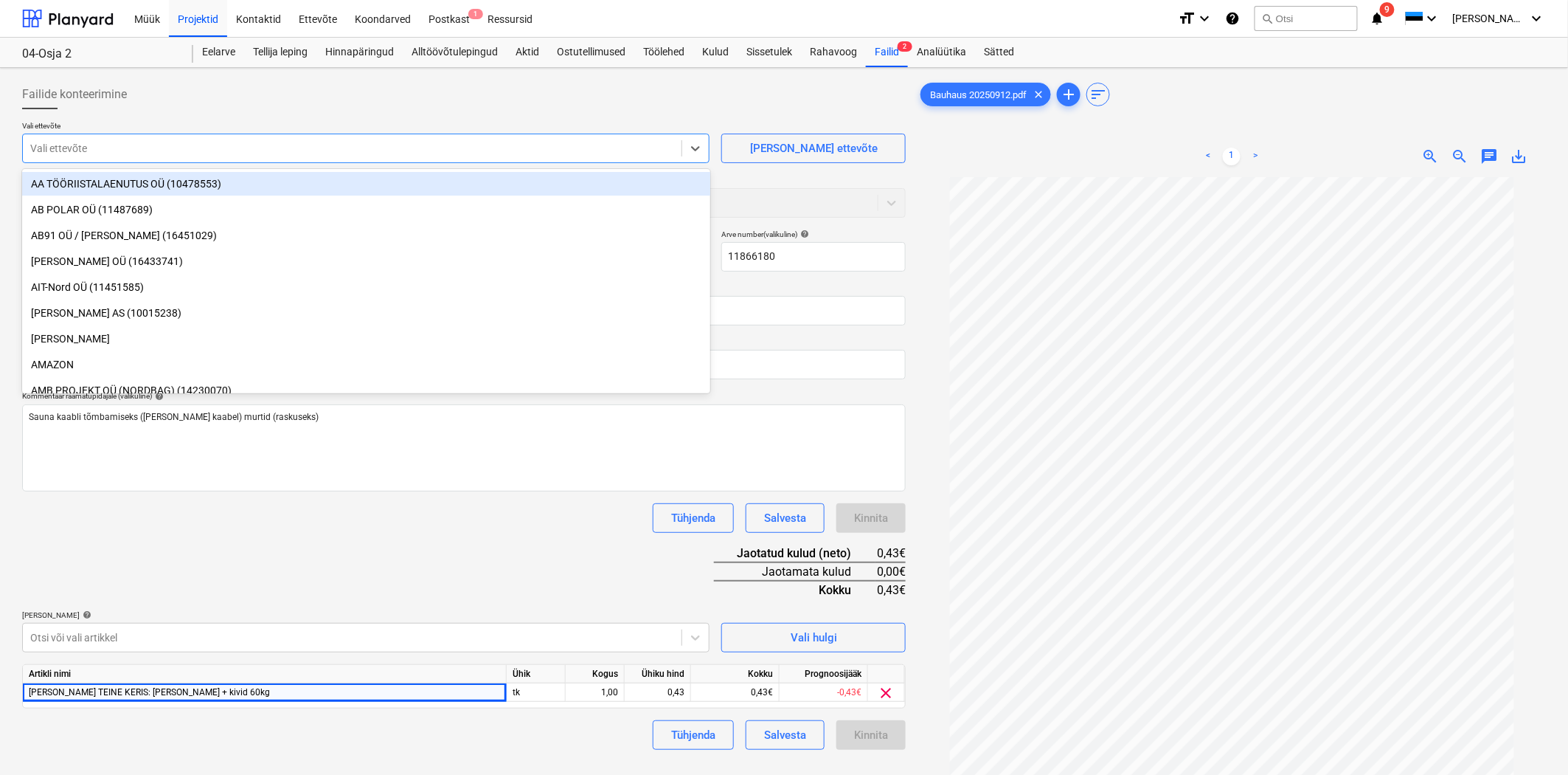
click at [140, 144] on div at bounding box center [352, 148] width 644 height 15
type input "bau"
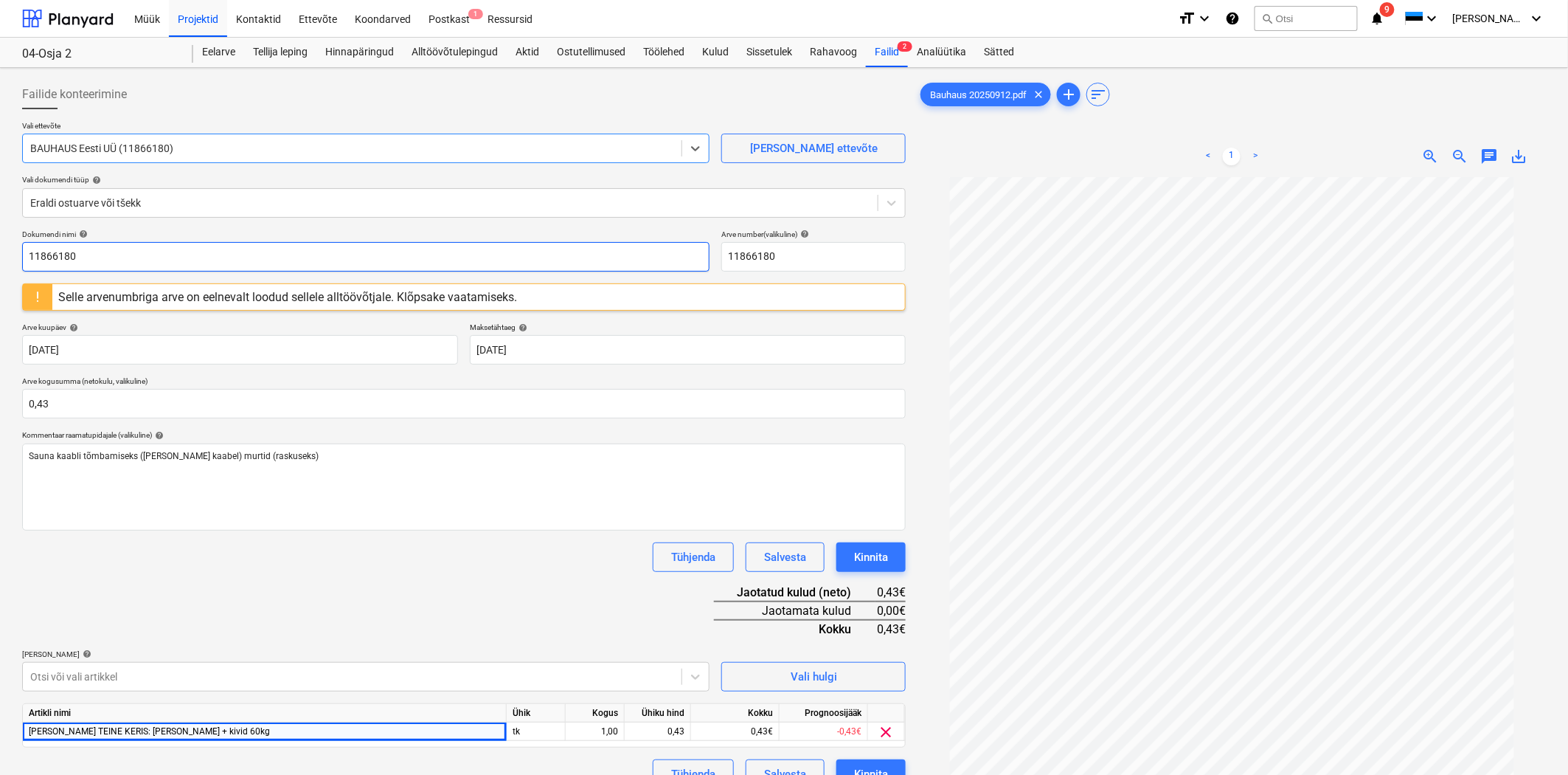
drag, startPoint x: 156, startPoint y: 261, endPoint x: 0, endPoint y: 256, distance: 156.1
click at [0, 256] on div "Failide konteerimine Vali ettevõte option BAUHAUS Eesti UÜ (11866180) , selecte…" at bounding box center [784, 495] width 1568 height 854
drag, startPoint x: 526, startPoint y: 256, endPoint x: 0, endPoint y: 258, distance: 526.0
click at [0, 258] on div "Failide konteerimine Vali ettevõte BAUHAUS Eesti UÜ (11866180) [PERSON_NAME] uu…" at bounding box center [784, 495] width 1568 height 854
type input "20250912"
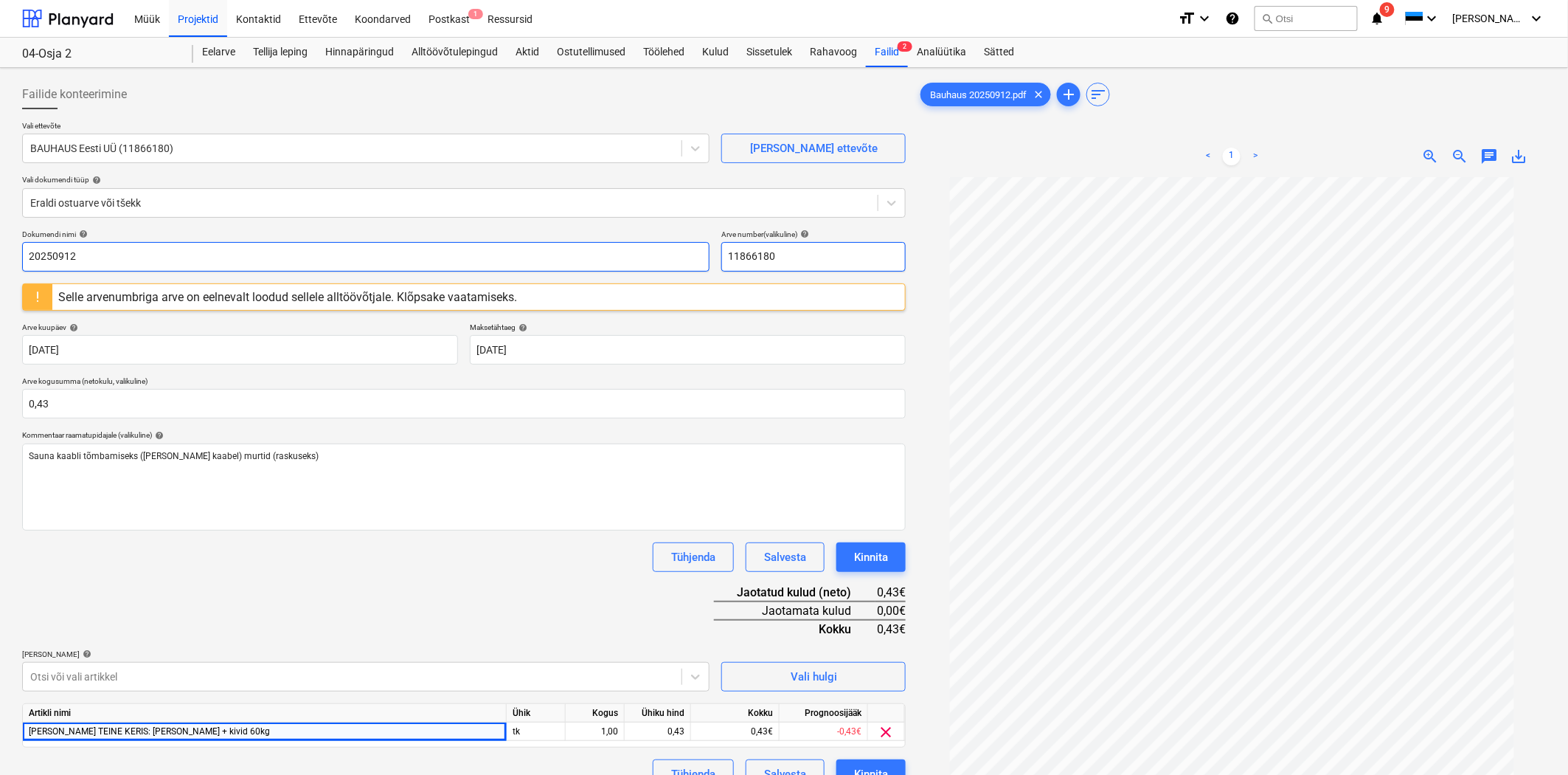
drag, startPoint x: 777, startPoint y: 251, endPoint x: 664, endPoint y: 253, distance: 113.0
click at [664, 253] on div "Dokumendi nimi help 20250912 Arve number (valikuline) help 11866180" at bounding box center [464, 251] width 884 height 42
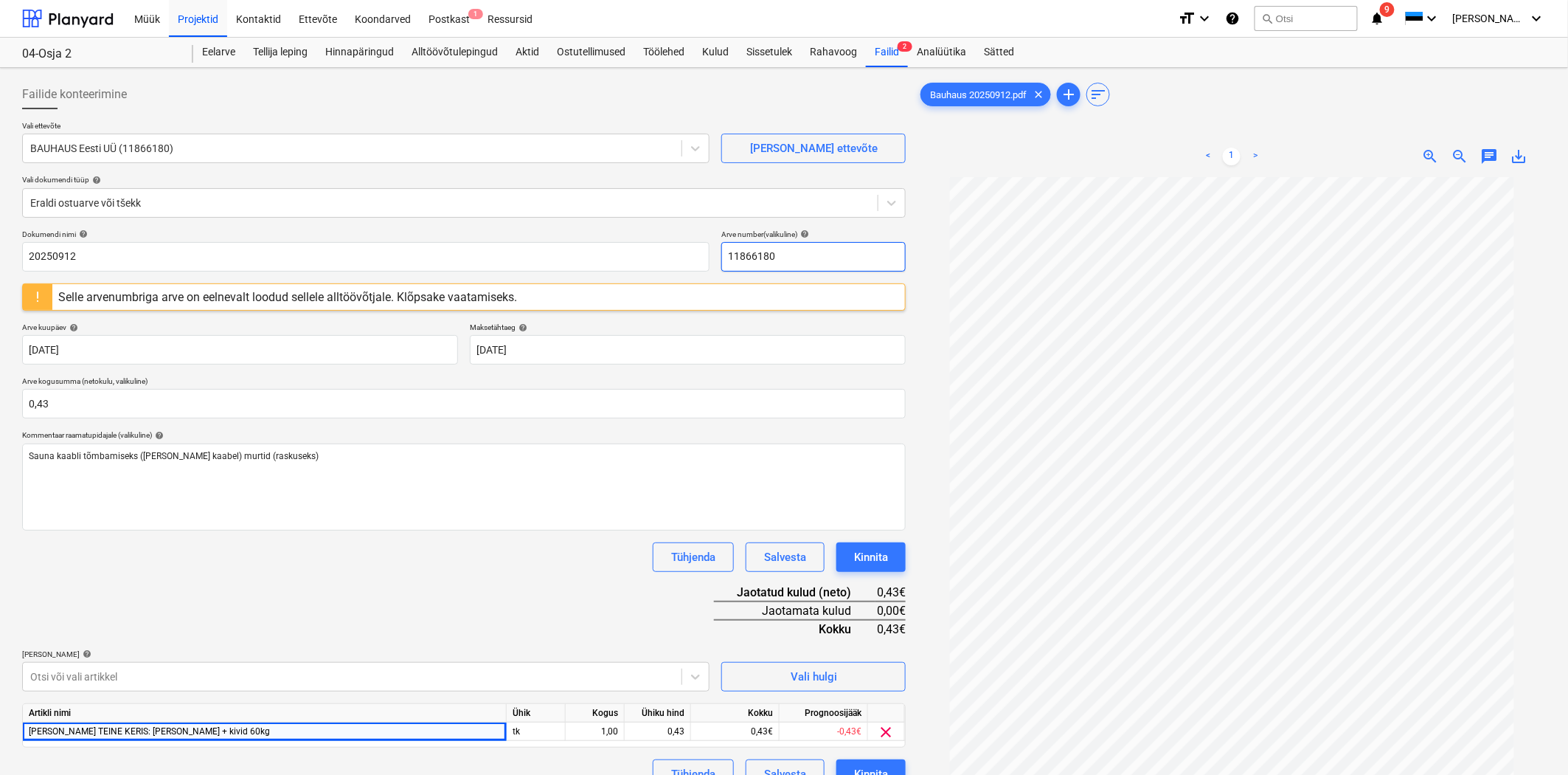
paste input "20250912"
type input "20250912"
click at [659, 222] on div "Vali ettevõte BAUHAUS Eesti UÜ (11866180) [PERSON_NAME] uus ettevõte Vali dokum…" at bounding box center [464, 175] width 884 height 109
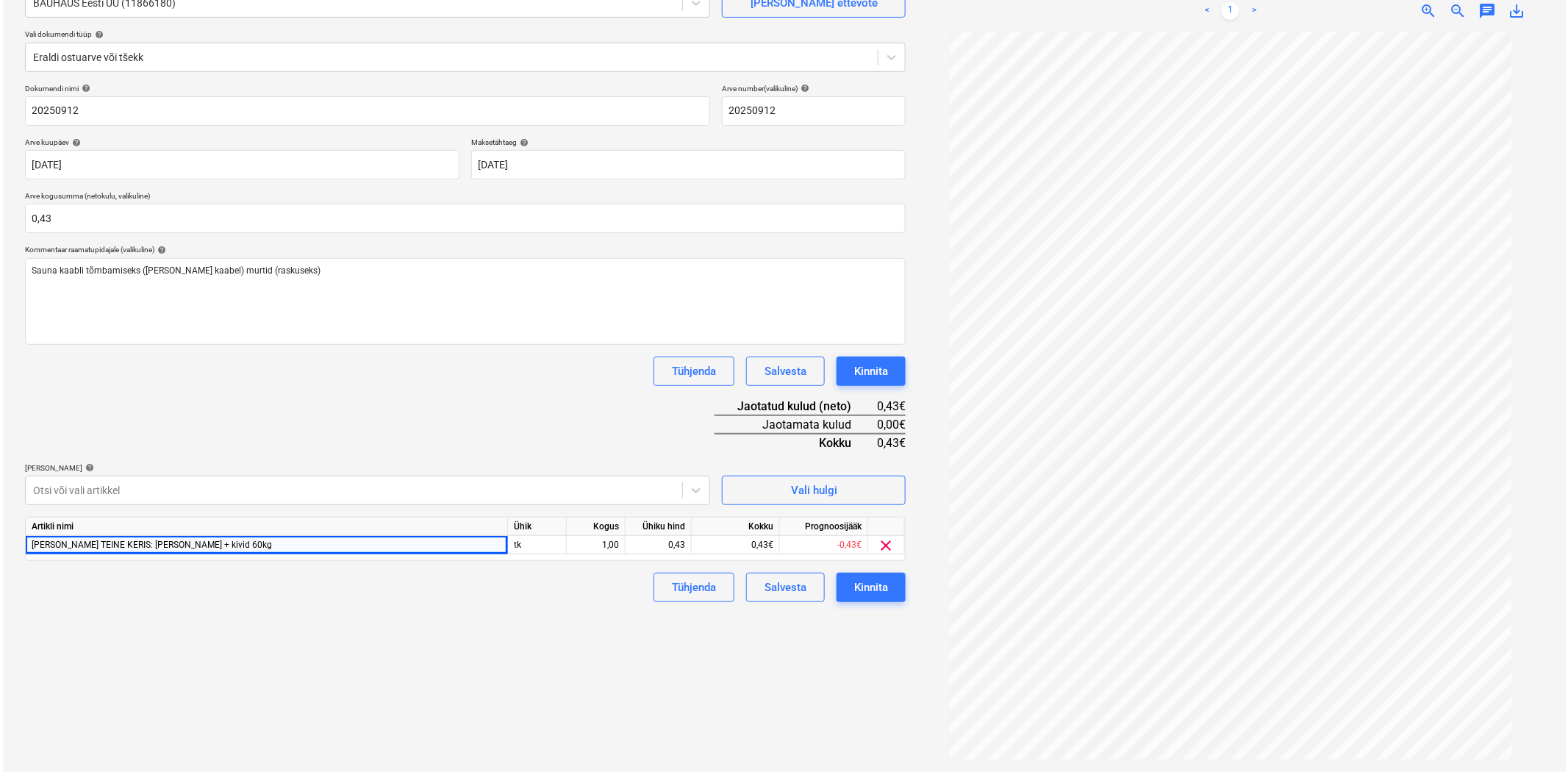
scroll to position [147, 0]
click at [861, 589] on div "Kinnita" at bounding box center [868, 585] width 34 height 19
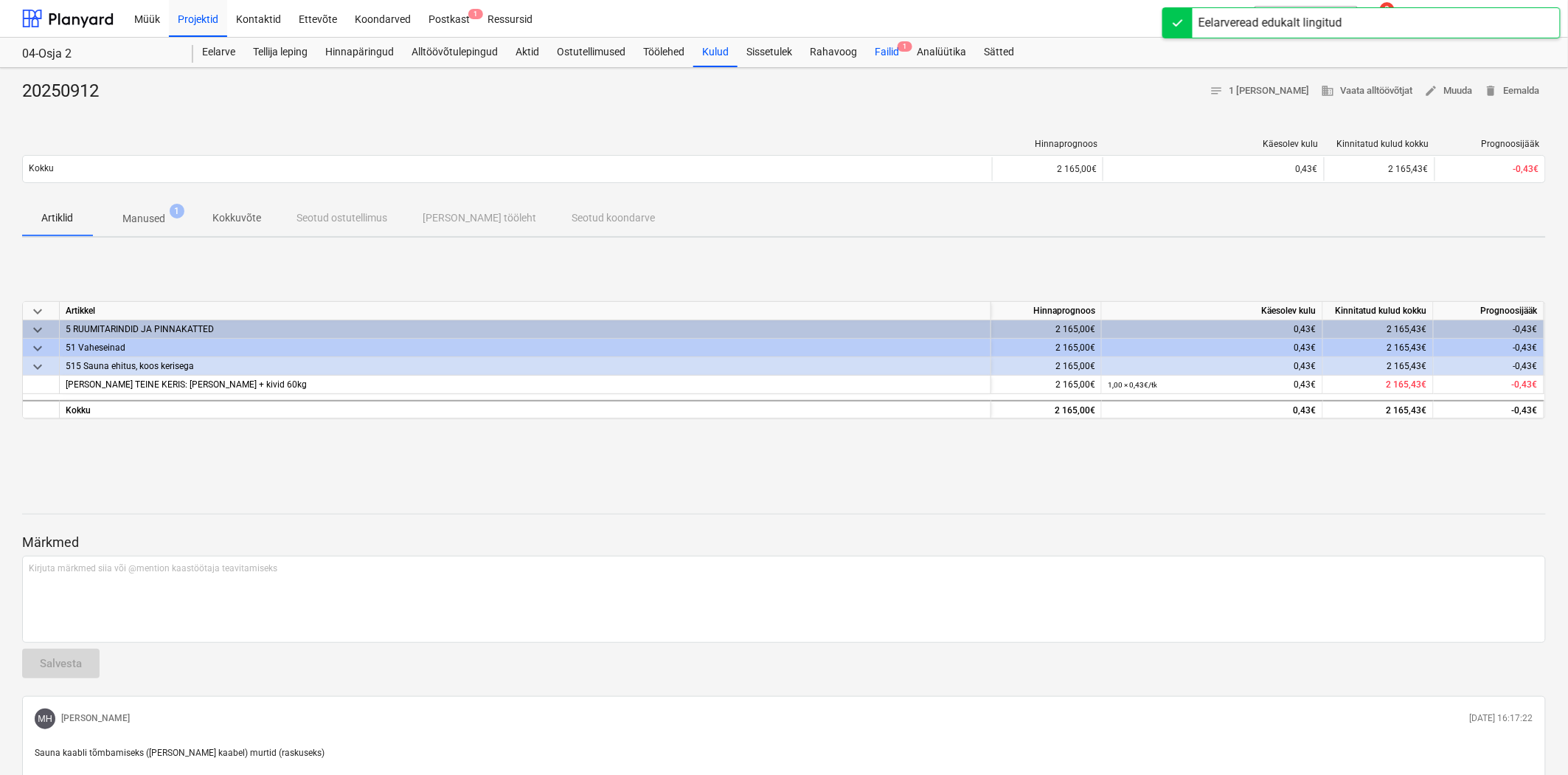
click at [882, 60] on div "Failid 1" at bounding box center [887, 52] width 42 height 30
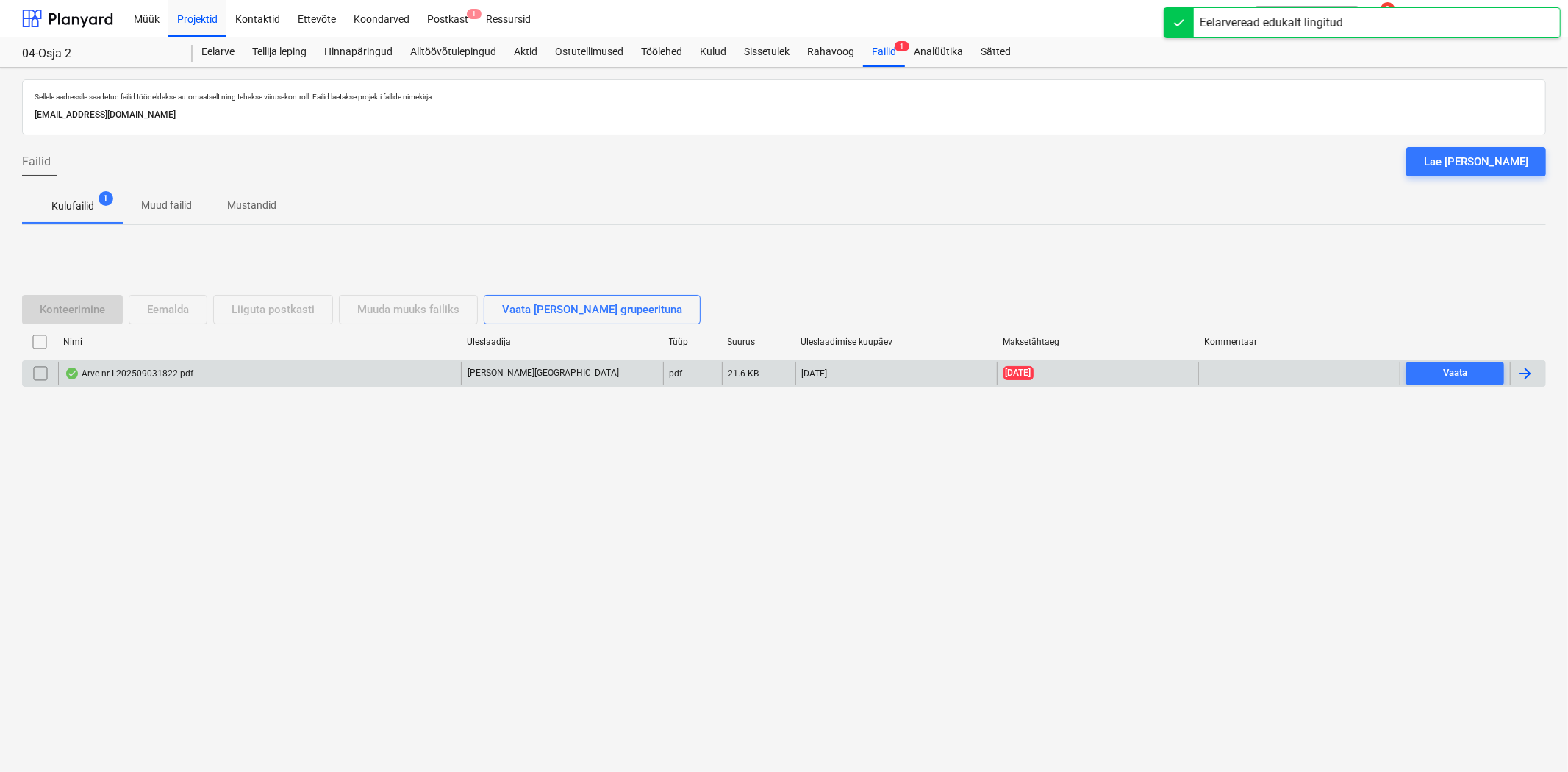
click at [196, 380] on div "Arve nr L202509031822.pdf" at bounding box center [259, 373] width 403 height 23
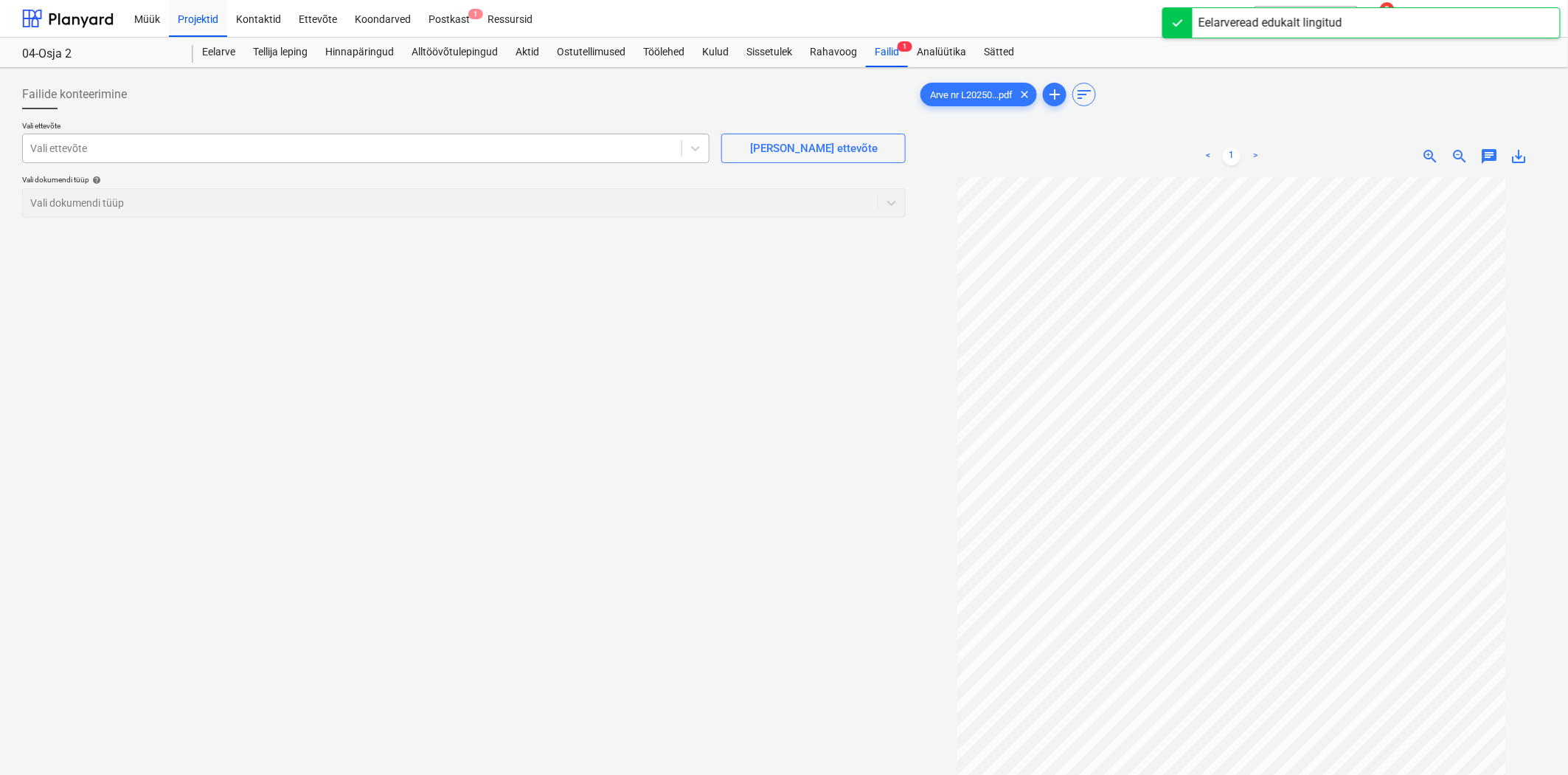
click at [502, 150] on div at bounding box center [352, 148] width 644 height 15
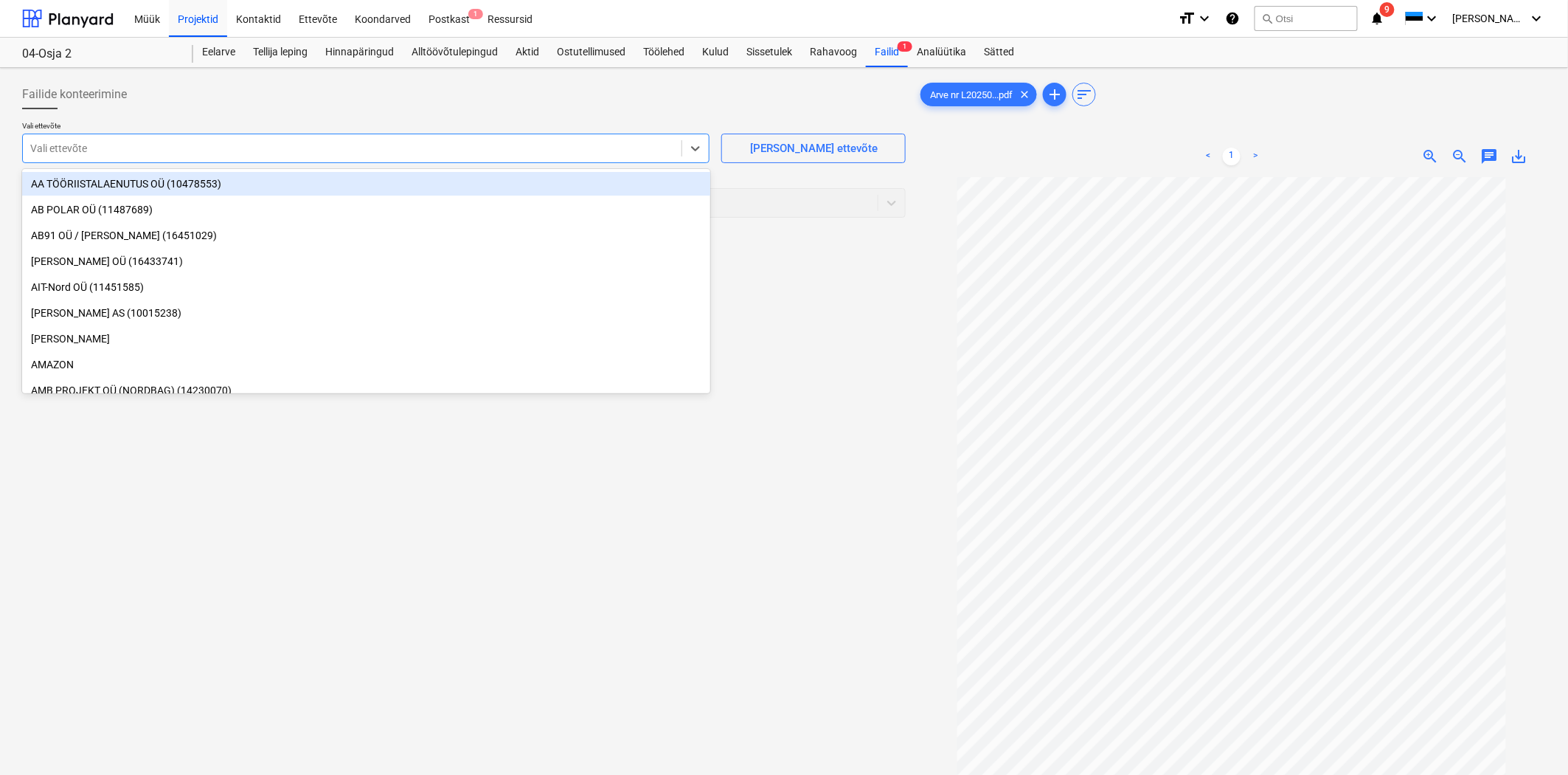
click at [483, 187] on div "AA TÖÖRIISTALAENUTUS OÜ (10478553)" at bounding box center [365, 184] width 688 height 23
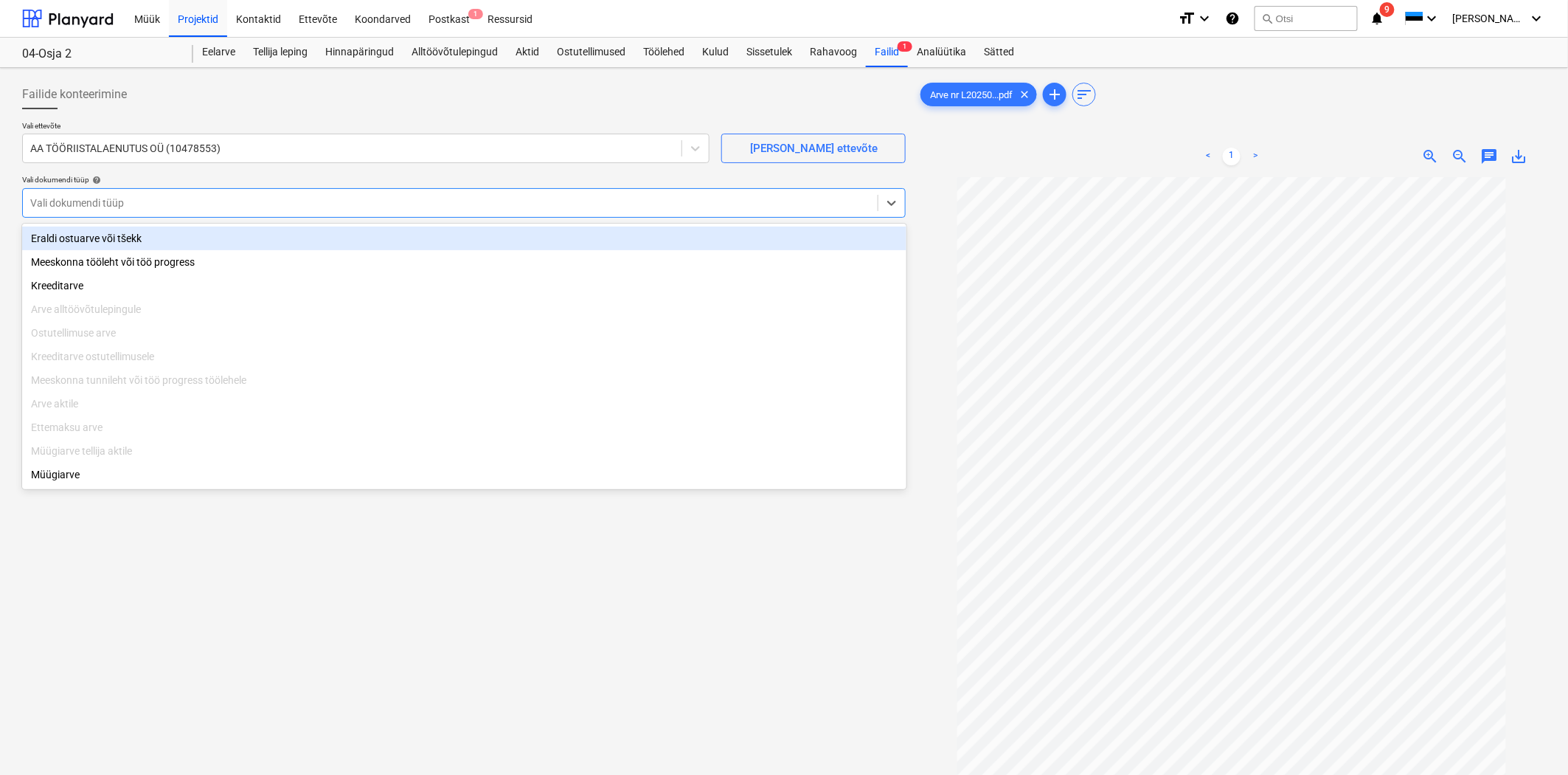
click at [286, 197] on div at bounding box center [450, 203] width 840 height 15
click at [220, 244] on div "Eraldi ostuarve või tšekk" at bounding box center [464, 237] width 884 height 23
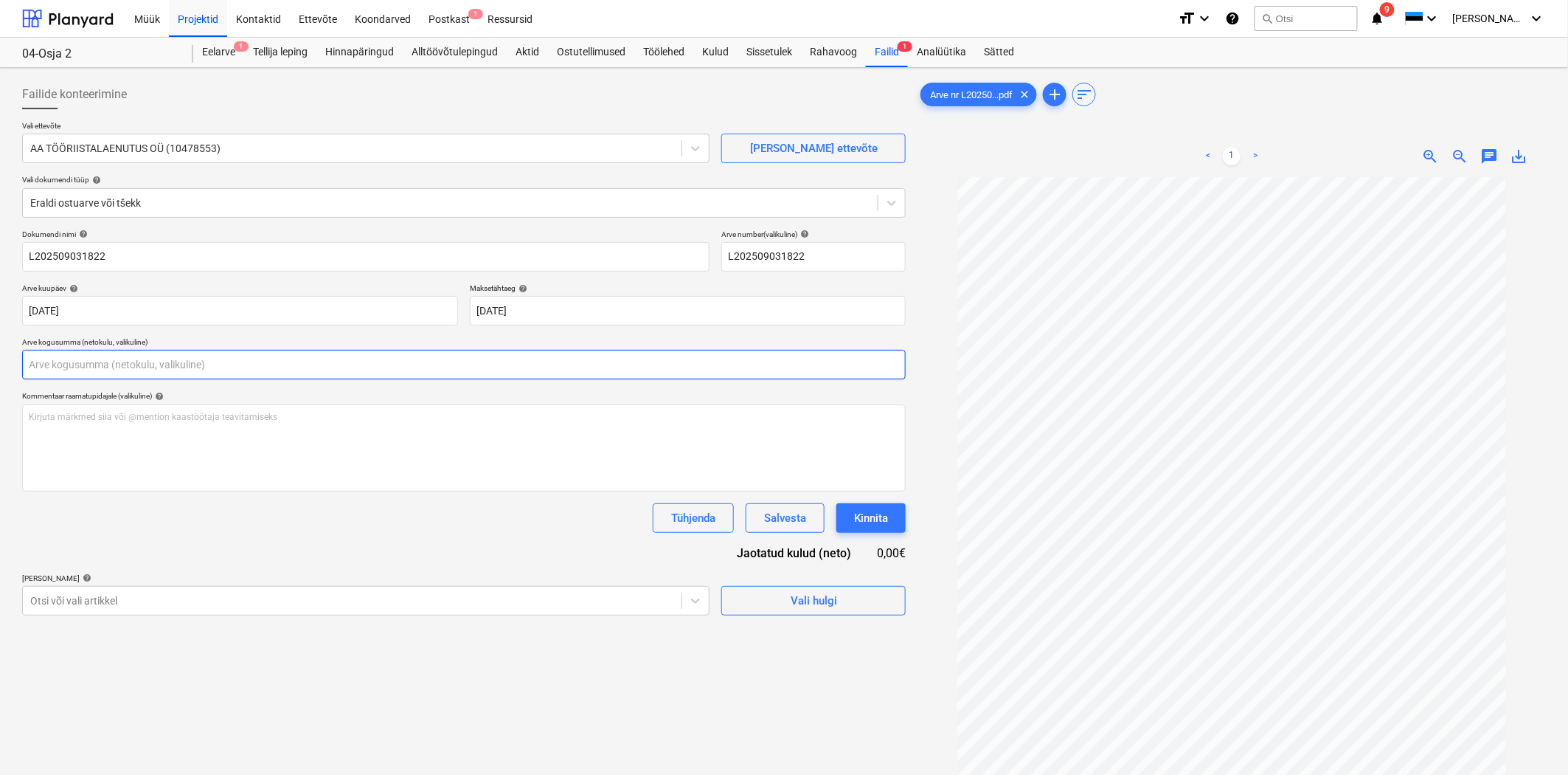
click at [145, 366] on input "text" at bounding box center [464, 364] width 884 height 30
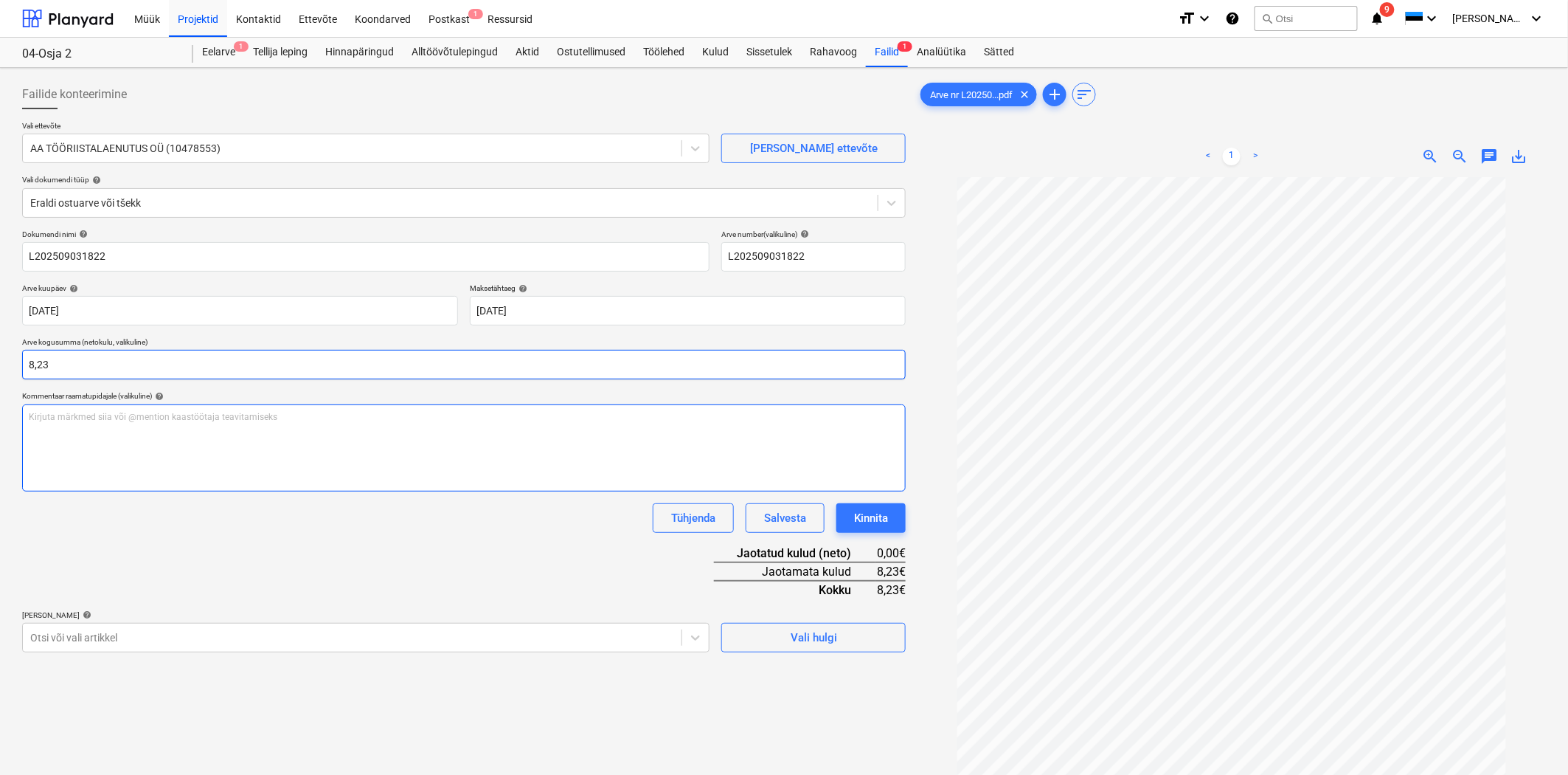
type input "8,23"
click at [158, 425] on div "Kirjuta märkmed siia või @mention kaastöötaja teavitamiseks ﻿" at bounding box center [464, 448] width 884 height 87
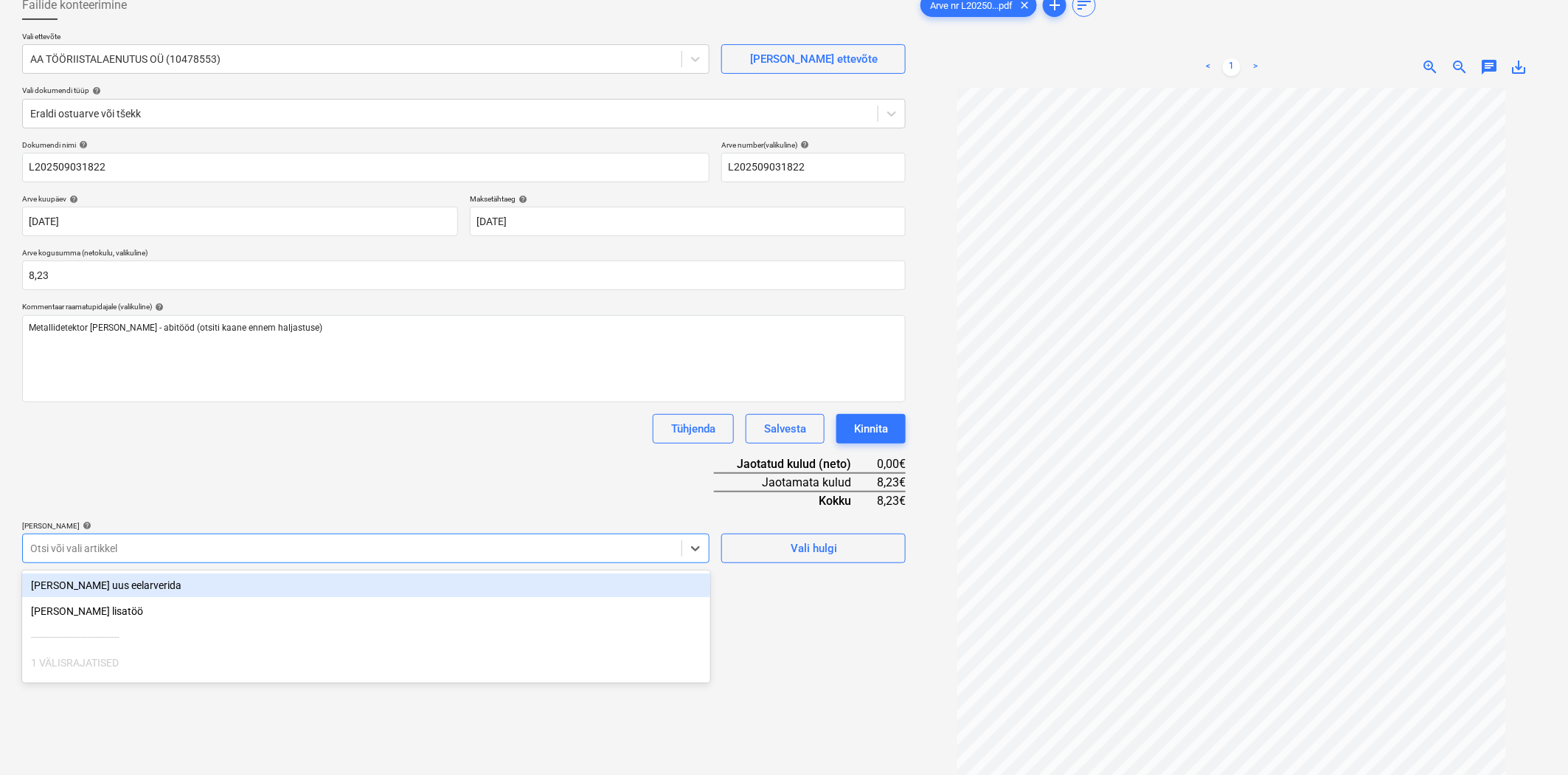
click at [138, 639] on body "Müük Projektid Kontaktid Ettevõte Koondarved Postkast 1 Ressursid format_size k…" at bounding box center [784, 297] width 1568 height 775
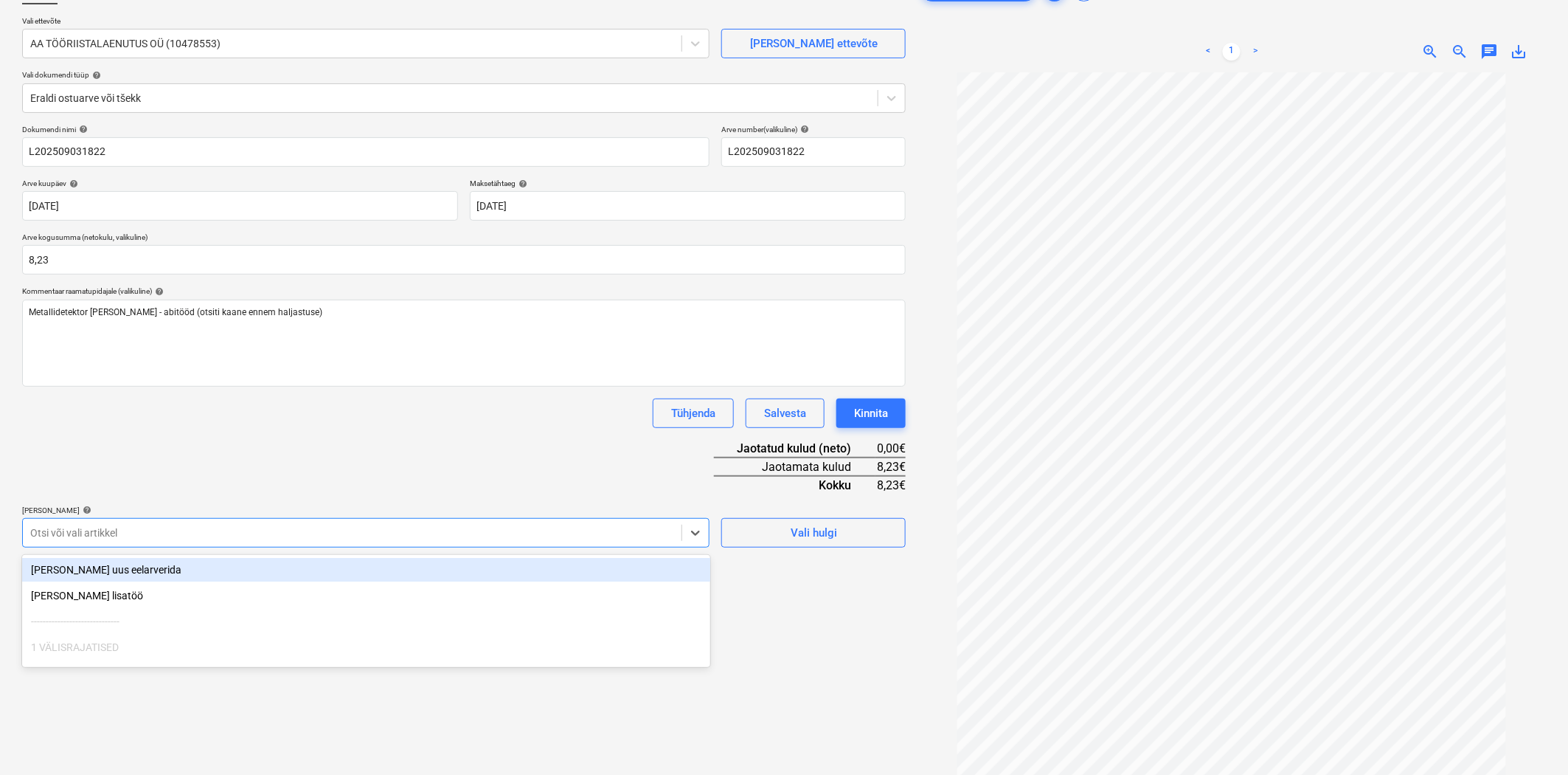
scroll to position [114, 0]
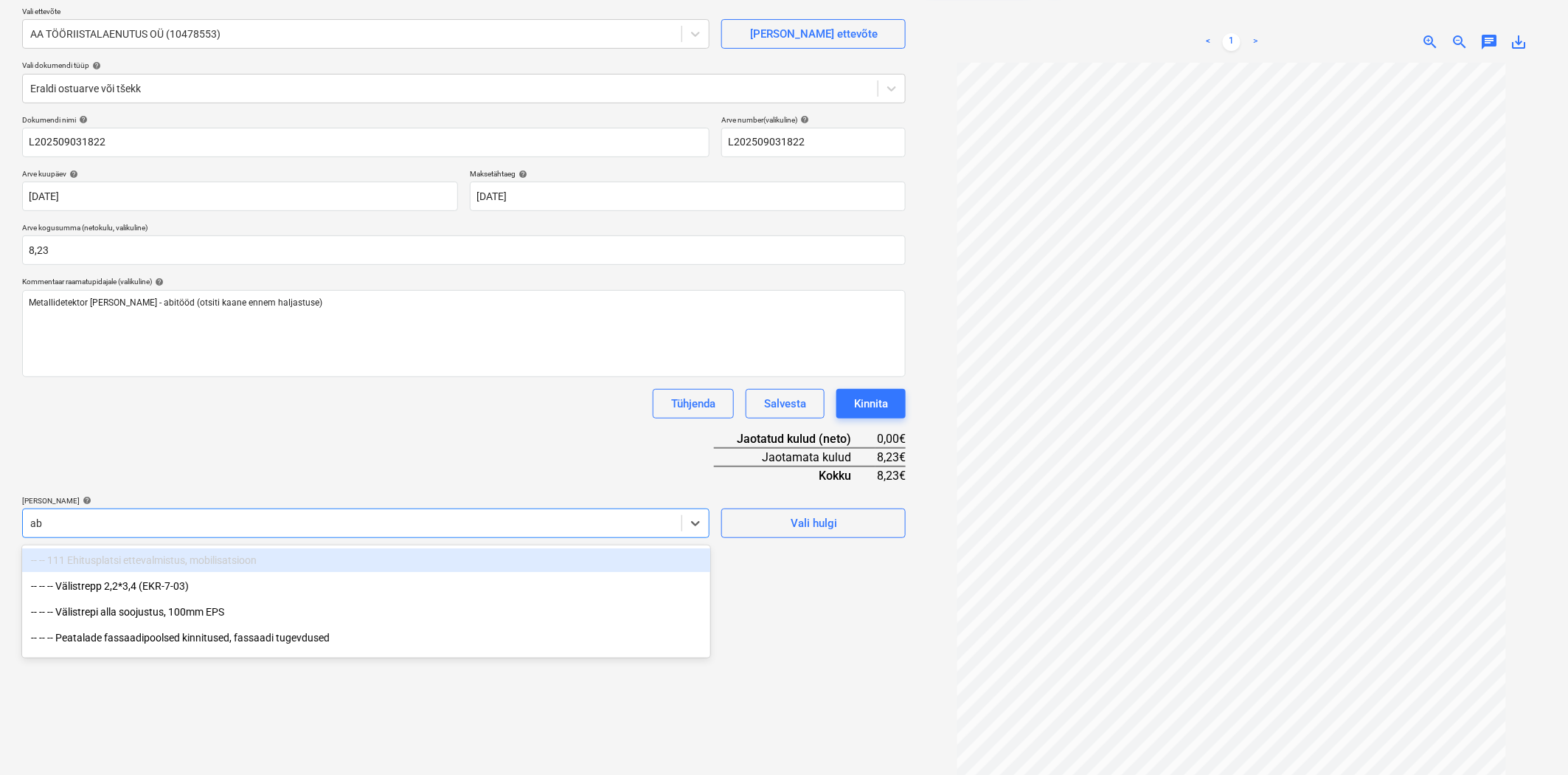
type input "abi"
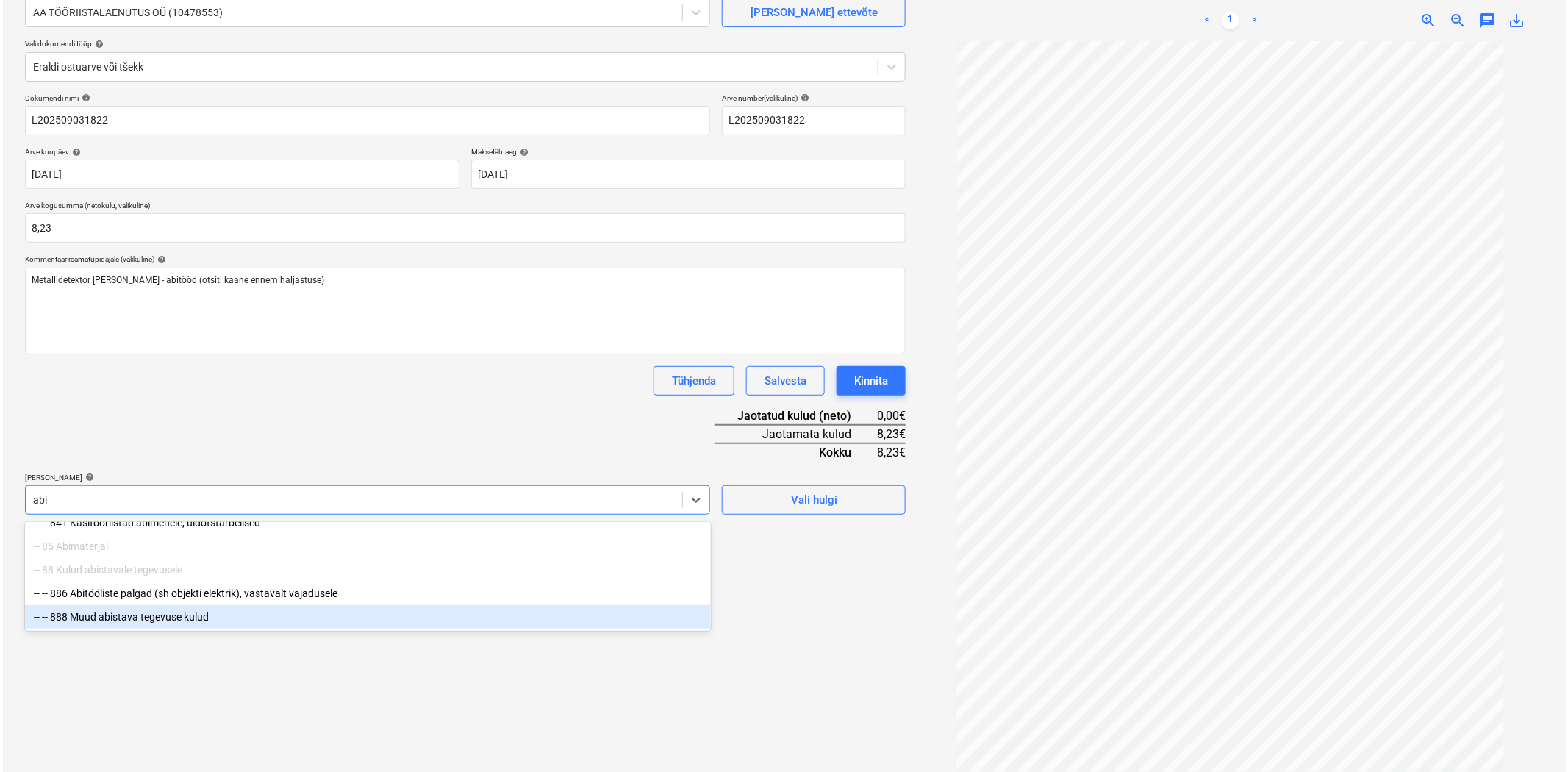
scroll to position [147, 0]
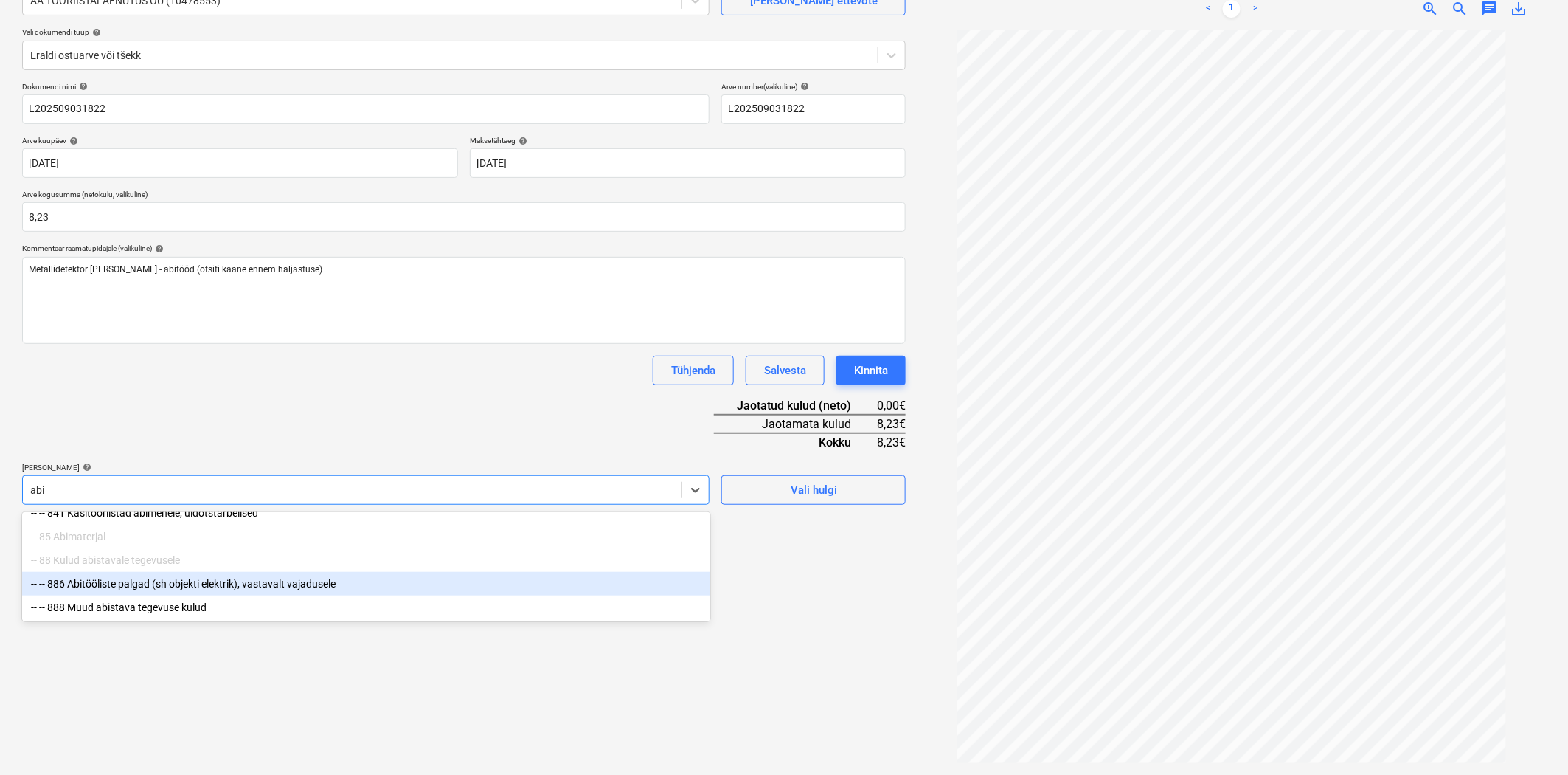
click at [125, 586] on div "-- -- 886 Abitööliste palgad (sh objekti elektrik), vastavalt vajadusele" at bounding box center [365, 583] width 688 height 23
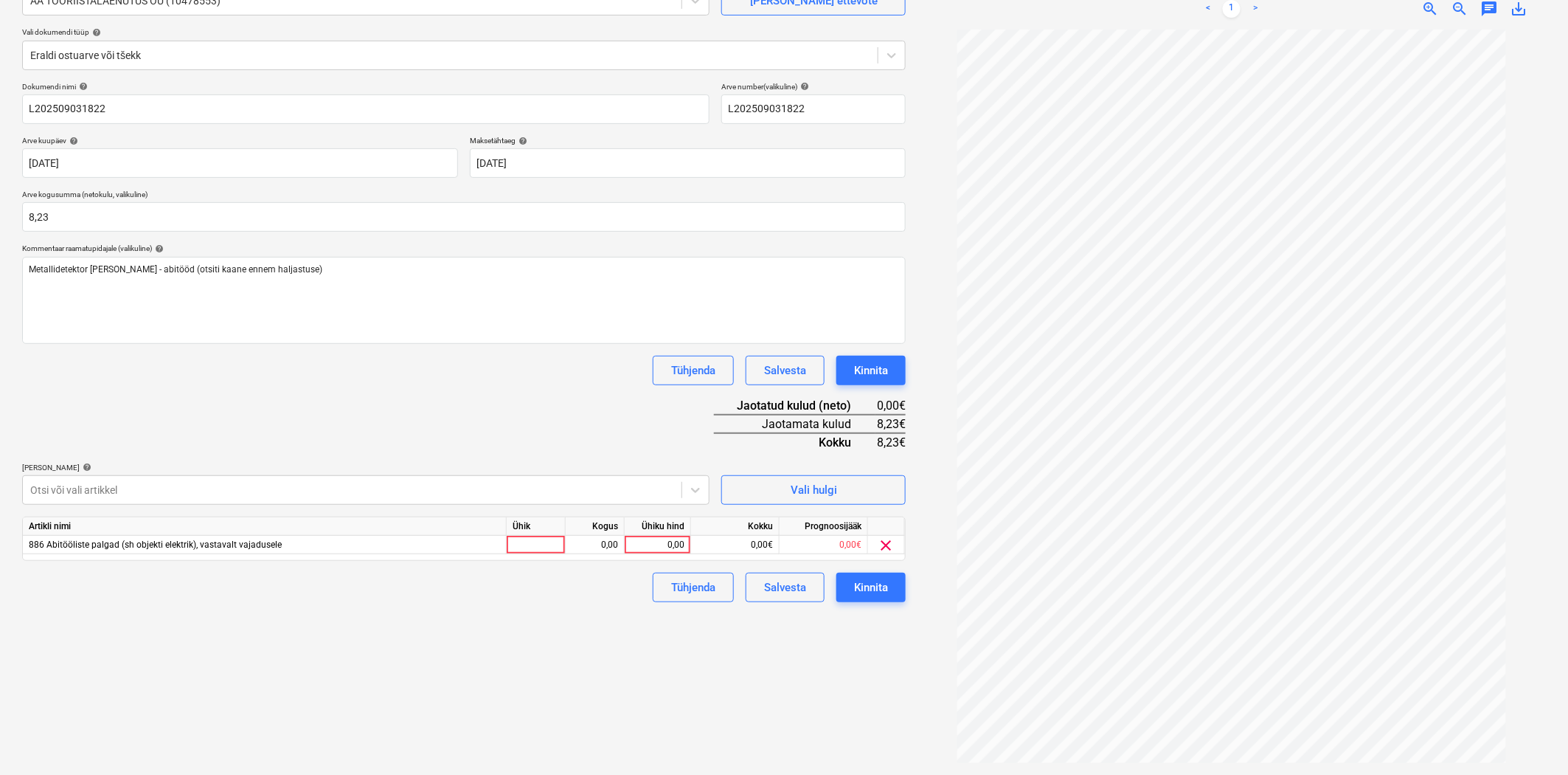
click at [183, 410] on div "Dokumendi nimi help L202509031822 Arve number (valikuline) help L202509031822 A…" at bounding box center [464, 342] width 884 height 520
click at [643, 546] on div "0,00" at bounding box center [657, 545] width 54 height 18
click at [509, 547] on div at bounding box center [537, 545] width 59 height 18
type input "tk"
click at [675, 542] on div "0,00" at bounding box center [657, 545] width 54 height 18
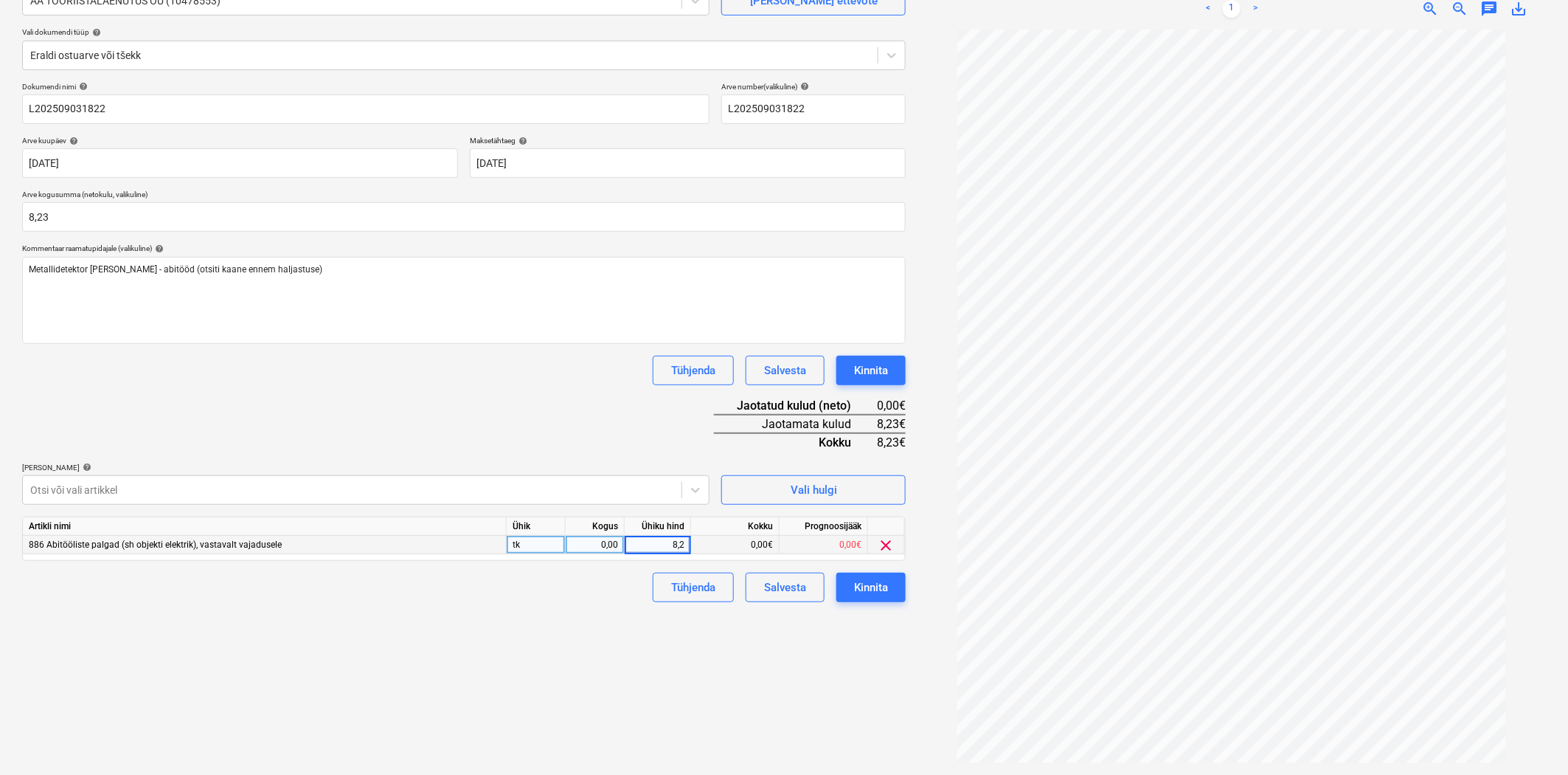
type input "8,23"
click at [591, 642] on div "Failide konteerimine Vali ettevõte AA TÖÖRIISTALAENUTUS OÜ (10478553) [PERSON_N…" at bounding box center [464, 347] width 896 height 843
click at [617, 542] on div "0,00" at bounding box center [596, 545] width 59 height 18
click at [616, 577] on div "Tühjenda Salvesta Kinnita" at bounding box center [464, 587] width 884 height 30
click at [249, 544] on span "886 Abitööliste palgad (sh objekti elektrik), vastavalt vajadusele" at bounding box center [155, 545] width 253 height 10
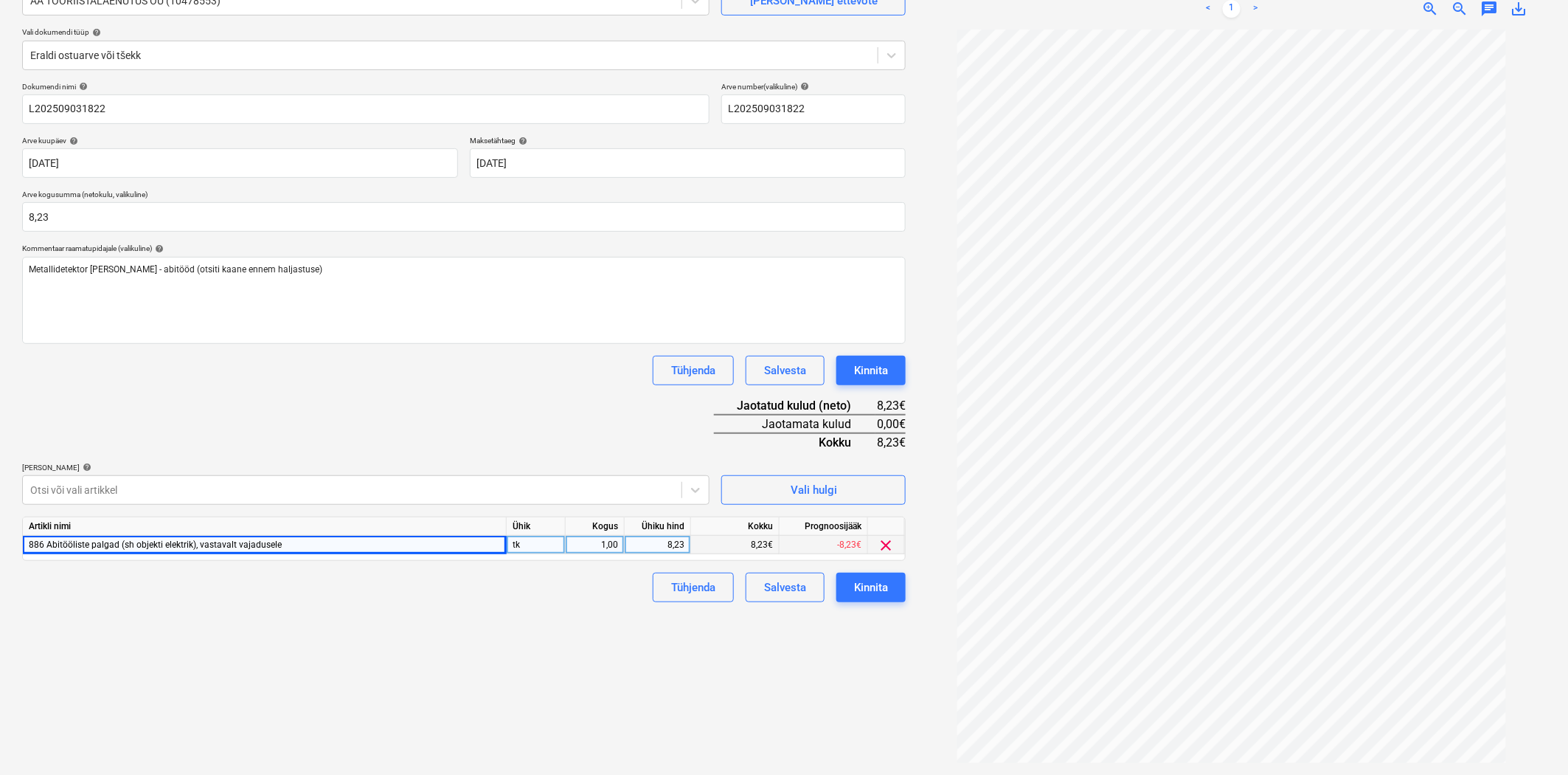
click at [444, 547] on div "886 Abitööliste palgad (sh objekti elektrik), vastavalt vajadusele" at bounding box center [264, 545] width 484 height 18
click at [884, 591] on div "Kinnita" at bounding box center [871, 587] width 34 height 19
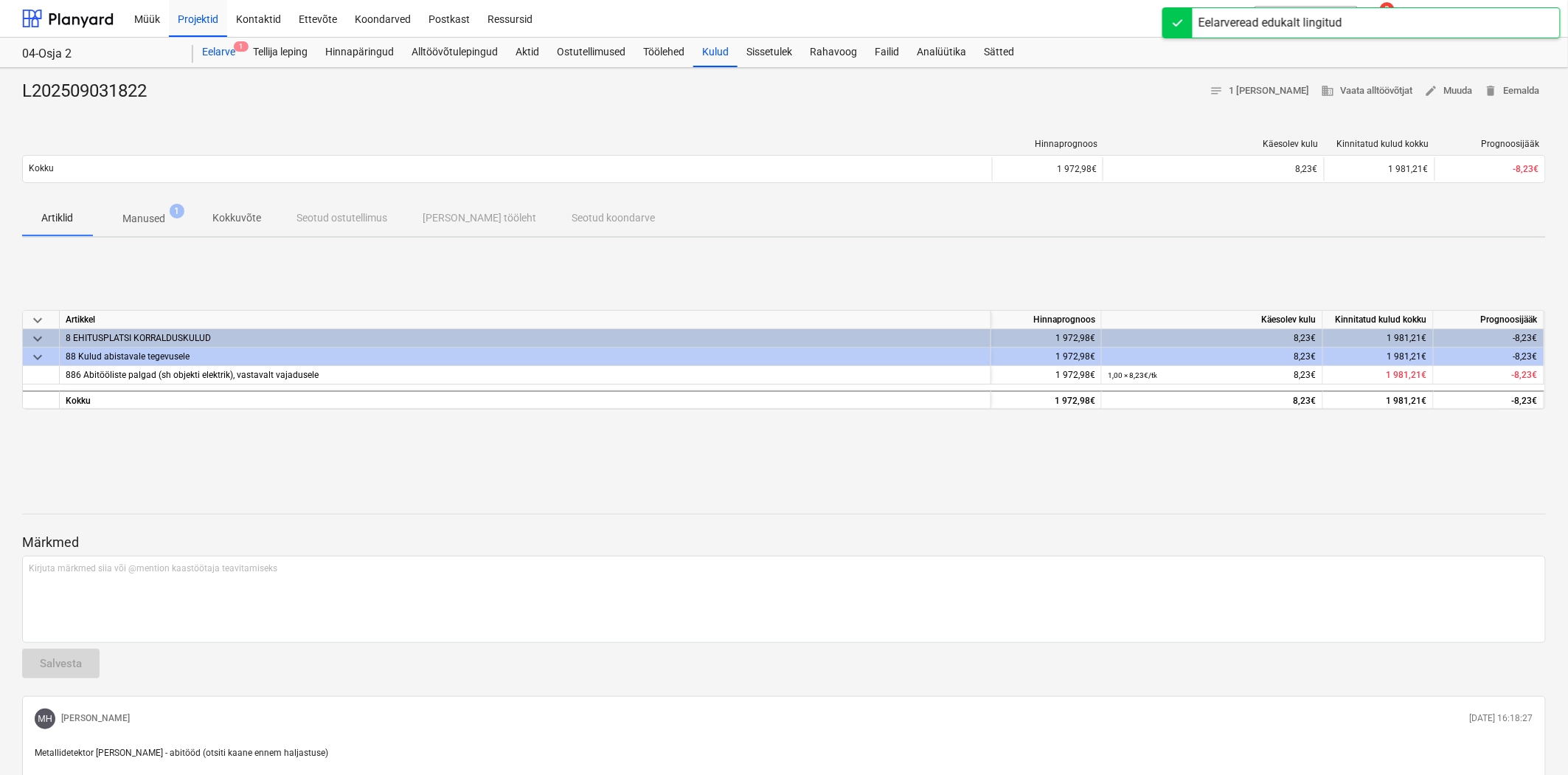
click at [231, 50] on div "Eelarve 1" at bounding box center [218, 52] width 51 height 30
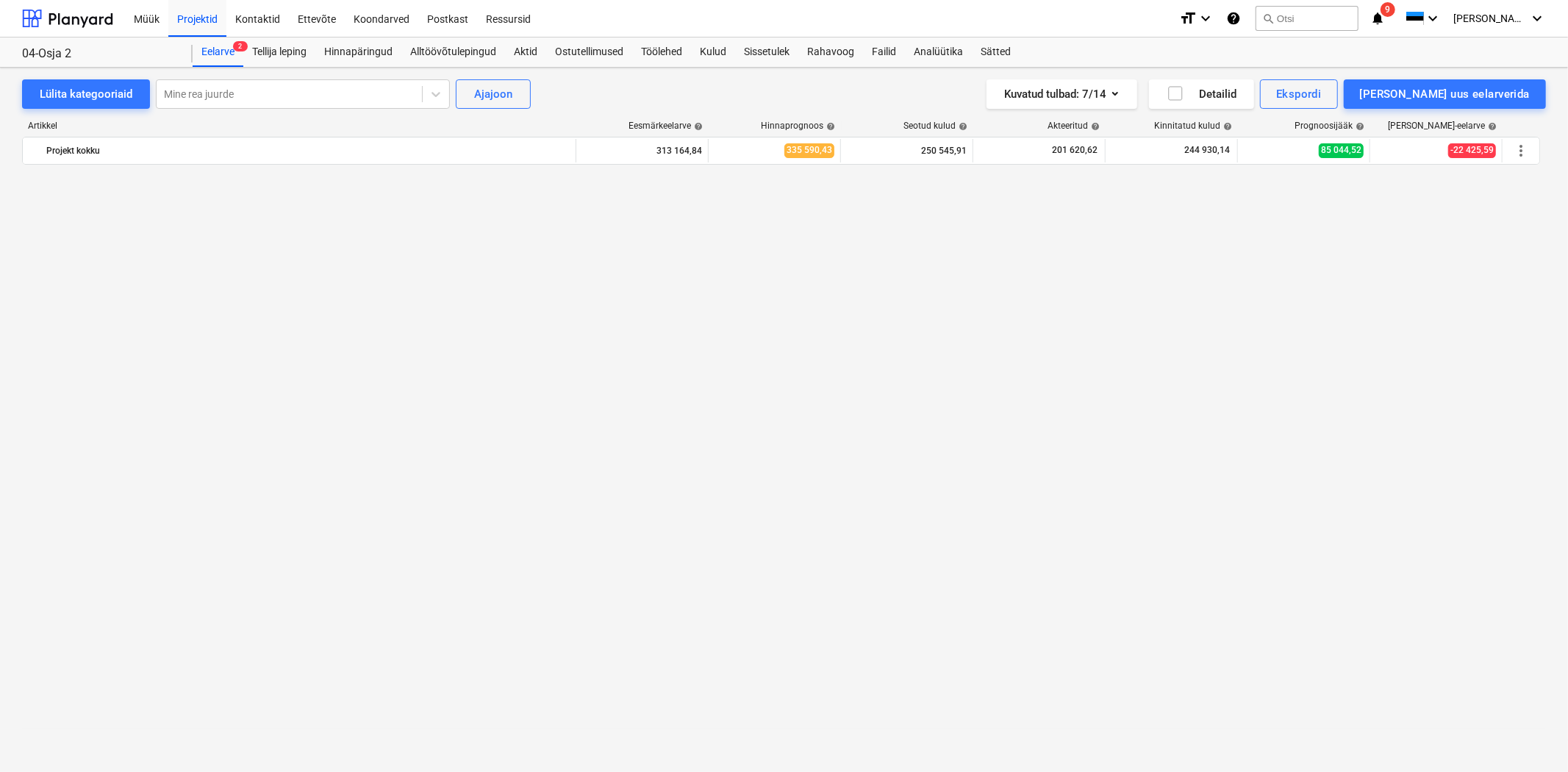
scroll to position [8683, 0]
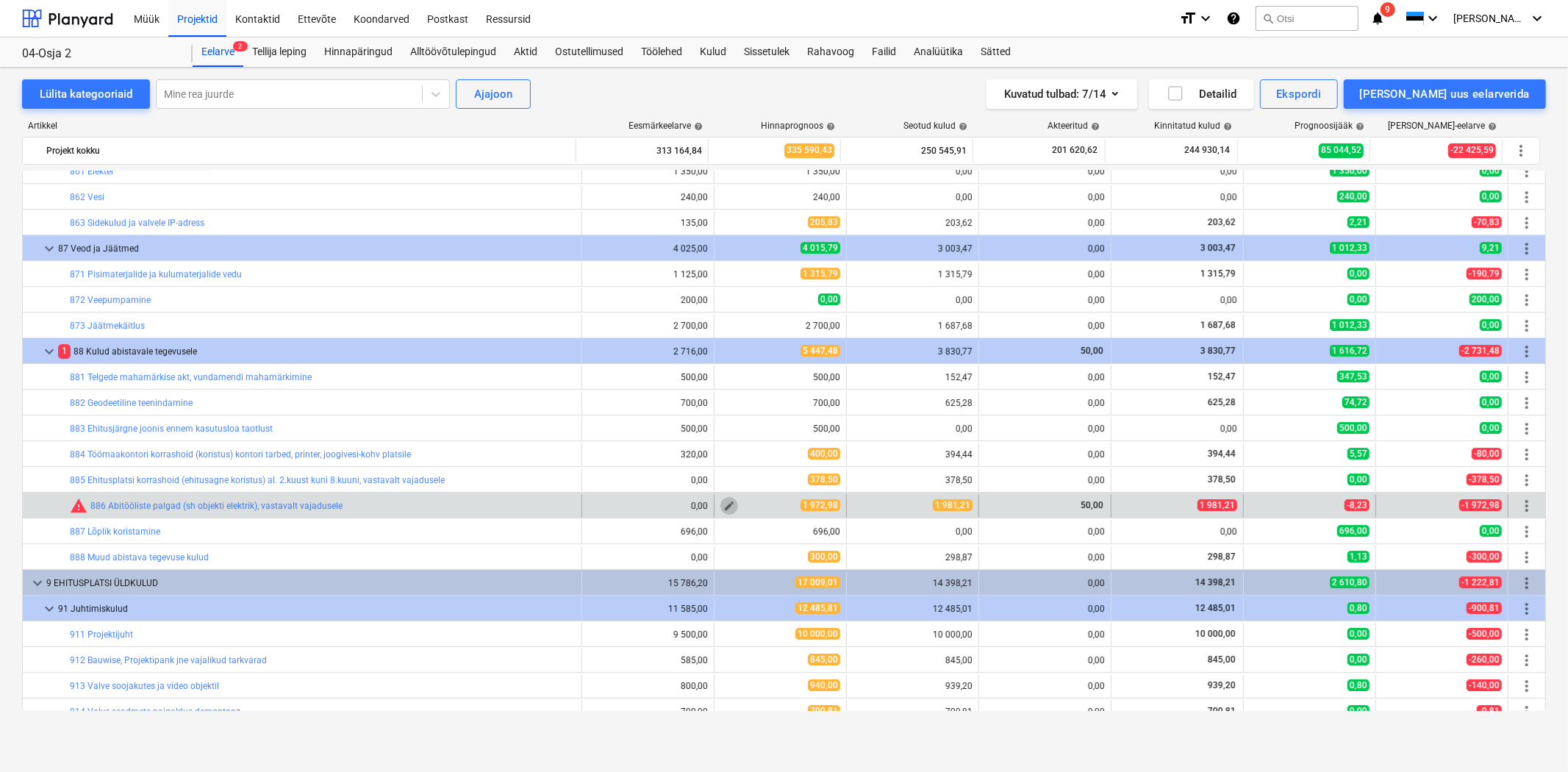
click at [725, 508] on span "edit" at bounding box center [730, 506] width 12 height 12
type textarea "x"
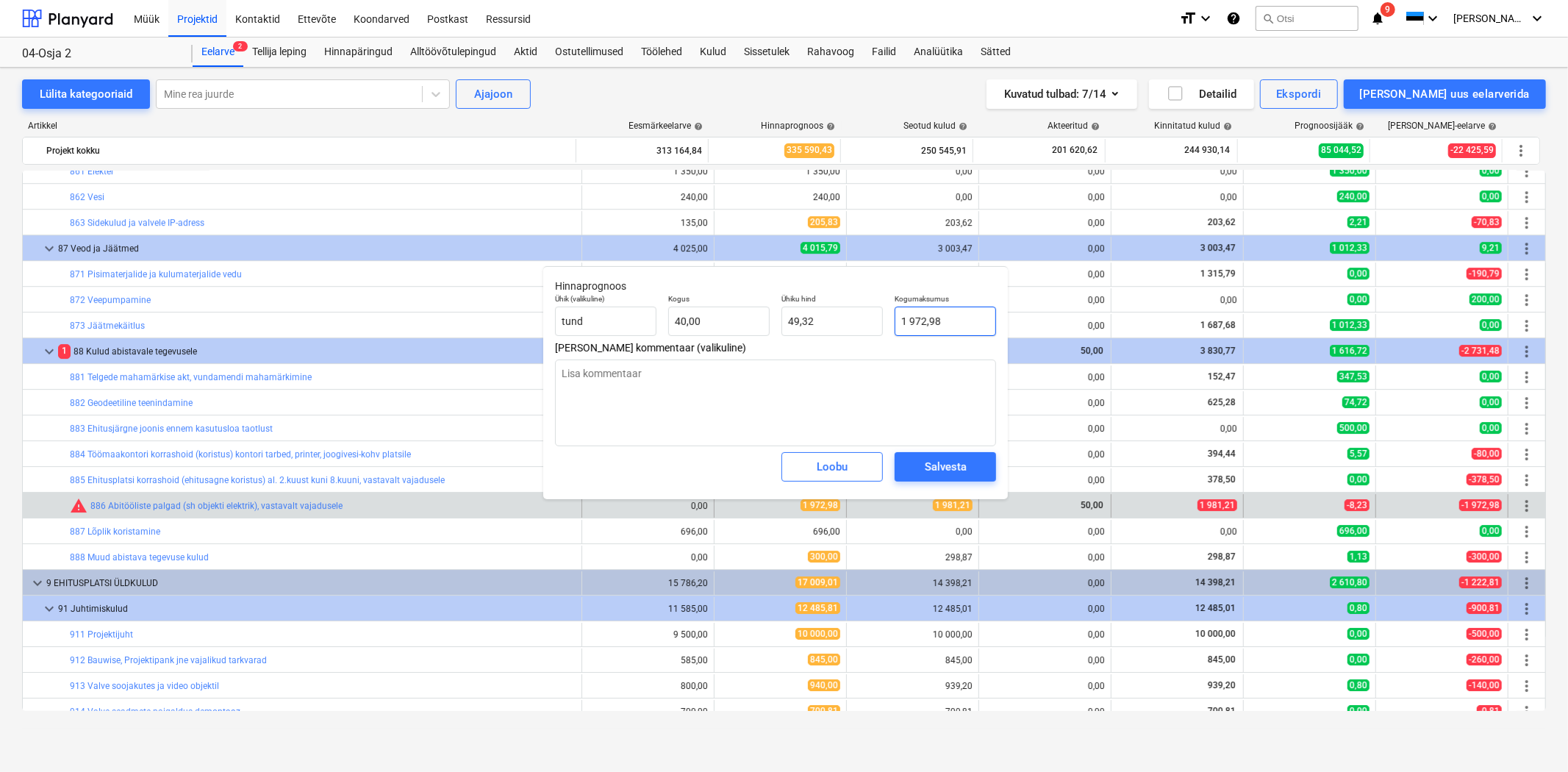
type input "1972,98"
drag, startPoint x: 972, startPoint y: 321, endPoint x: 828, endPoint y: 317, distance: 144.1
click at [828, 317] on div "Ühik (valikuline) tund Kogus 40,00 Ühiku hind 49,32 Kogumaksumus 1972,98" at bounding box center [776, 315] width 453 height 54
type textarea "x"
type input "1"
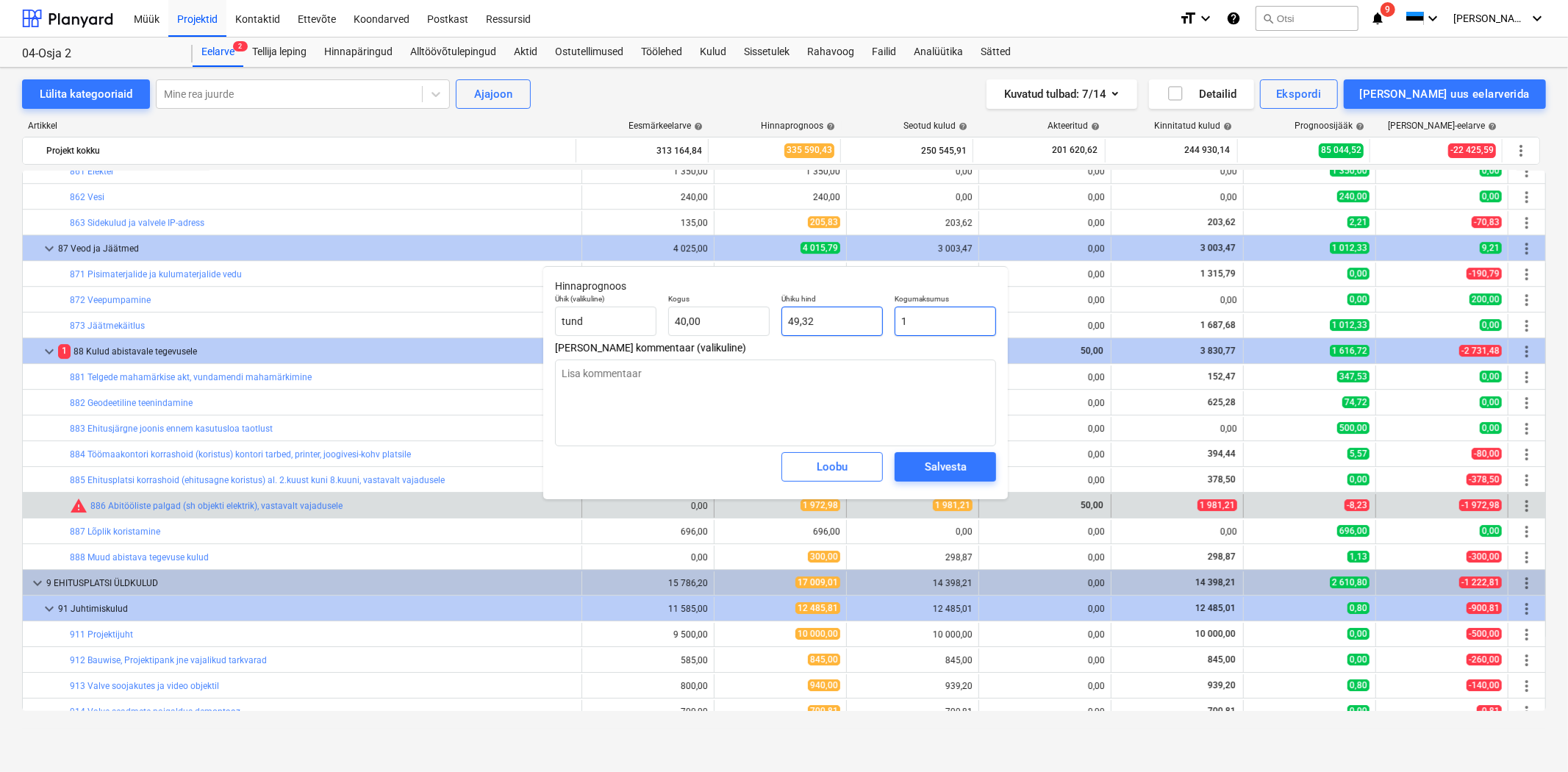
type input "0,03"
type textarea "x"
type input "19"
type input "0,48"
type textarea "x"
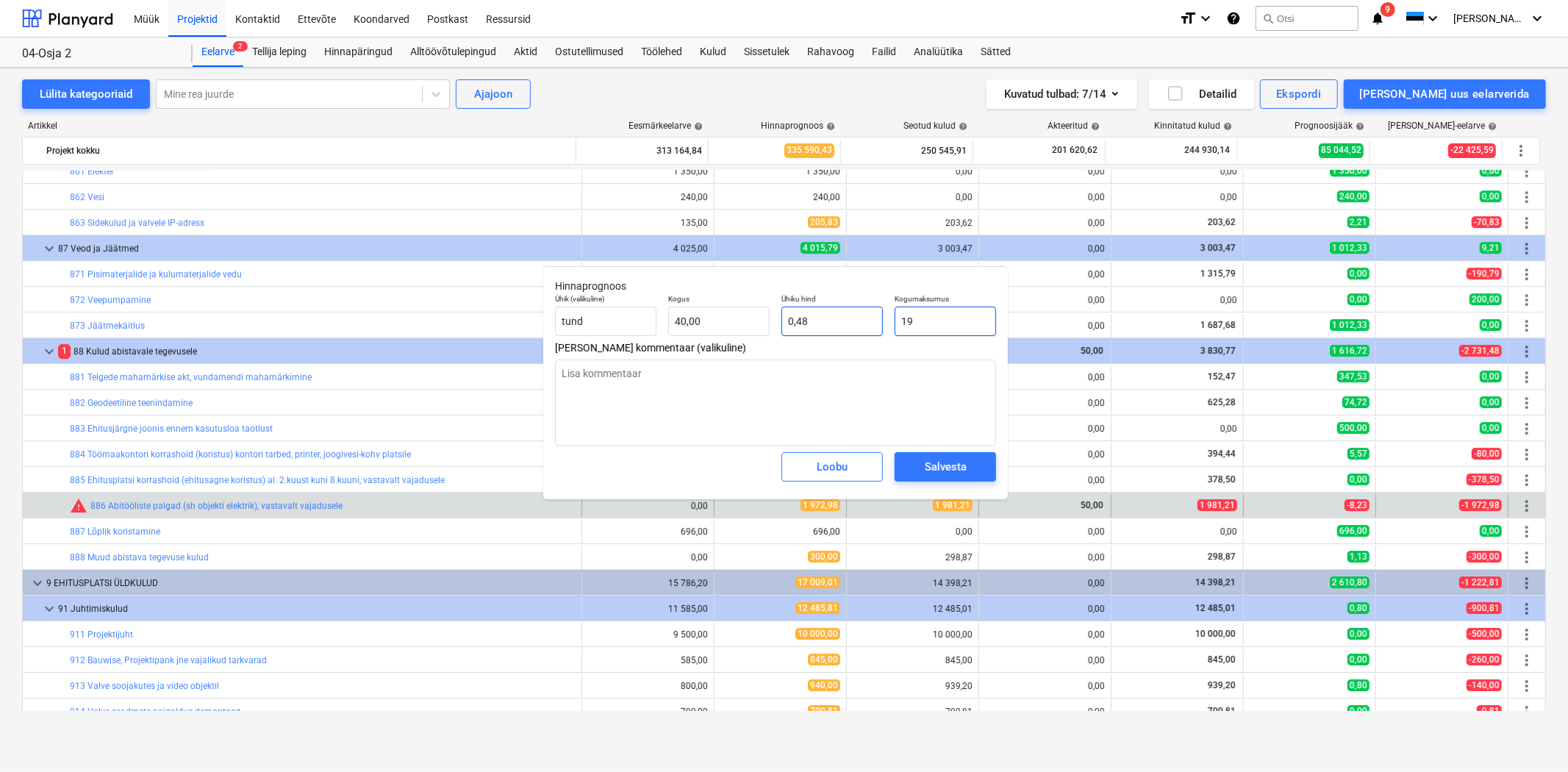
type input "198"
type input "4,95"
type textarea "x"
type input "1981"
type input "49,53"
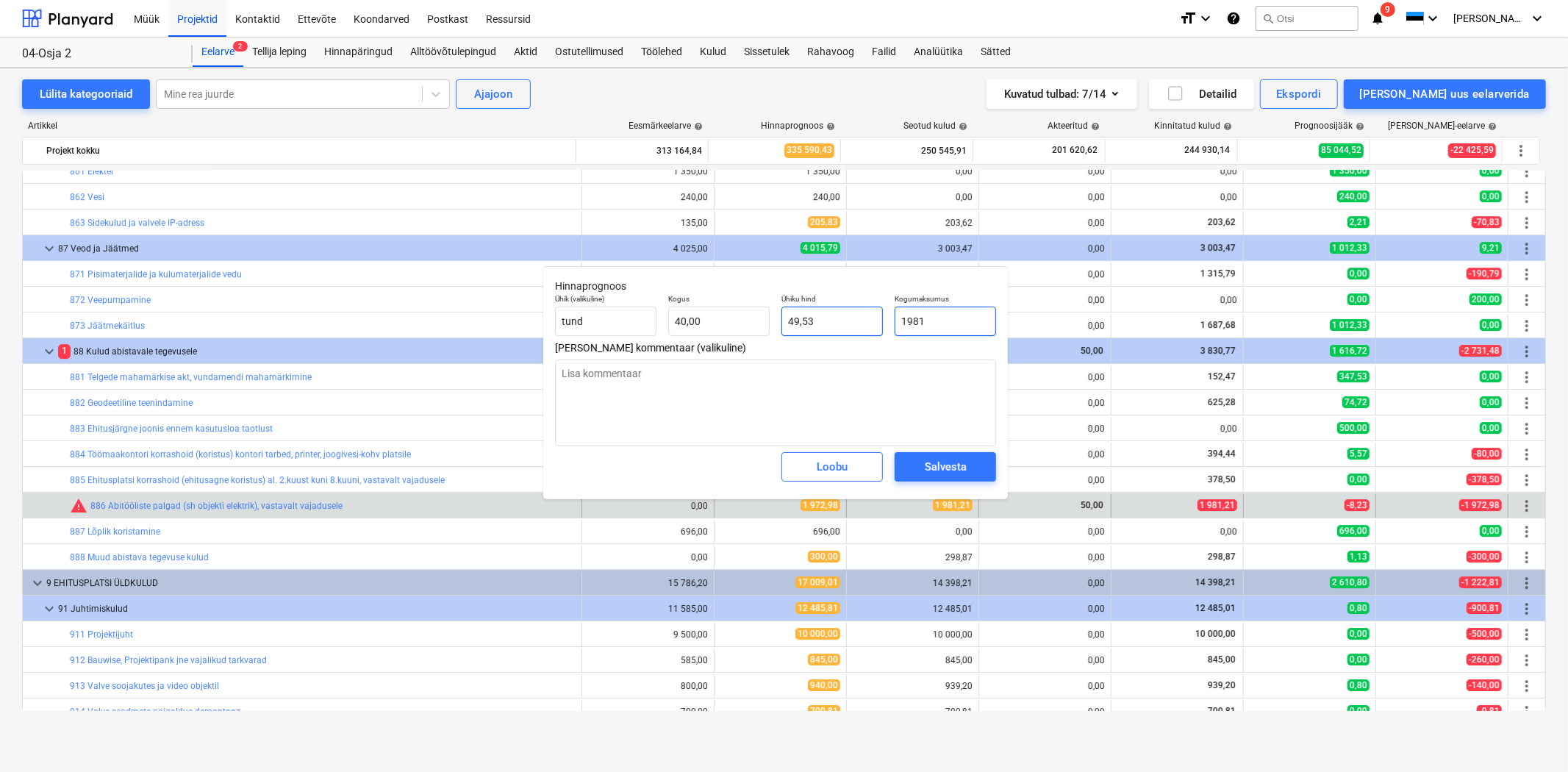
type textarea "x"
type input "1981,"
type textarea "x"
type input "1981,2"
type textarea "x"
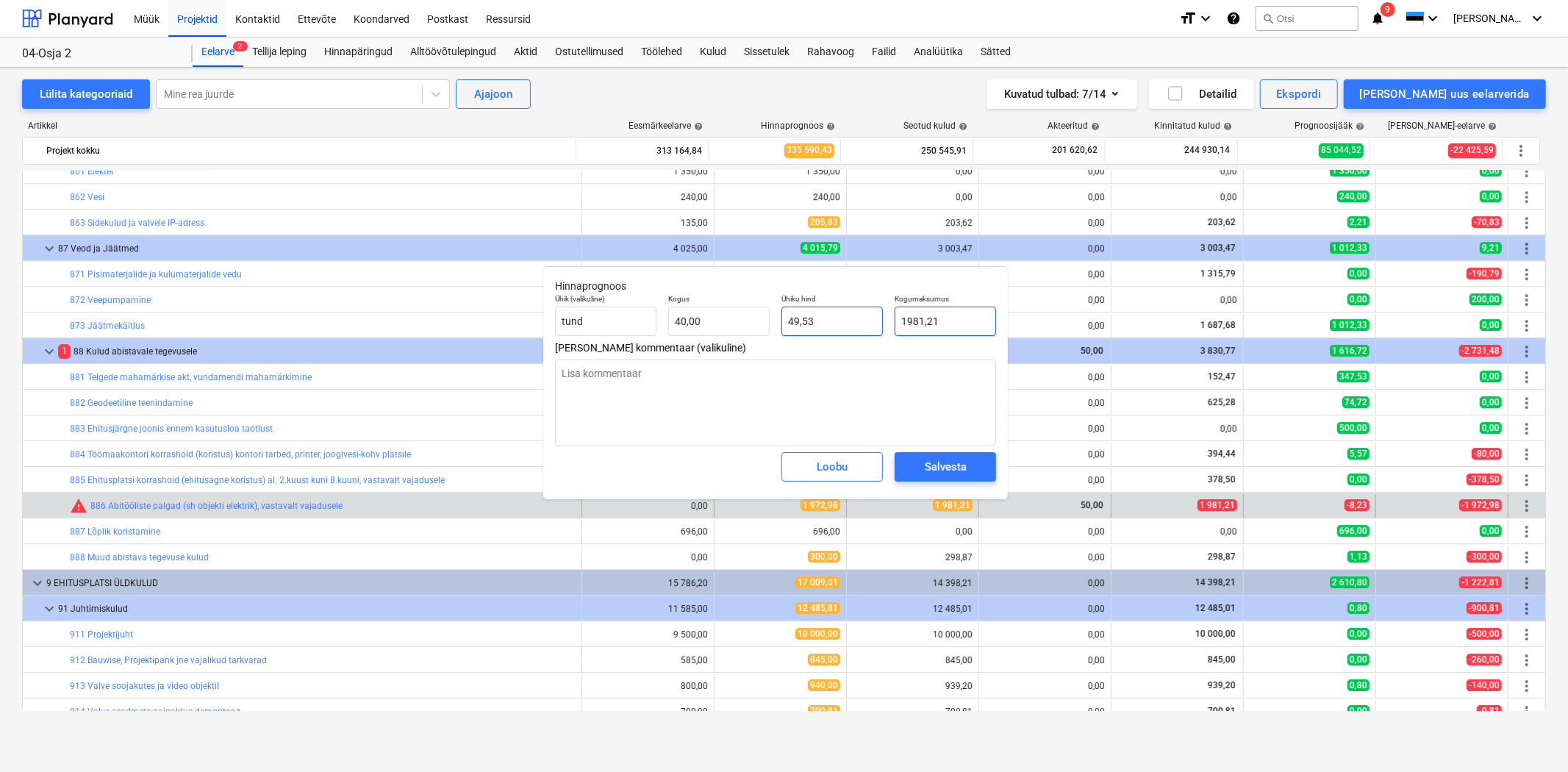
type input "1981,21"
type textarea "x"
type input "1 981,21"
click at [899, 464] on button "Salvesta" at bounding box center [945, 467] width 101 height 29
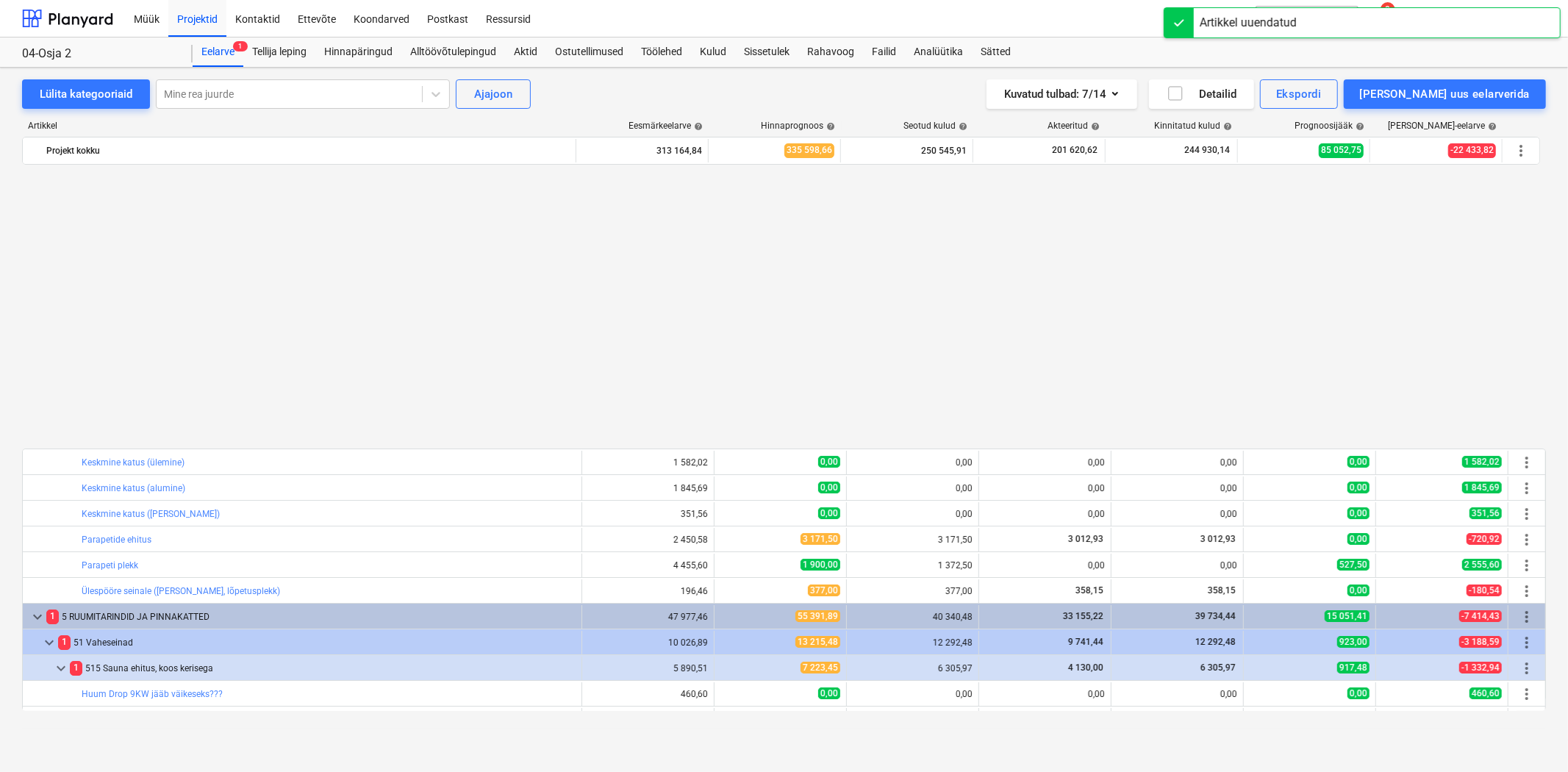
scroll to position [4654, 0]
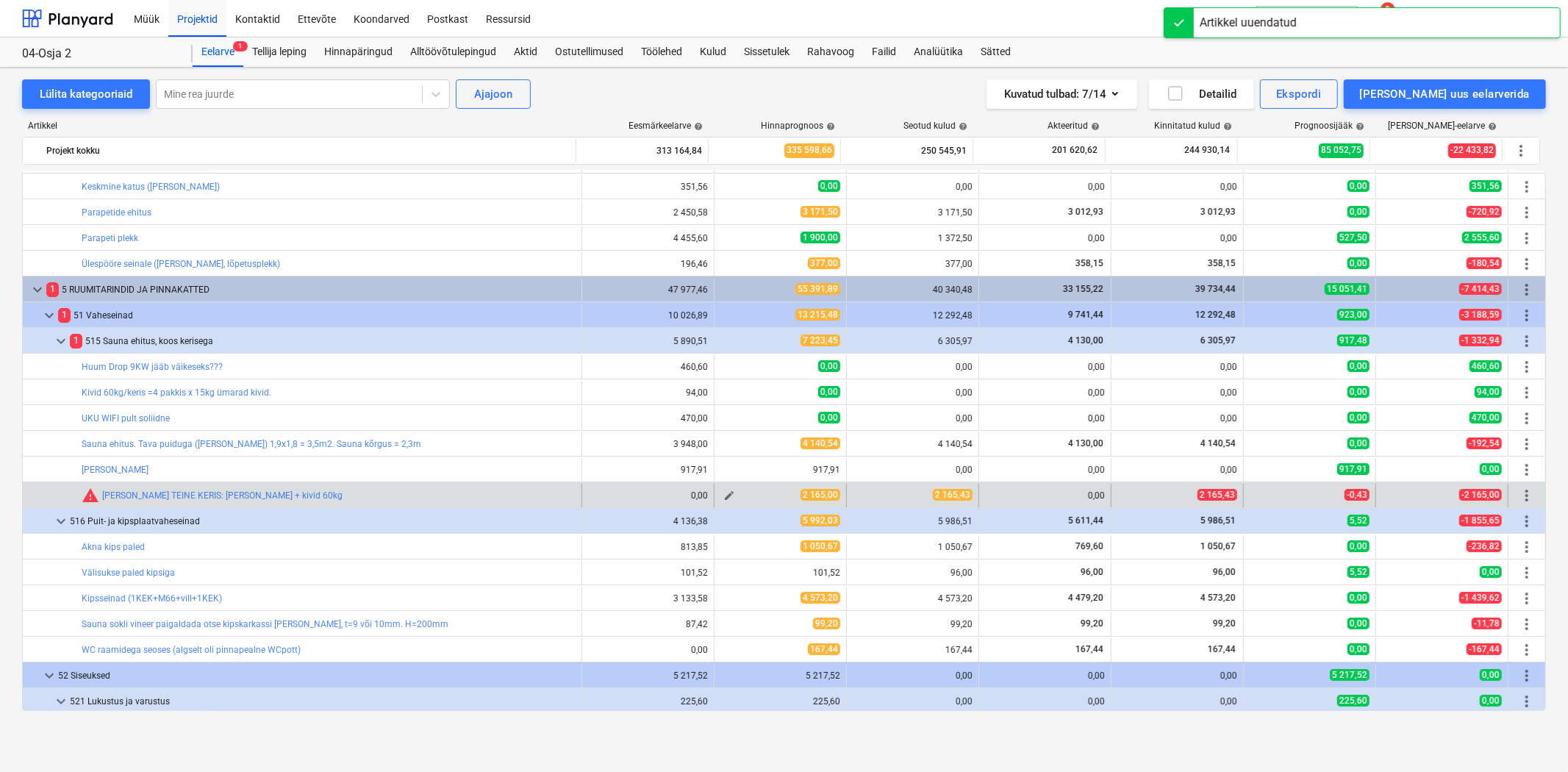
click at [724, 492] on span "edit" at bounding box center [730, 496] width 12 height 12
type textarea "x"
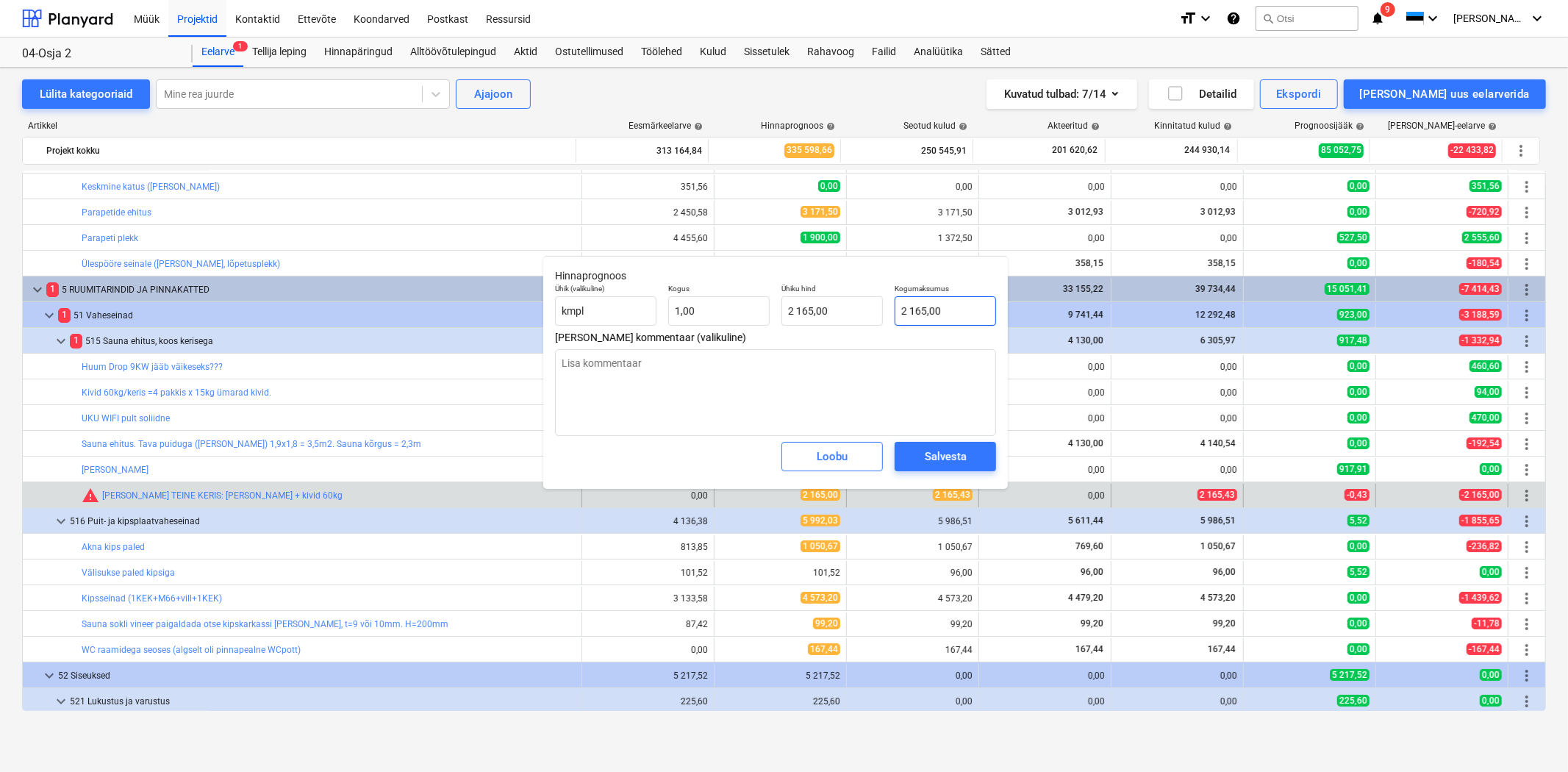
type input "2165"
click at [953, 313] on input "2165" at bounding box center [945, 311] width 101 height 29
type textarea "x"
type input "2165,"
type textarea "x"
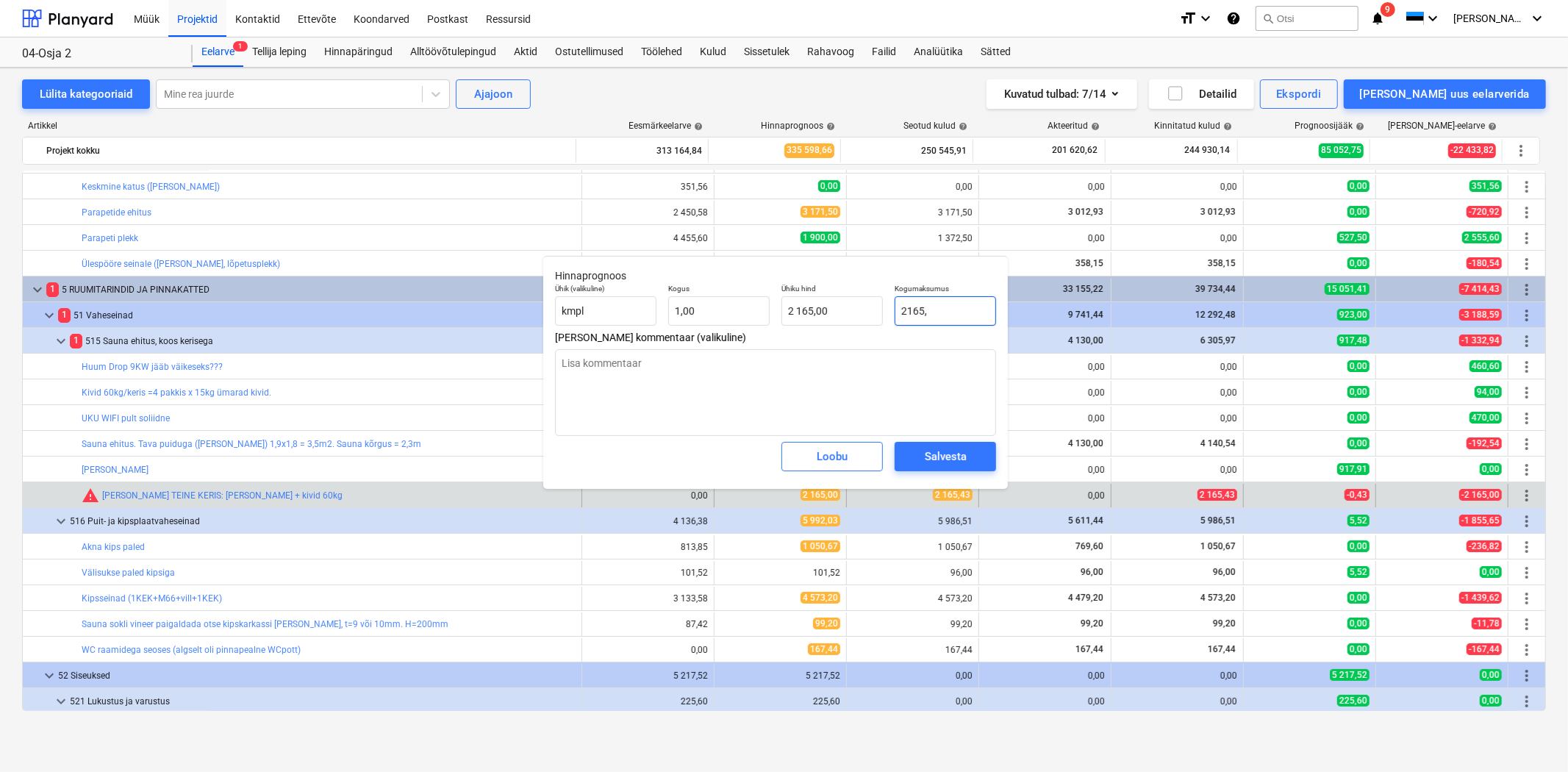
type input "2165,4"
type input "2 165,40"
type textarea "x"
type input "2165,43"
type input "2 165,43"
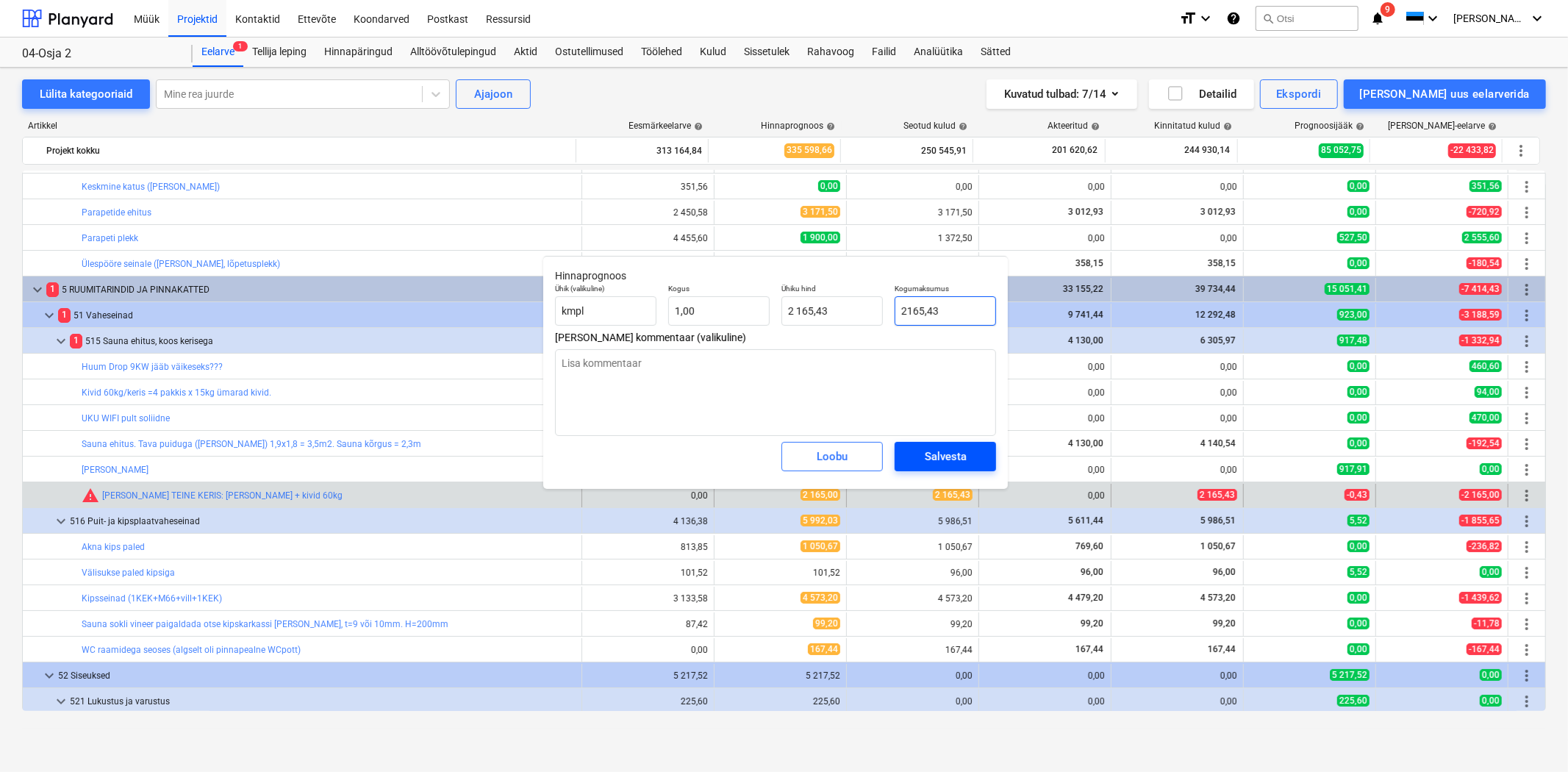
type input "2165,43"
type textarea "x"
type input "2 165,43"
click at [969, 458] on span "Salvesta" at bounding box center [946, 457] width 66 height 19
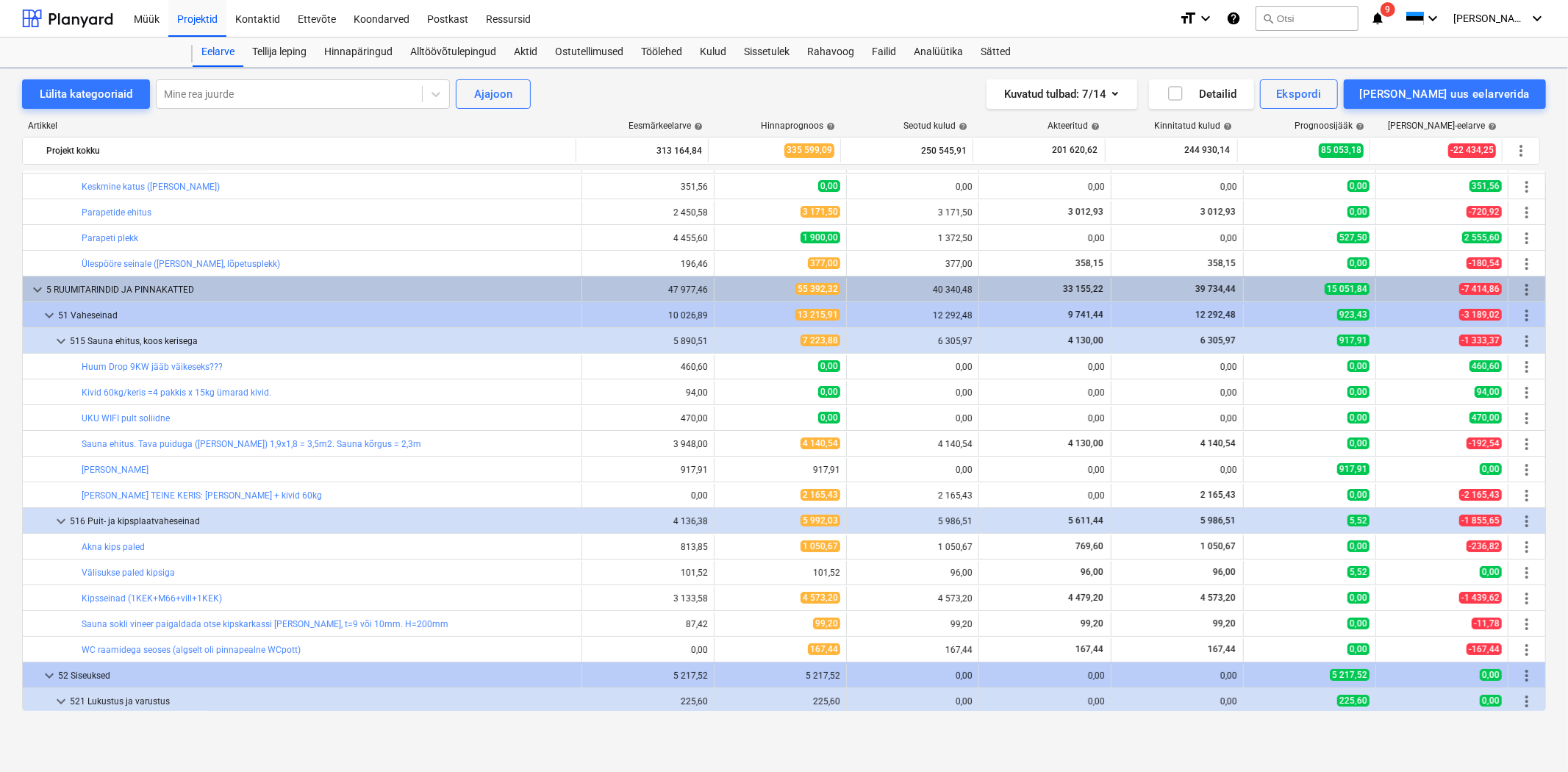
type textarea "x"
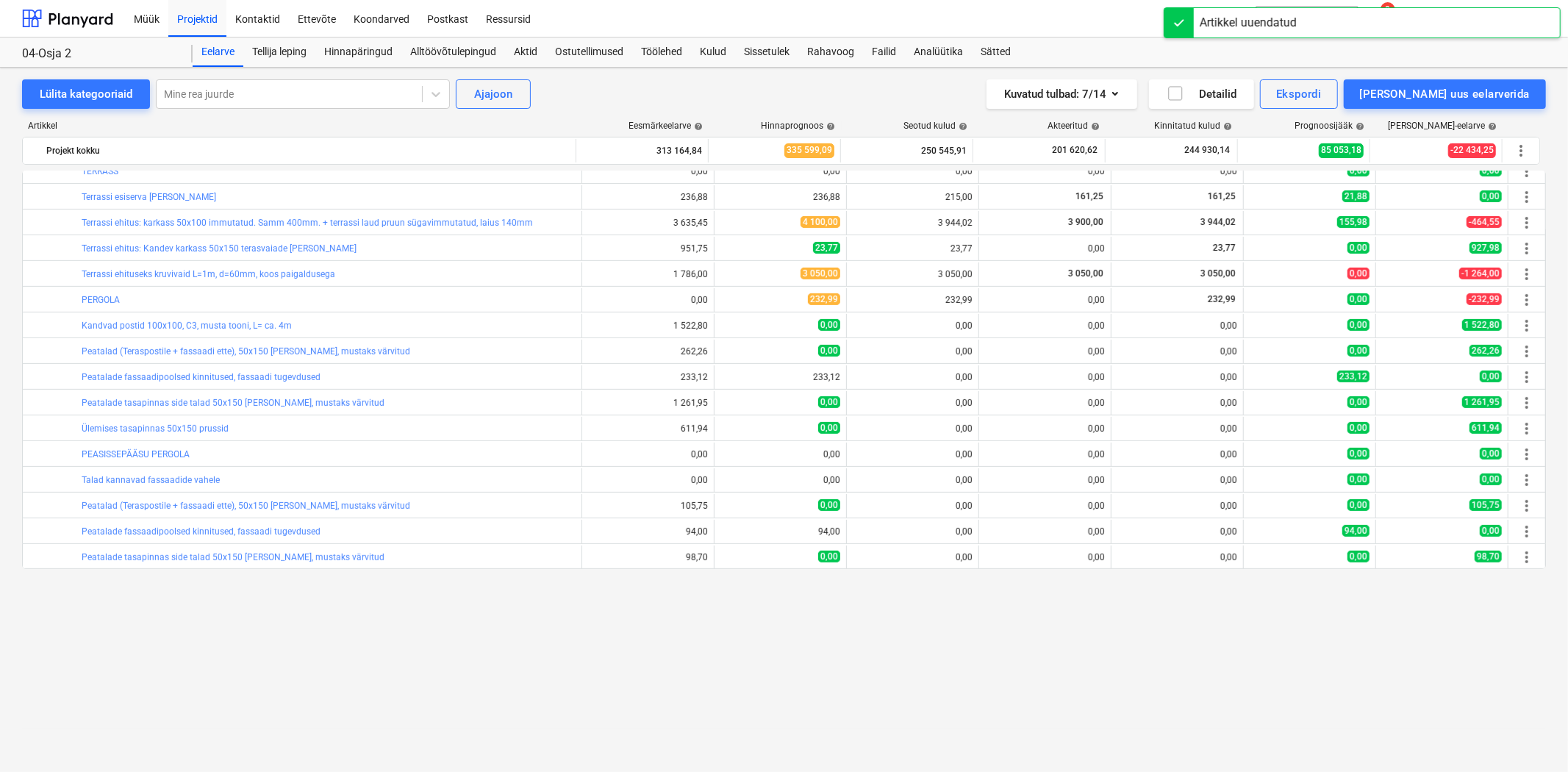
scroll to position [0, 0]
